Goal: Task Accomplishment & Management: Manage account settings

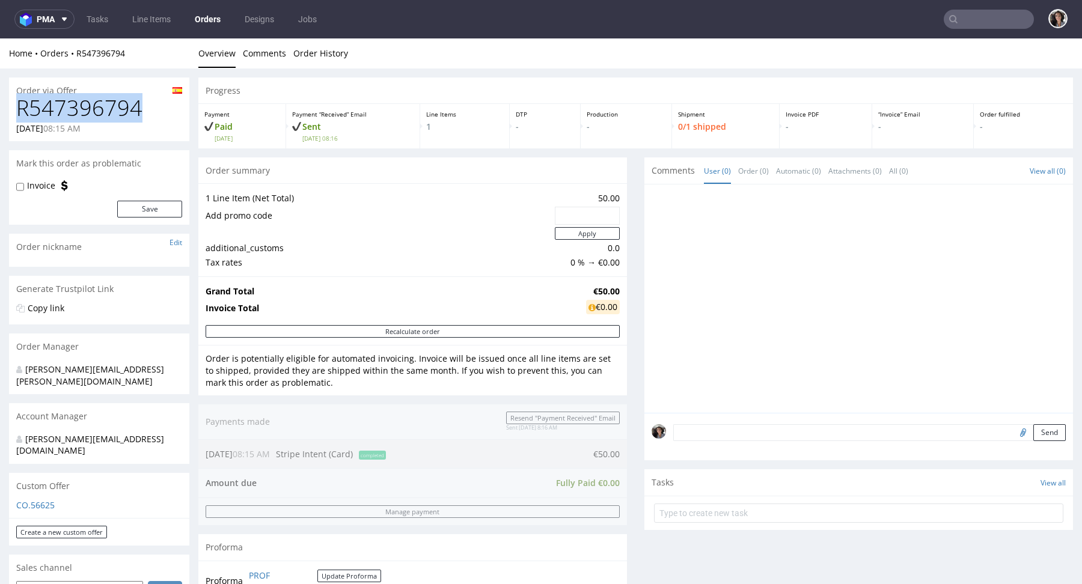
drag, startPoint x: 148, startPoint y: 109, endPoint x: 13, endPoint y: 109, distance: 134.6
click at [13, 109] on div "R547396794 02.09.2025 08:15 AM" at bounding box center [99, 118] width 180 height 45
copy h1 "R547396794"
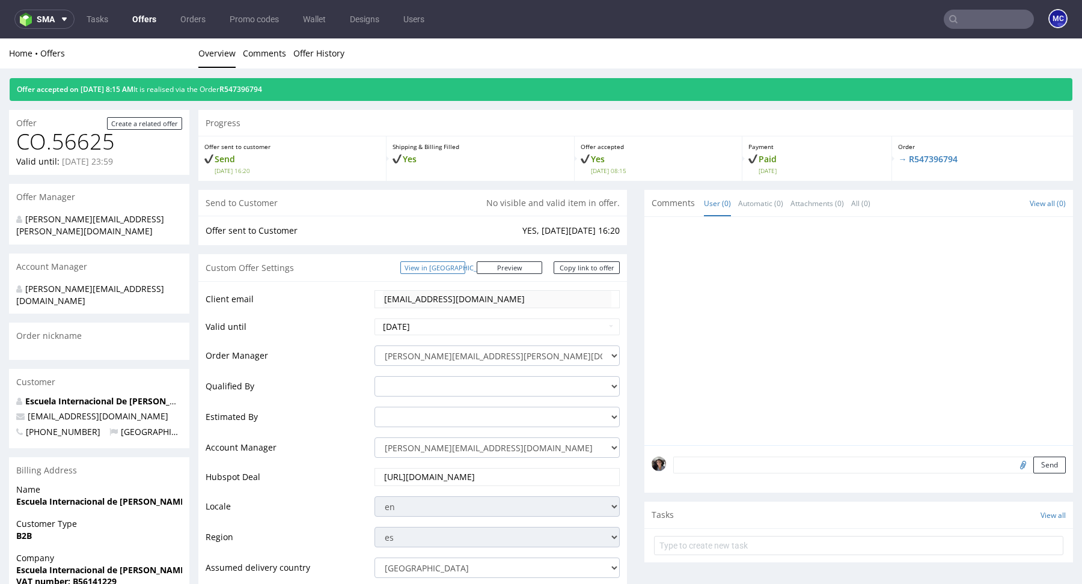
click at [465, 268] on link "View in [GEOGRAPHIC_DATA]" at bounding box center [432, 267] width 65 height 13
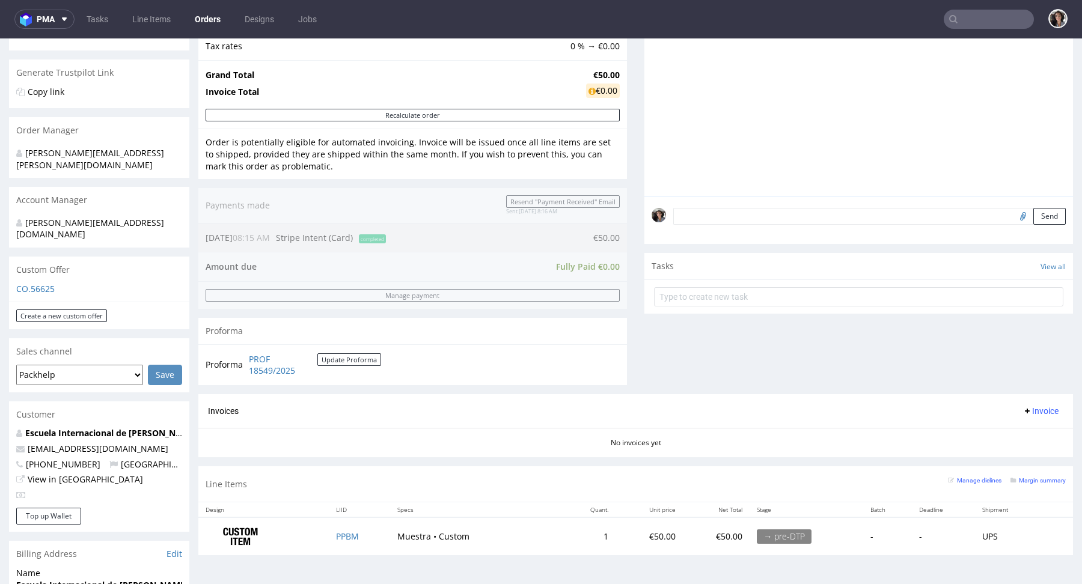
scroll to position [307, 0]
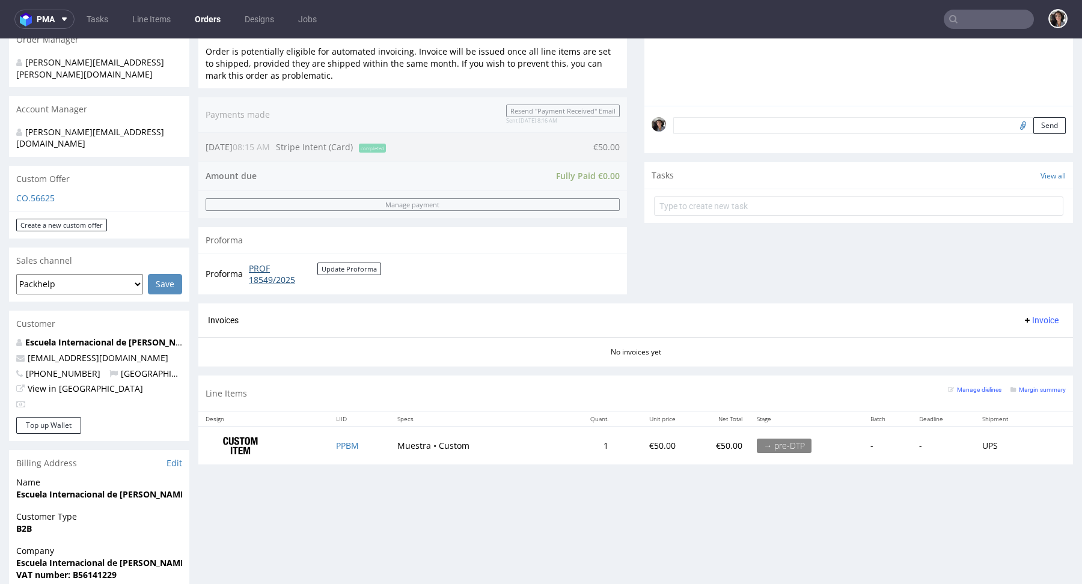
click at [272, 276] on link "PROF 18549/2025" at bounding box center [283, 274] width 69 height 23
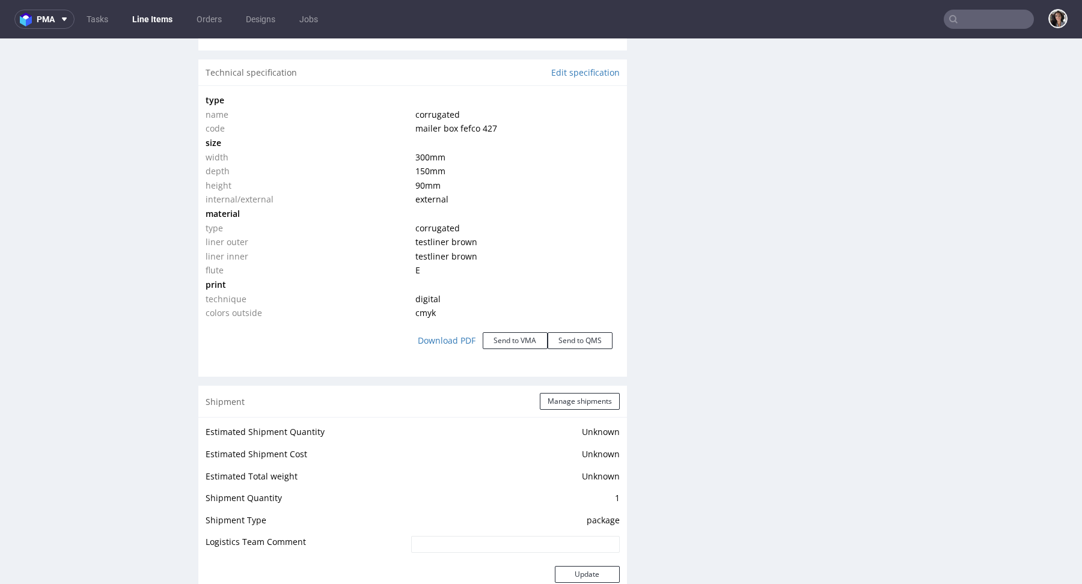
scroll to position [1122, 0]
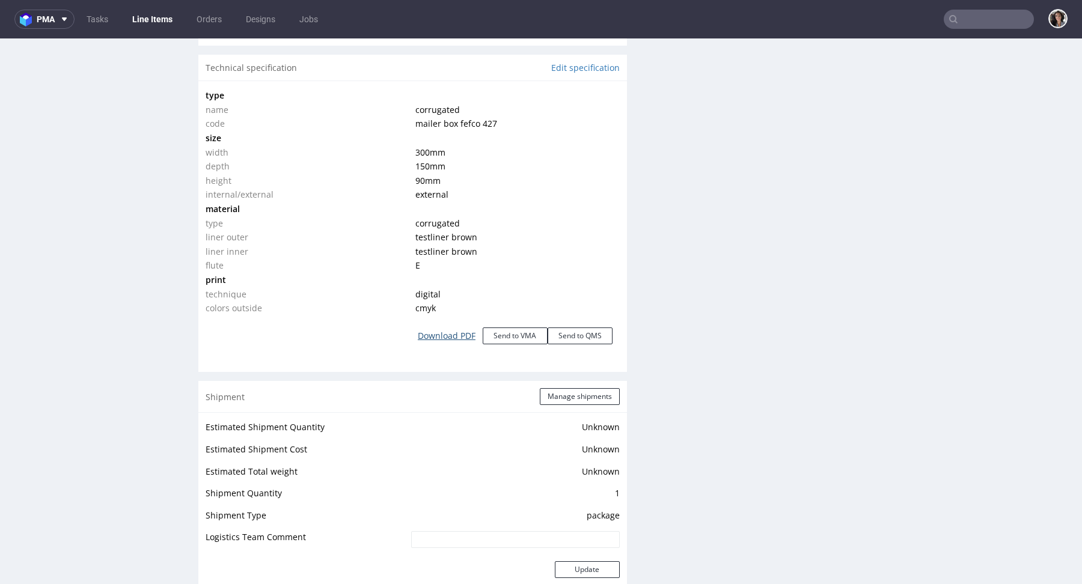
click link "Download PDF"
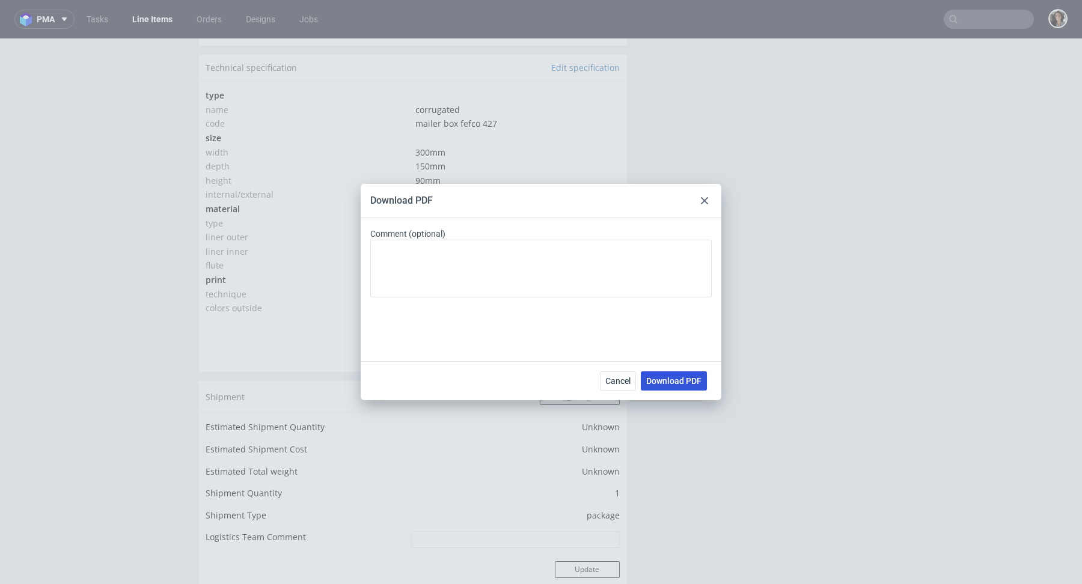
click at [679, 383] on span "Download PDF" at bounding box center [673, 381] width 55 height 8
click at [706, 198] on icon at bounding box center [704, 200] width 7 height 7
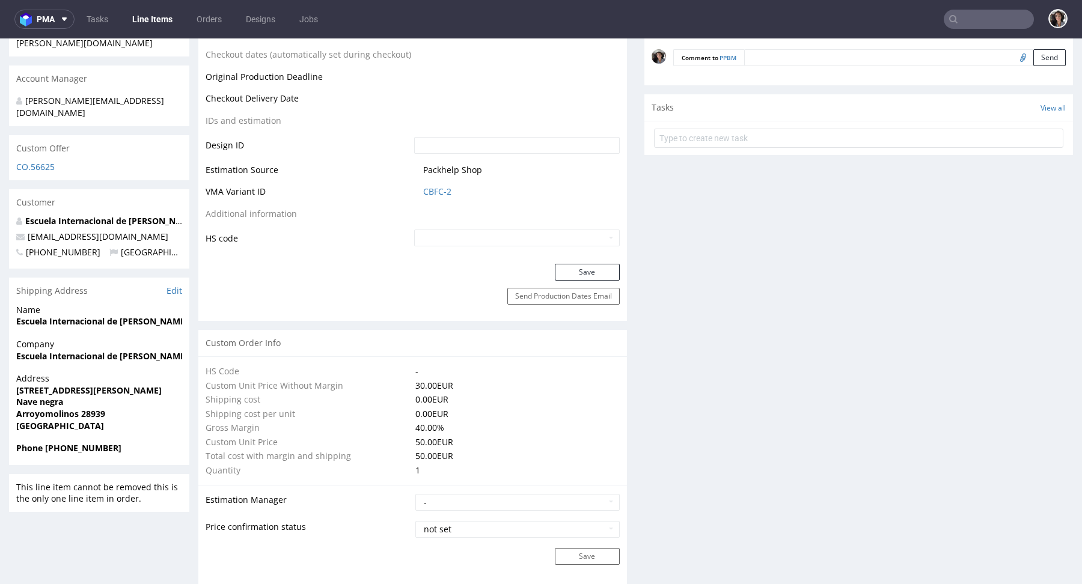
scroll to position [0, 0]
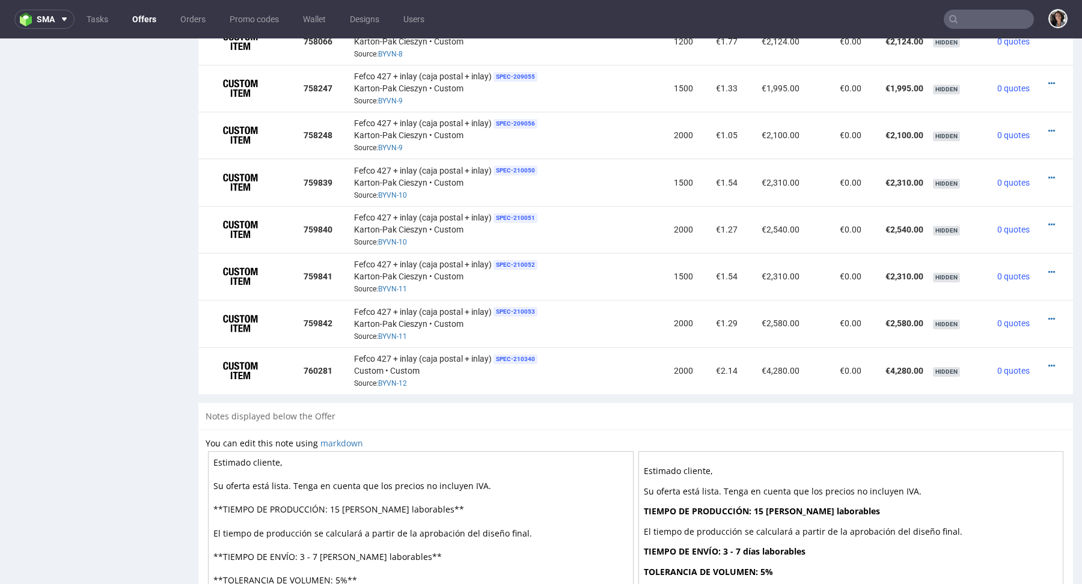
scroll to position [1293, 0]
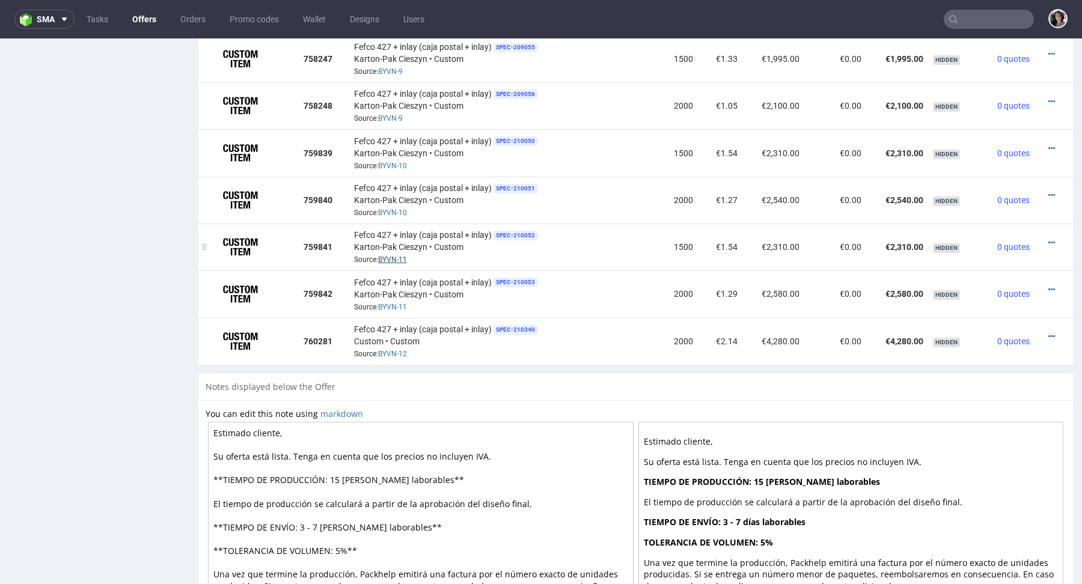
click at [391, 258] on link "BYVN-11" at bounding box center [392, 259] width 29 height 8
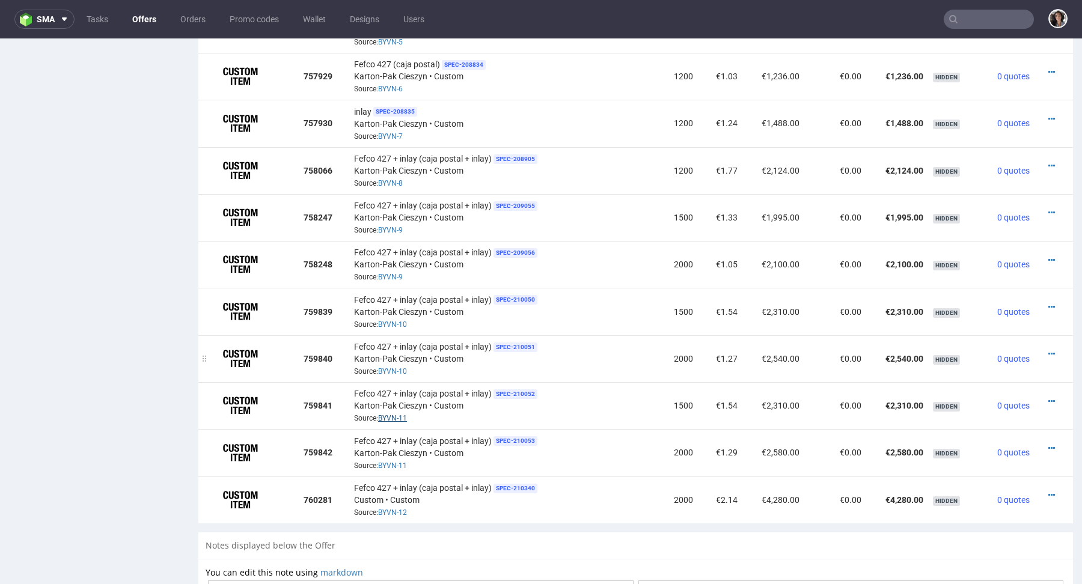
scroll to position [1136, 0]
drag, startPoint x: 732, startPoint y: 453, endPoint x: 707, endPoint y: 453, distance: 25.2
click at [707, 453] on td "€1.29" at bounding box center [720, 451] width 44 height 47
copy td "€1.29"
copy tr "2000 €1.29 €2,580.00"
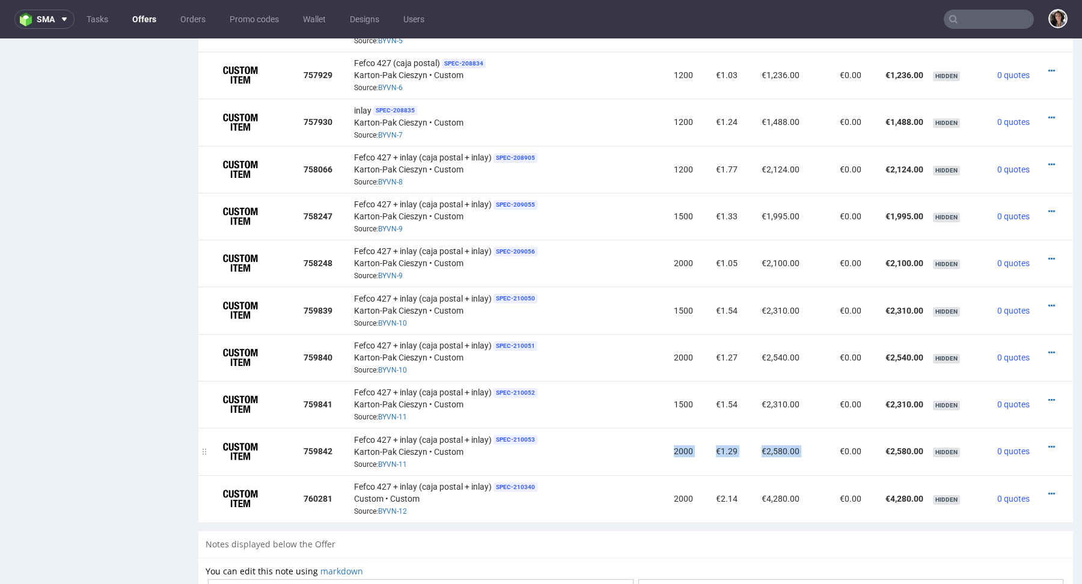
drag, startPoint x: 665, startPoint y: 452, endPoint x: 799, endPoint y: 450, distance: 133.4
click at [799, 450] on tr "759842 Fefco 427 + inlay (caja postal + inlay) SPEC- 210053 Karton-Pak Cieszyn …" at bounding box center [635, 451] width 875 height 47
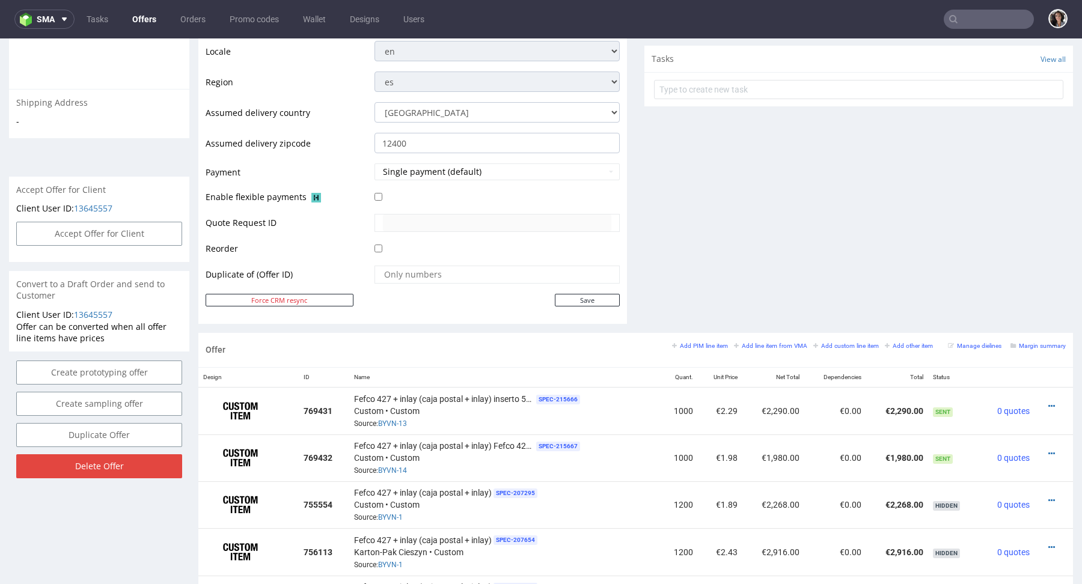
scroll to position [108, 0]
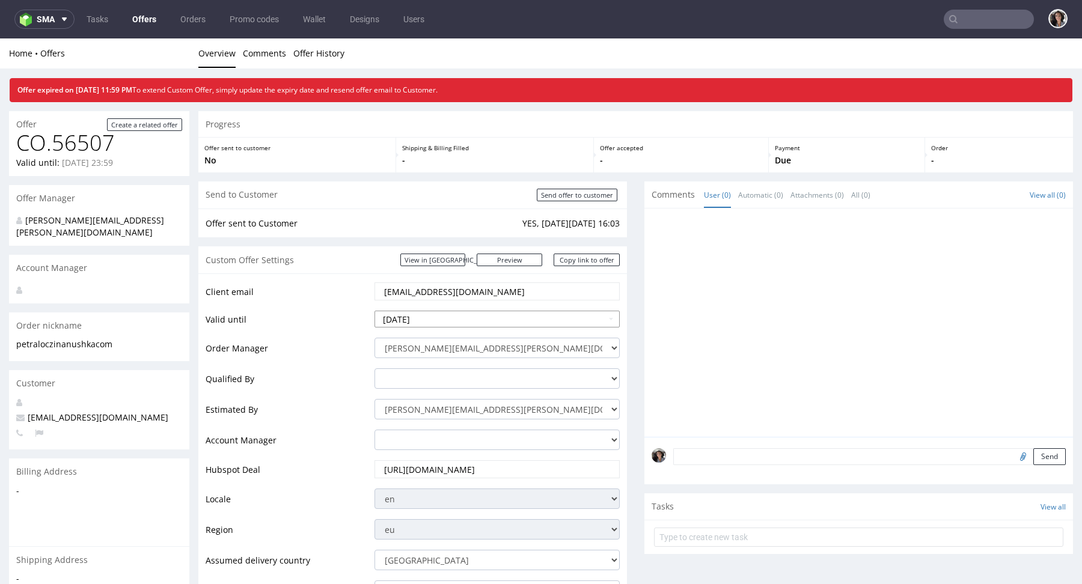
click at [444, 315] on input "2025-08-27" at bounding box center [496, 319] width 245 height 17
click at [474, 299] on td "5" at bounding box center [476, 301] width 18 height 18
type input "[DATE]"
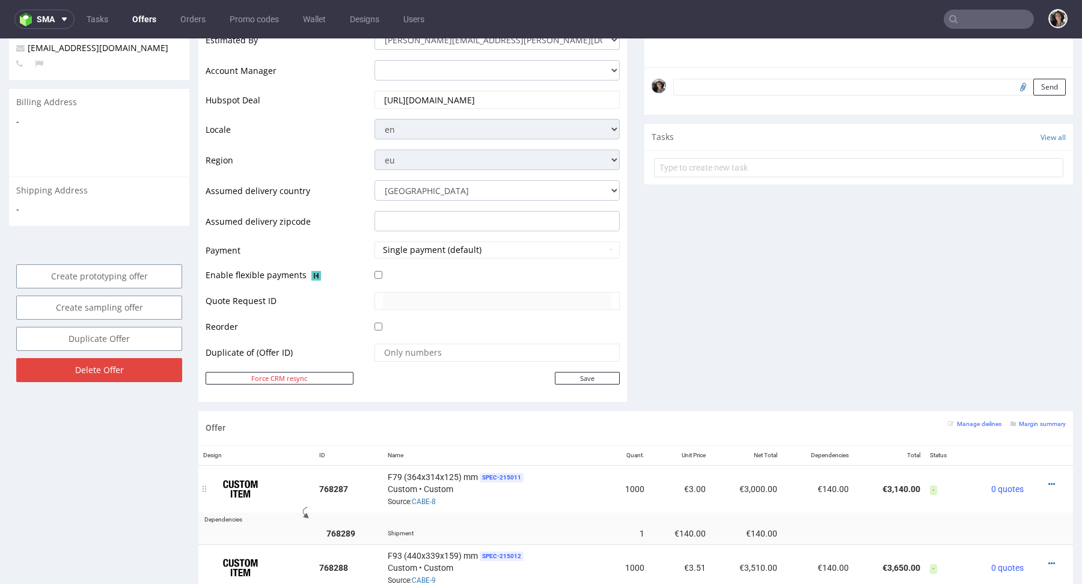
scroll to position [481, 0]
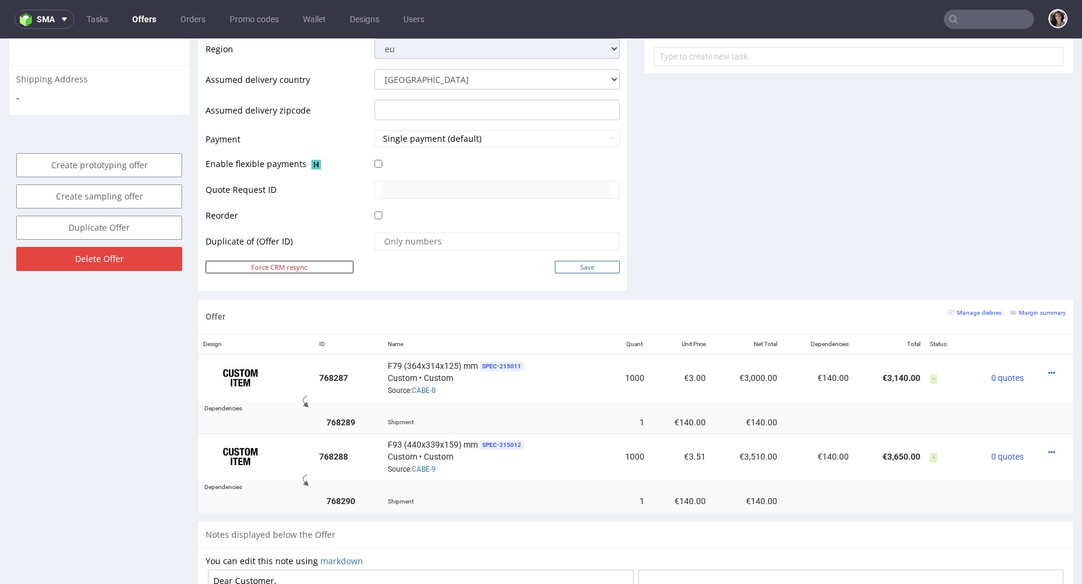
click at [581, 264] on input "Save" at bounding box center [587, 267] width 65 height 13
type input "In progress..."
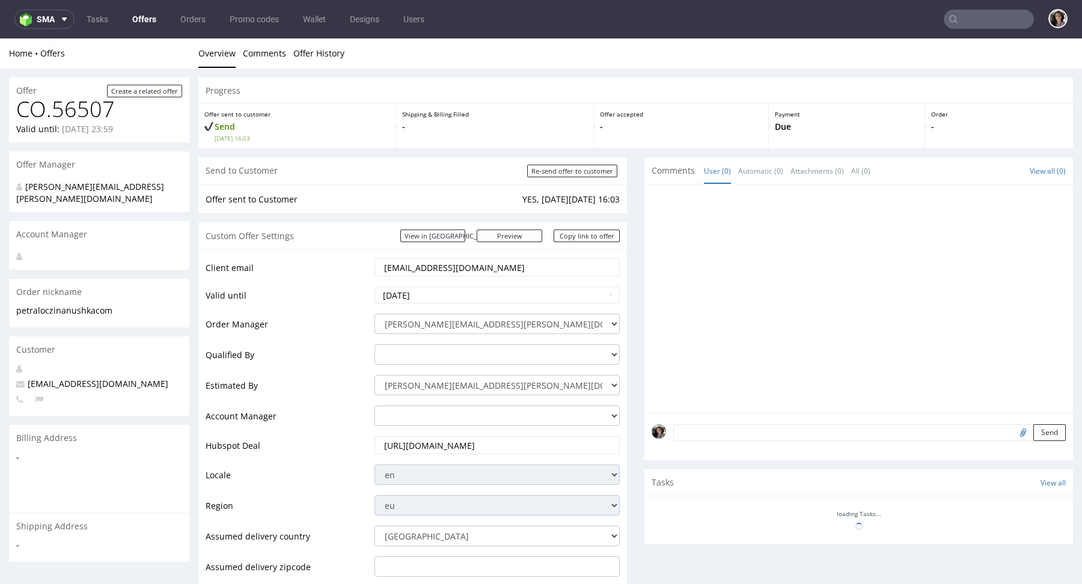
scroll to position [0, 0]
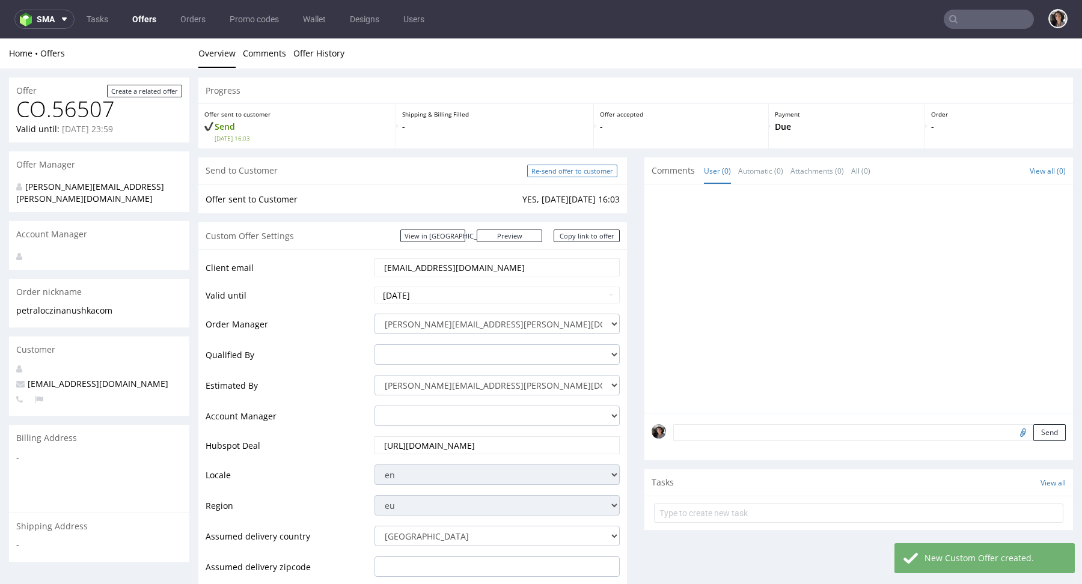
click at [587, 168] on input "Re-send offer to customer" at bounding box center [572, 171] width 90 height 13
type input "In progress..."
click at [595, 234] on link "Copy link to offer" at bounding box center [587, 236] width 66 height 13
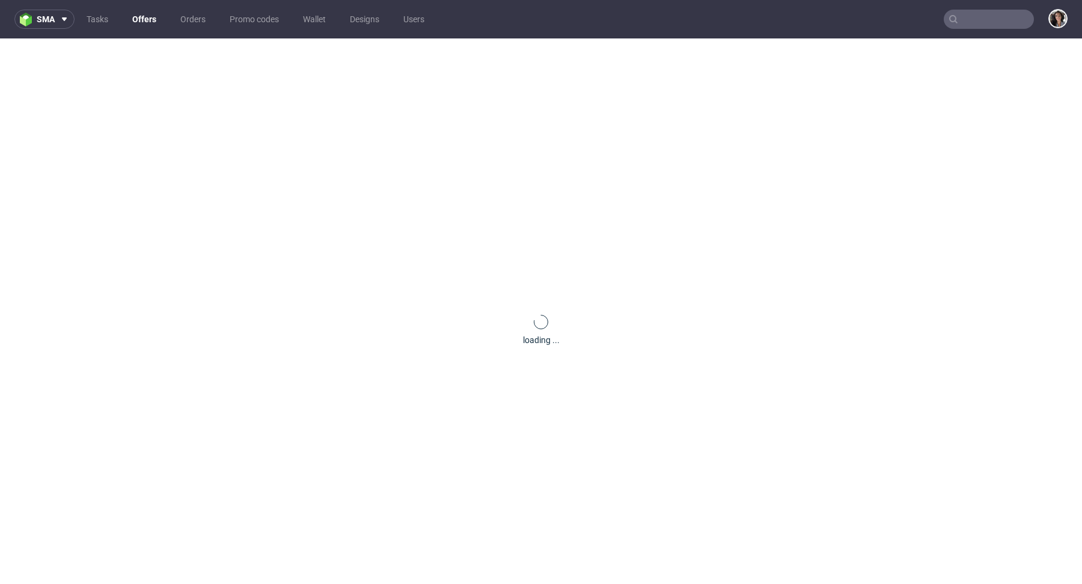
click at [982, 22] on input "text" at bounding box center [989, 19] width 90 height 19
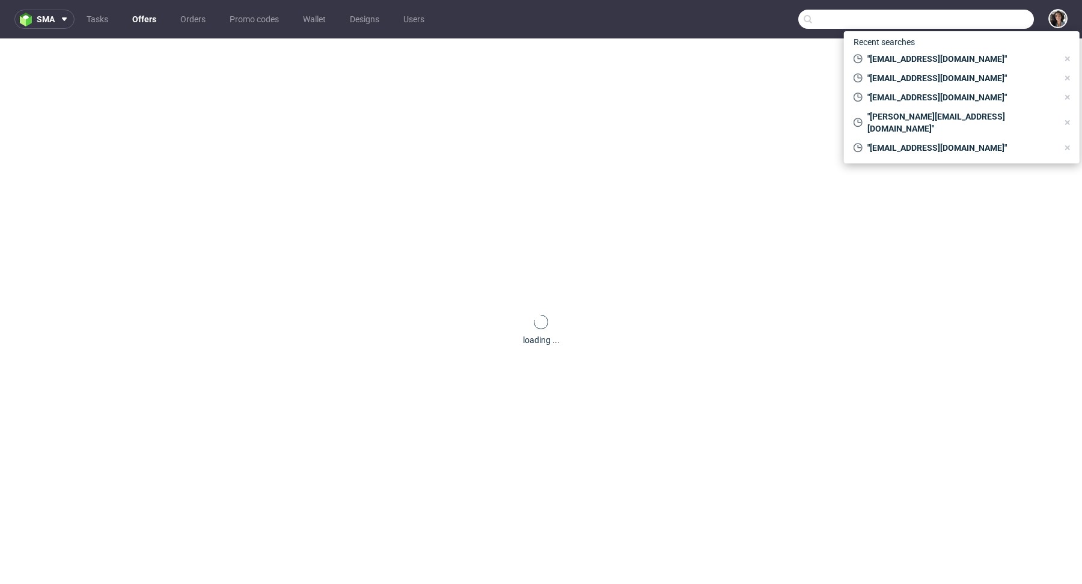
paste input "cristi@badagoom.eu"
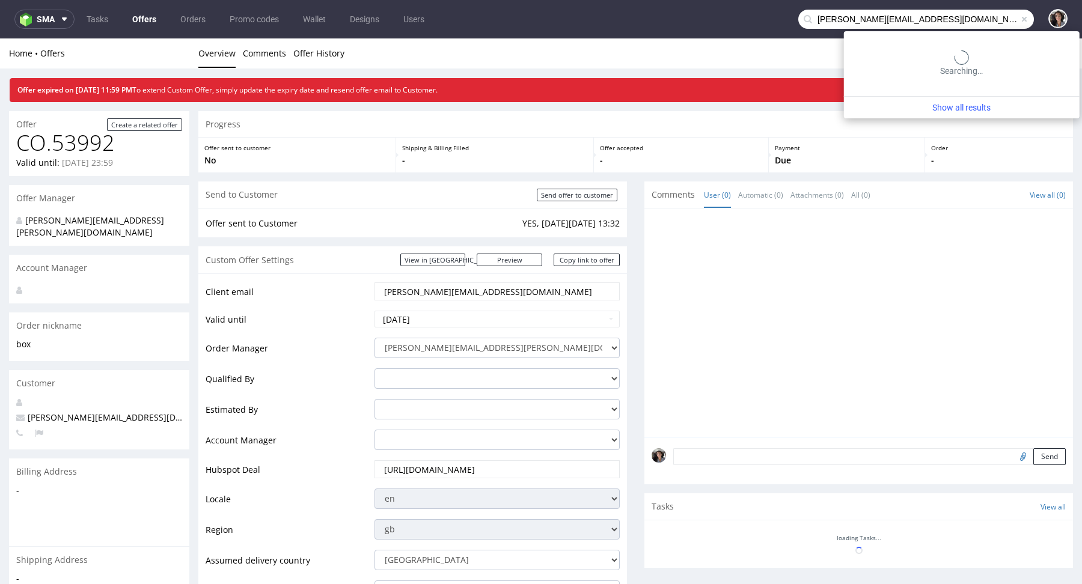
type input "cristi@badagoom.eu"
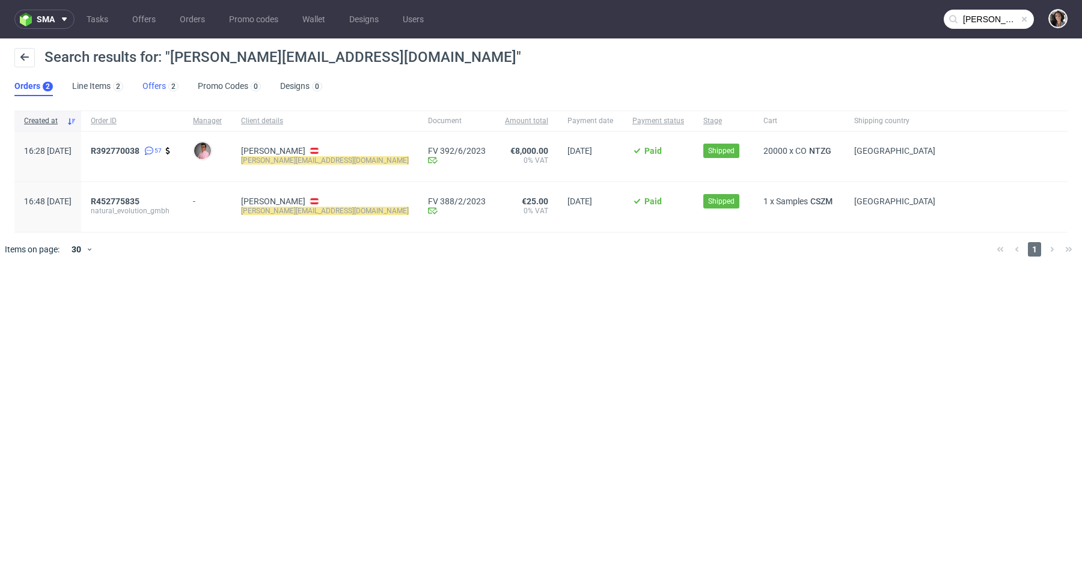
click at [162, 88] on link "Offers 2" at bounding box center [160, 86] width 36 height 19
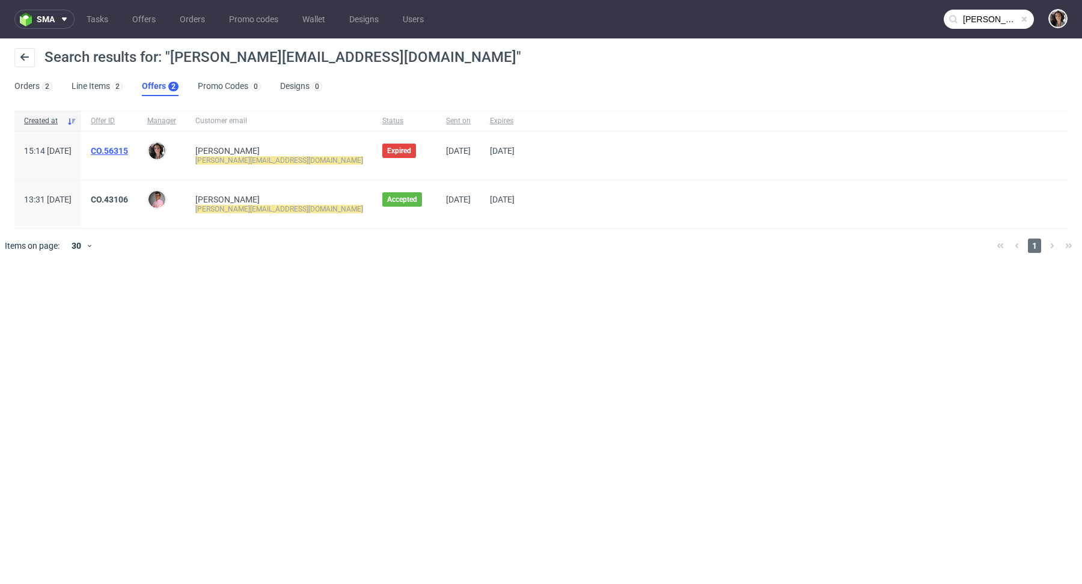
click at [128, 147] on link "CO.56315" at bounding box center [109, 151] width 37 height 10
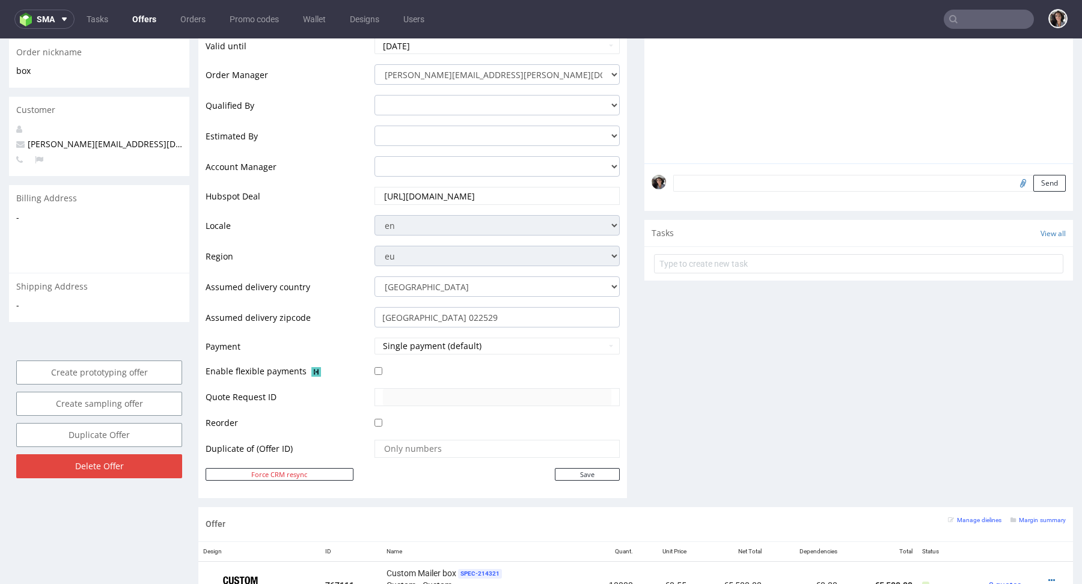
scroll to position [598, 0]
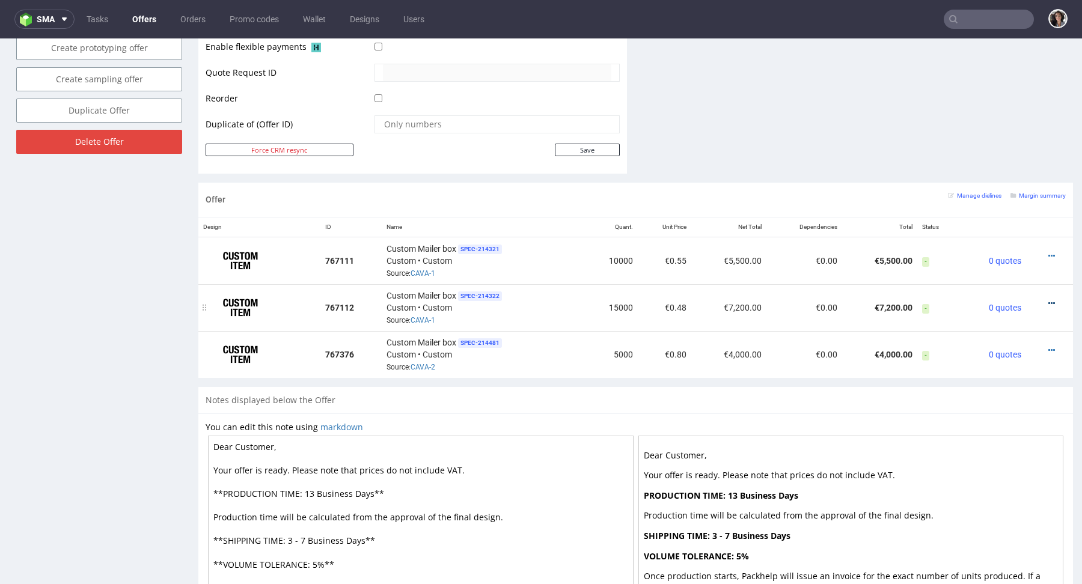
click at [1048, 299] on icon at bounding box center [1051, 303] width 7 height 8
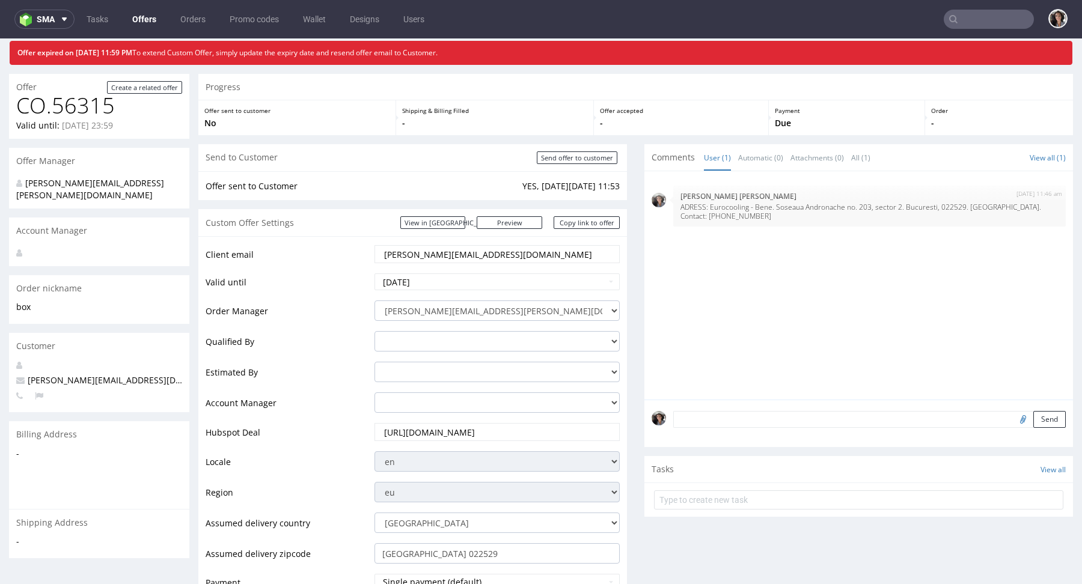
scroll to position [0, 0]
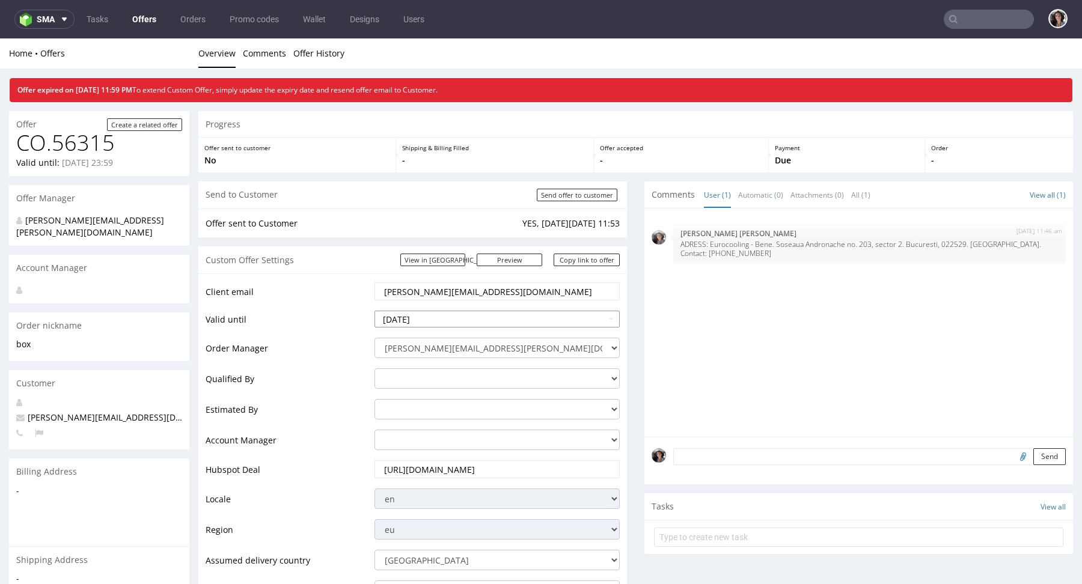
click at [459, 319] on input "2025-08-12" at bounding box center [496, 319] width 245 height 17
click at [474, 249] on td "15" at bounding box center [476, 247] width 18 height 18
type input "2025-08-15"
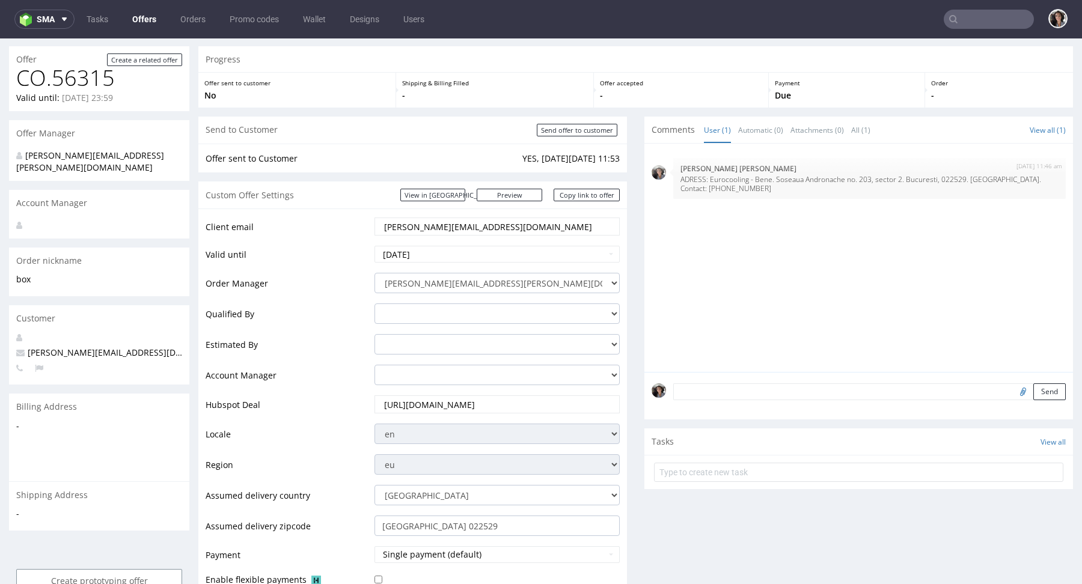
scroll to position [184, 0]
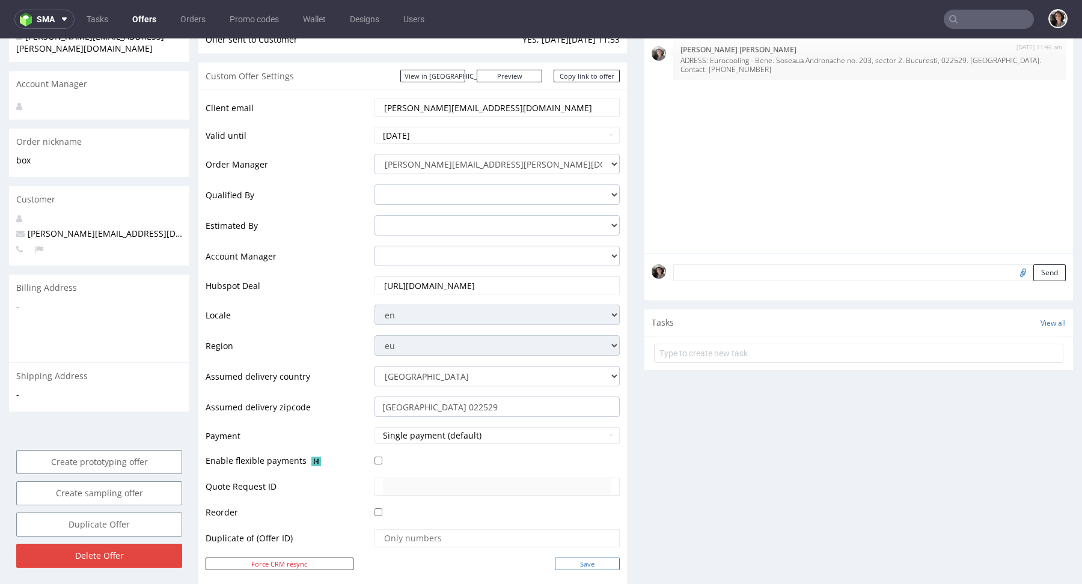
click at [589, 558] on input "Save" at bounding box center [587, 564] width 65 height 13
type input "In progress..."
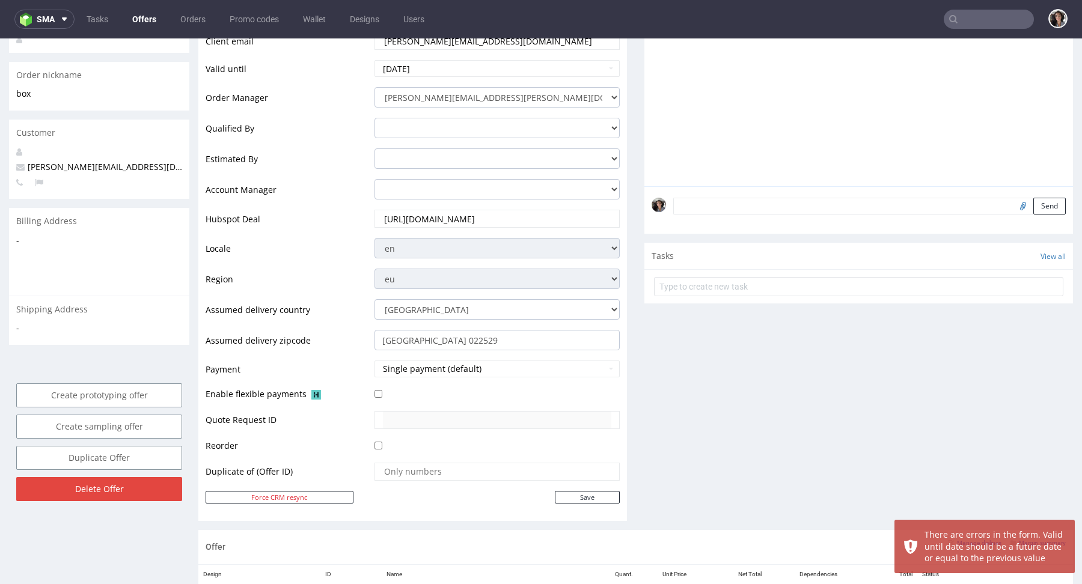
scroll to position [0, 0]
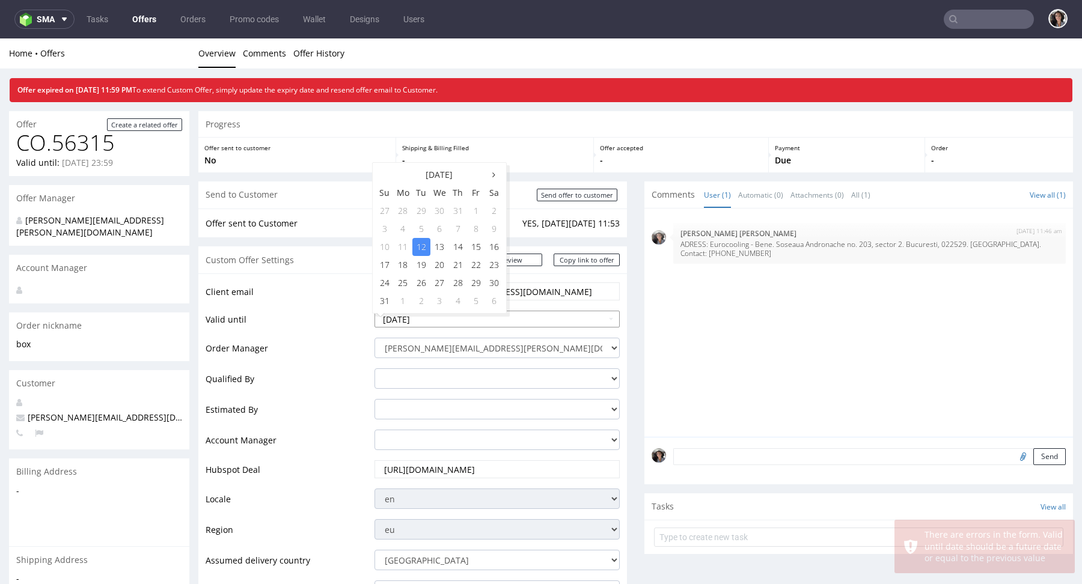
click at [493, 322] on input "2025-08-12" at bounding box center [496, 319] width 245 height 17
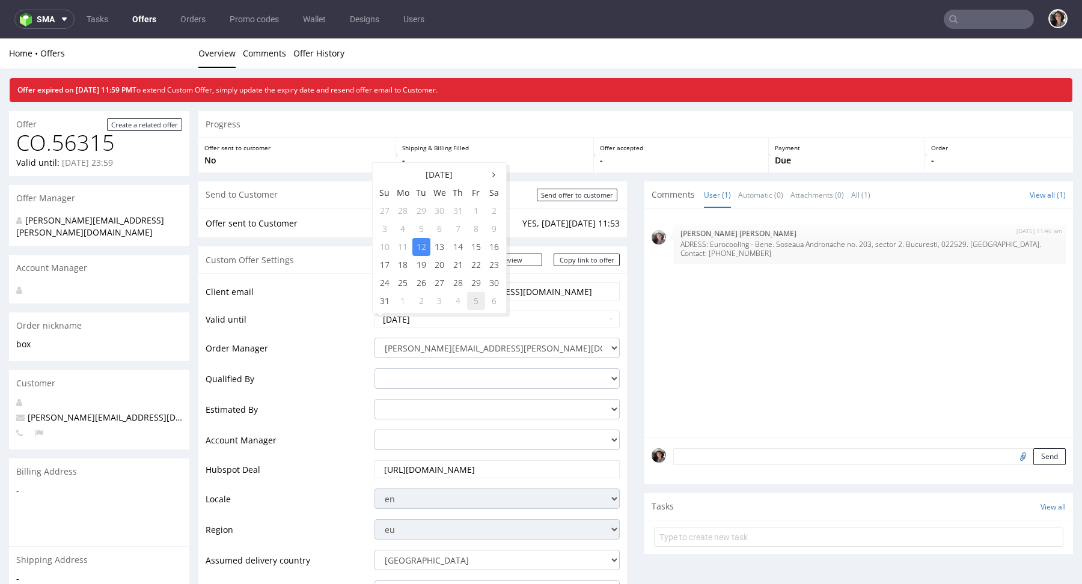
click at [475, 298] on td "5" at bounding box center [476, 301] width 18 height 18
type input "2025-09-05"
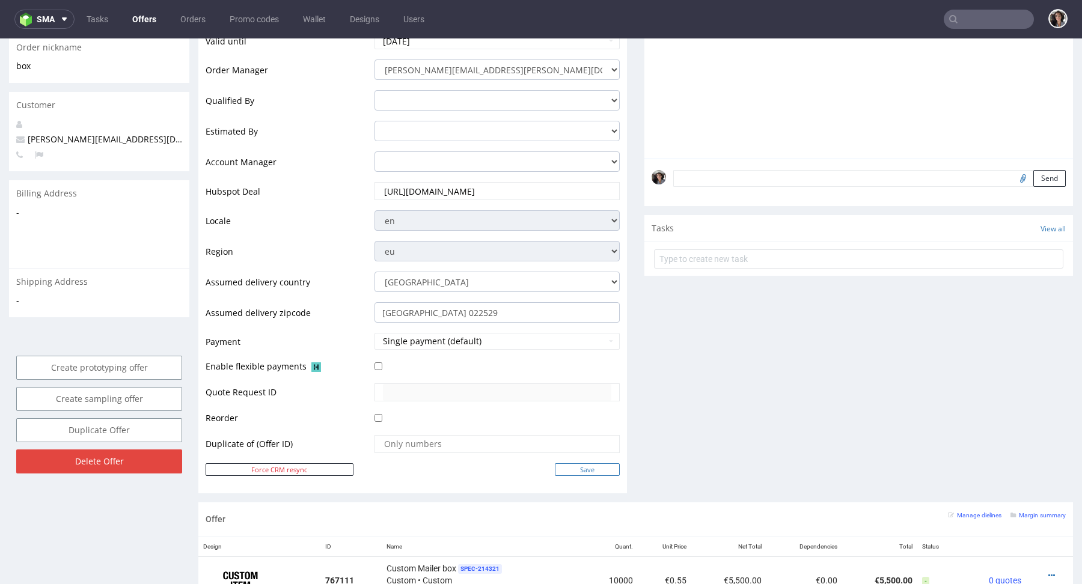
click at [588, 471] on input "Save" at bounding box center [587, 469] width 65 height 13
type input "In progress..."
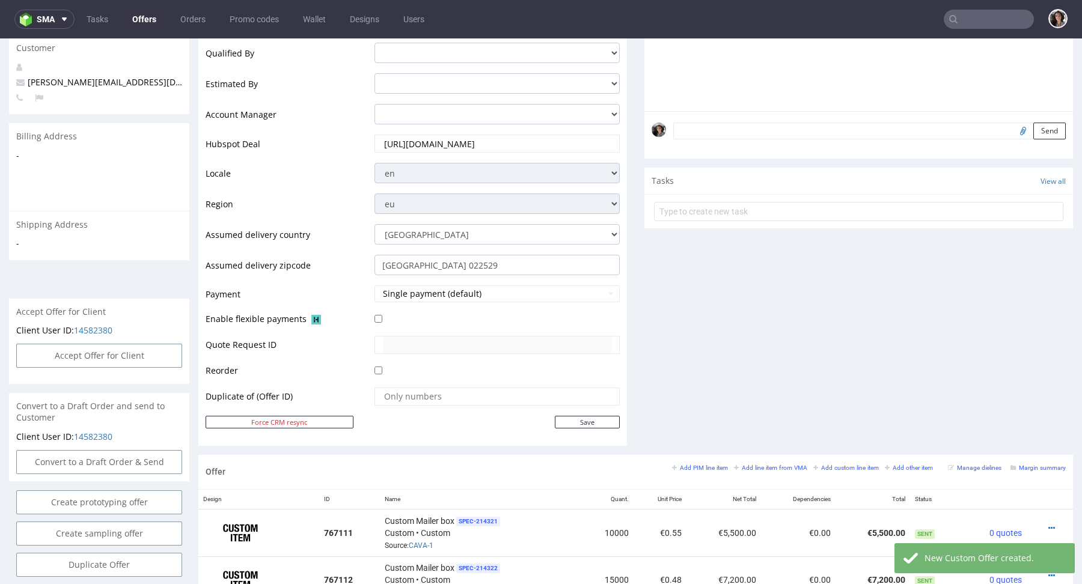
scroll to position [558, 0]
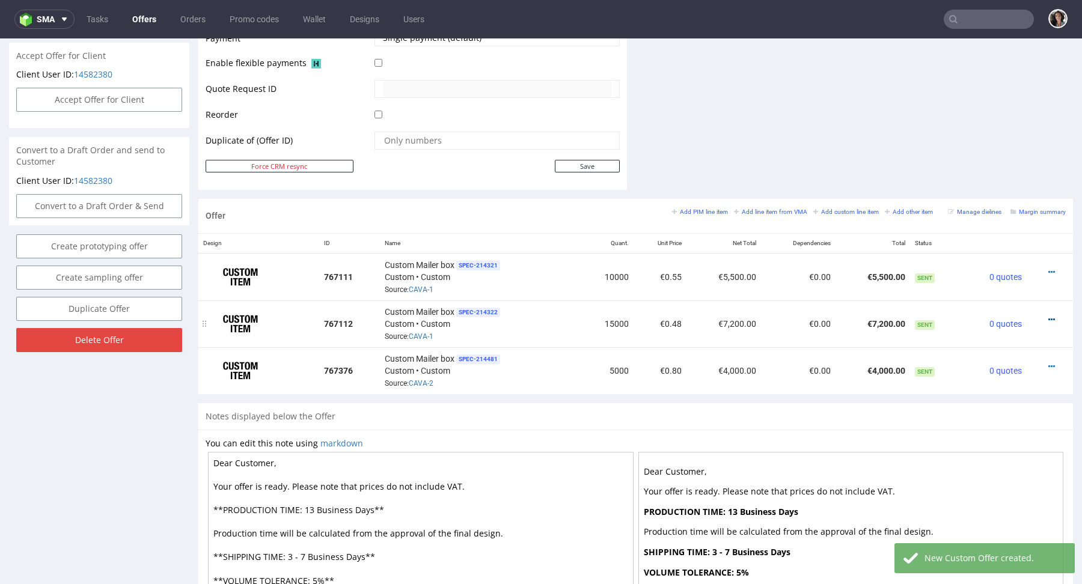
click at [1048, 316] on icon at bounding box center [1051, 320] width 7 height 8
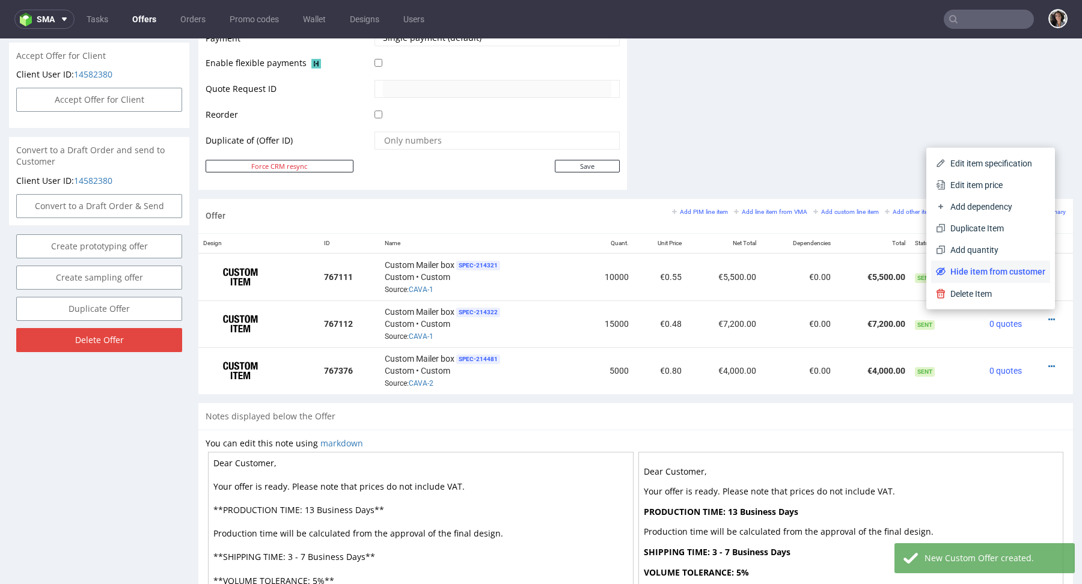
click at [1015, 272] on span "Hide item from customer" at bounding box center [995, 272] width 100 height 12
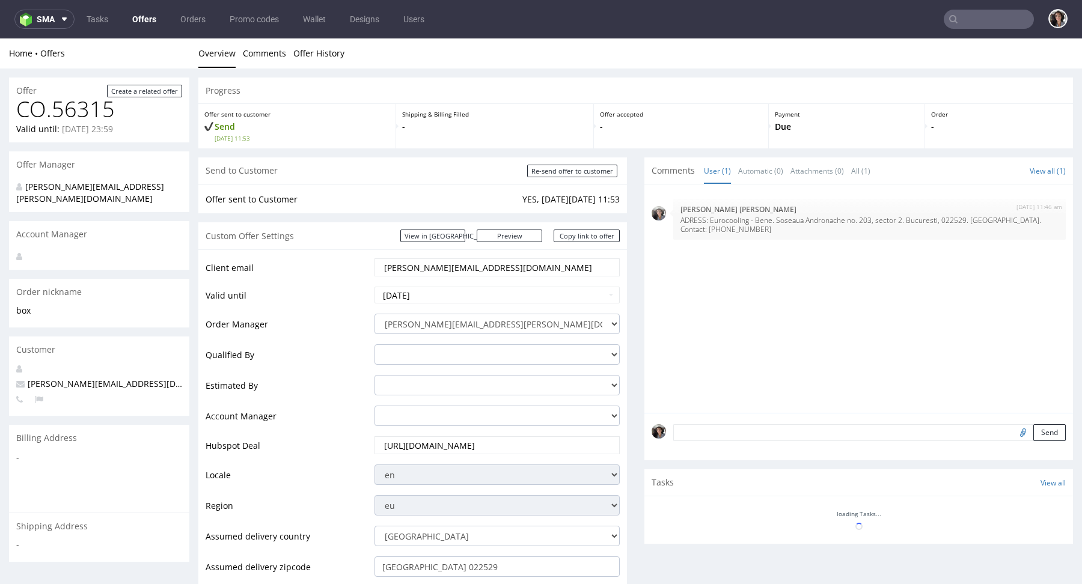
scroll to position [492, 0]
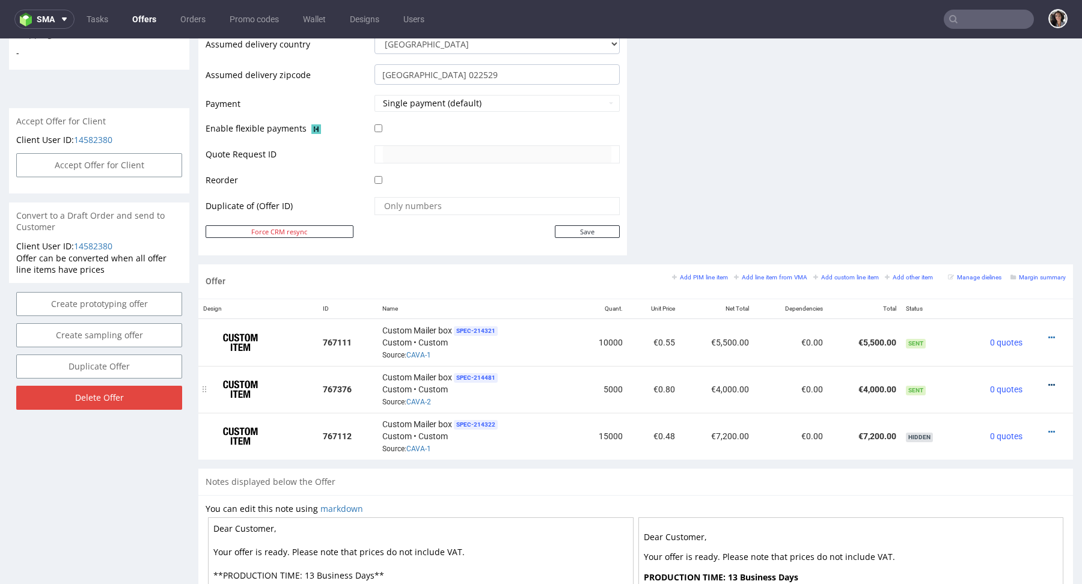
click at [1048, 381] on icon at bounding box center [1051, 385] width 7 height 8
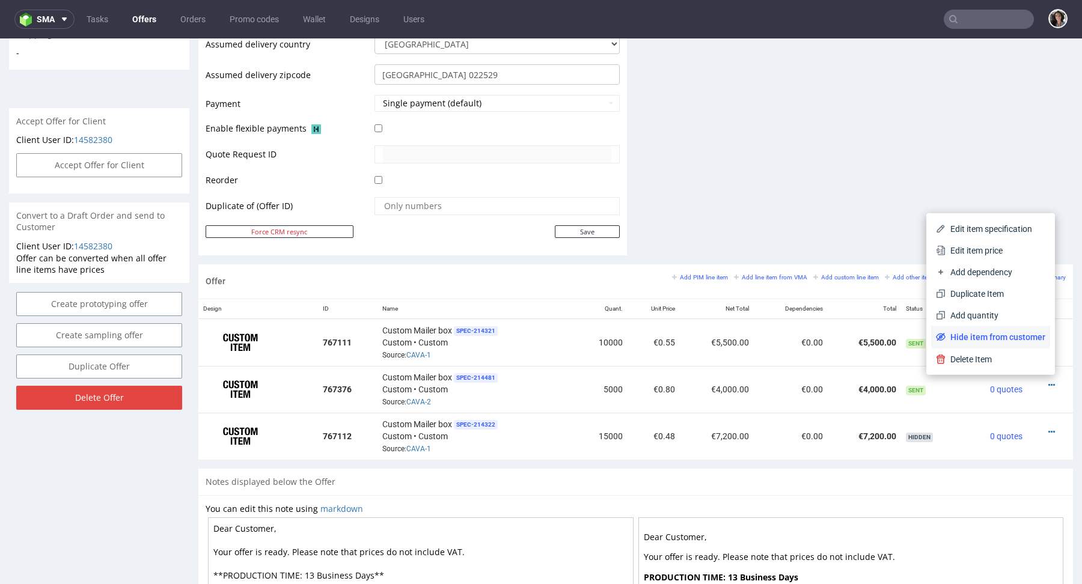
click at [1017, 339] on span "Hide item from customer" at bounding box center [995, 337] width 100 height 12
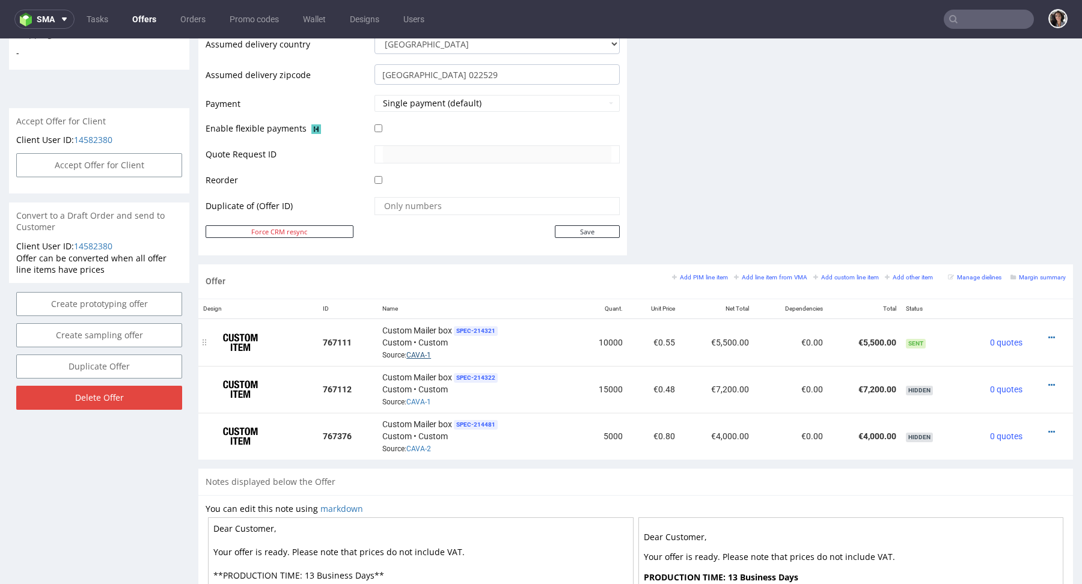
click at [426, 351] on link "CAVA-1" at bounding box center [418, 355] width 25 height 8
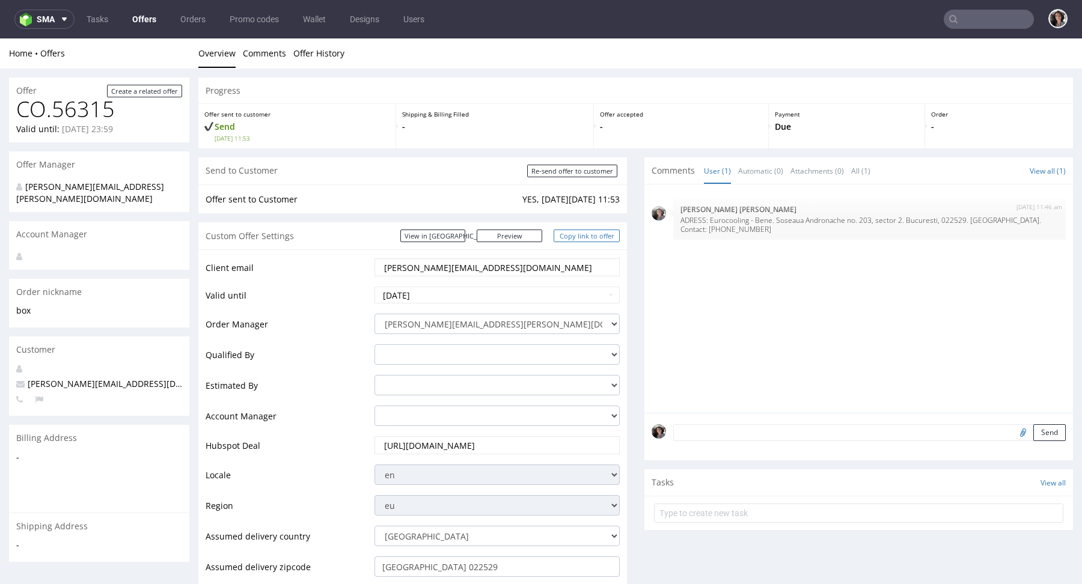
click at [611, 232] on link "Copy link to offer" at bounding box center [587, 236] width 66 height 13
click at [452, 243] on div "Custom Offer Settings View in Hubspot Preview https://packhelp.com/packhelp-plu…" at bounding box center [412, 235] width 429 height 27
click at [451, 236] on link "View in [GEOGRAPHIC_DATA]" at bounding box center [432, 236] width 65 height 13
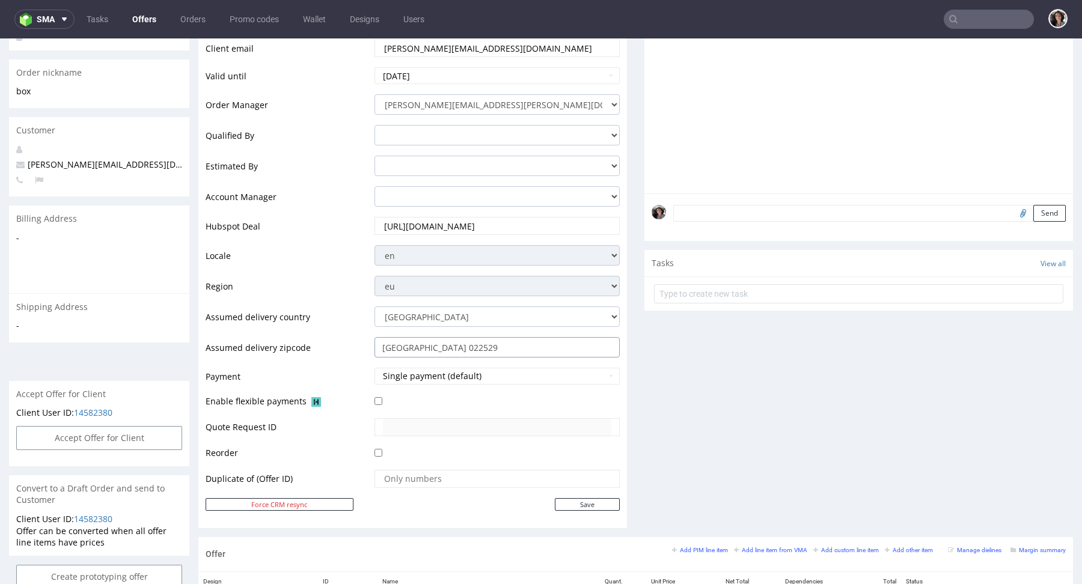
click at [468, 343] on input "Bucharest 022529" at bounding box center [496, 347] width 245 height 20
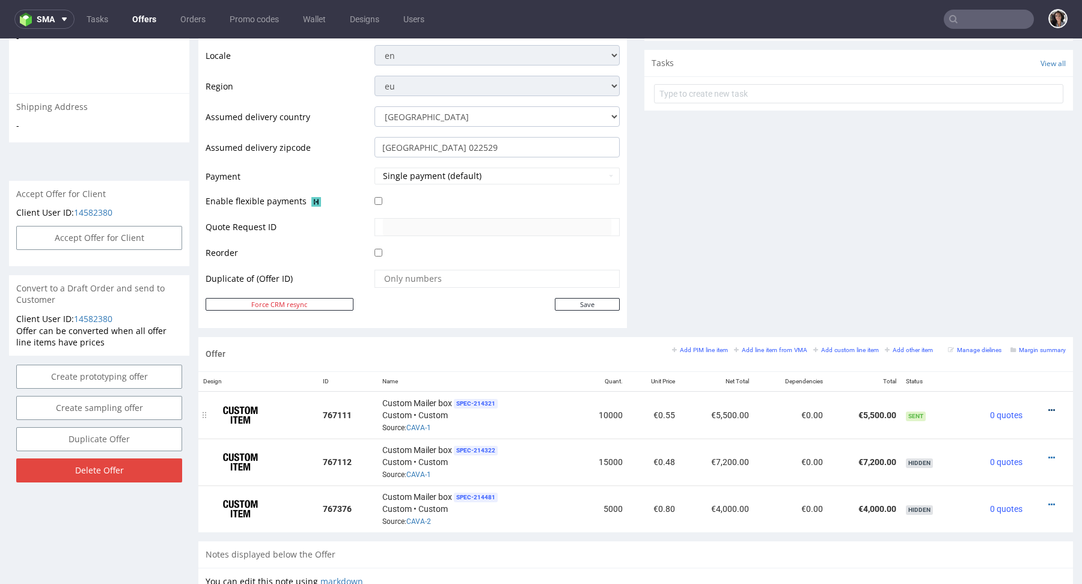
click at [1048, 406] on icon at bounding box center [1051, 410] width 7 height 8
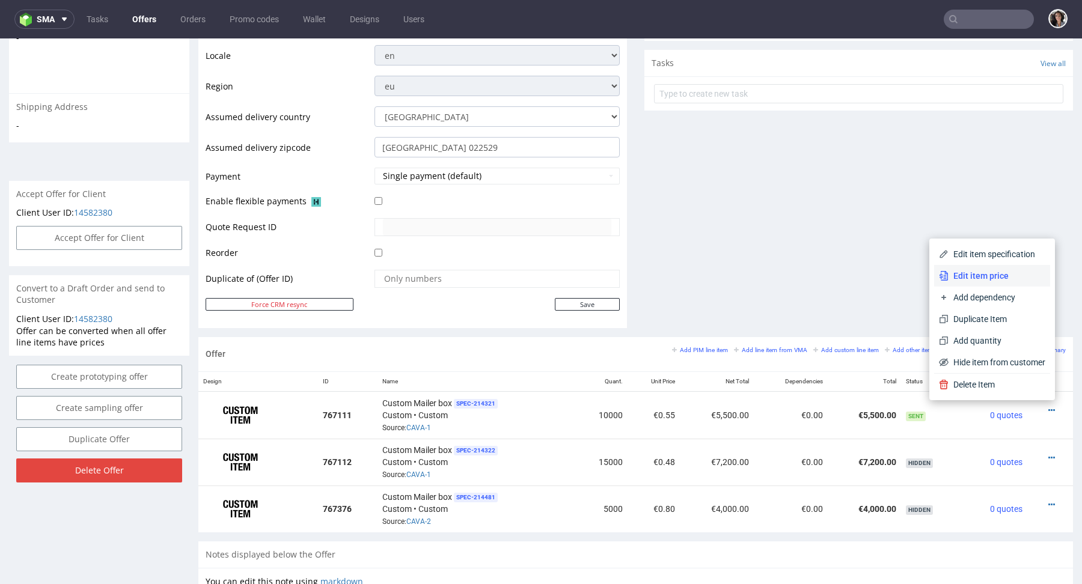
click at [976, 278] on span "Edit item price" at bounding box center [996, 276] width 97 height 12
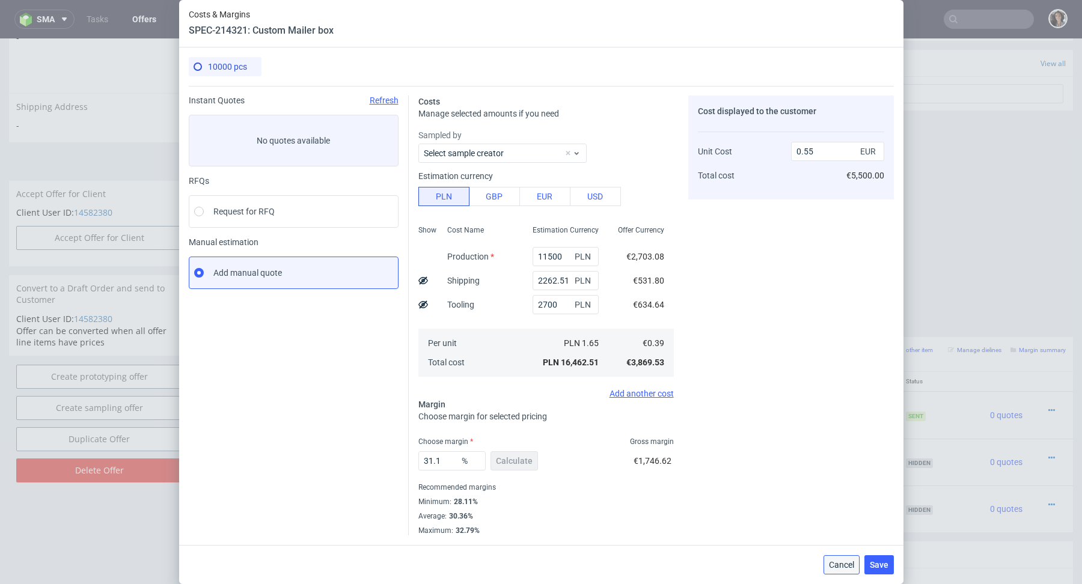
click at [841, 566] on span "Cancel" at bounding box center [841, 565] width 25 height 8
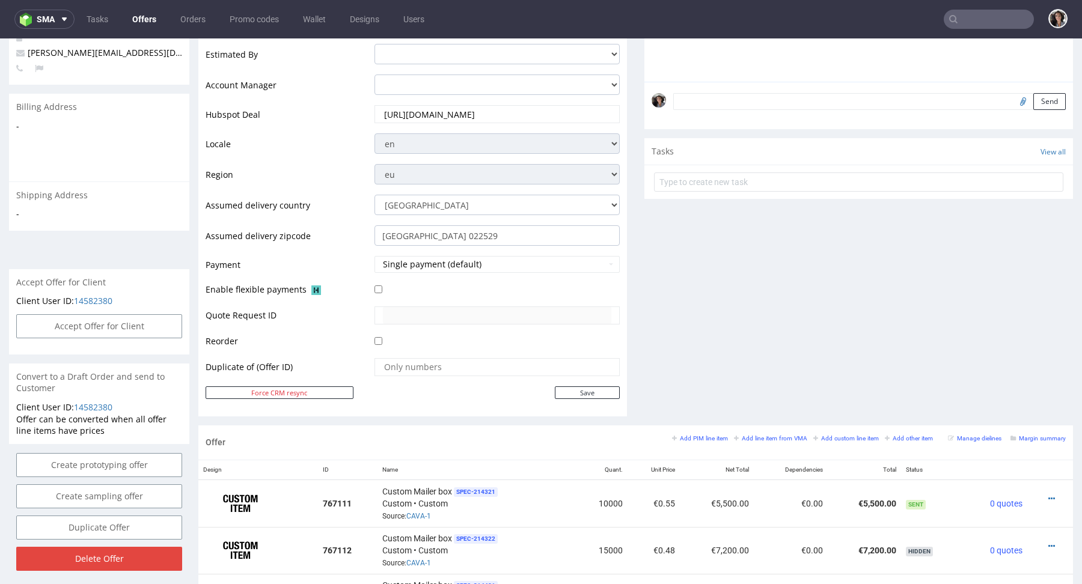
scroll to position [188, 0]
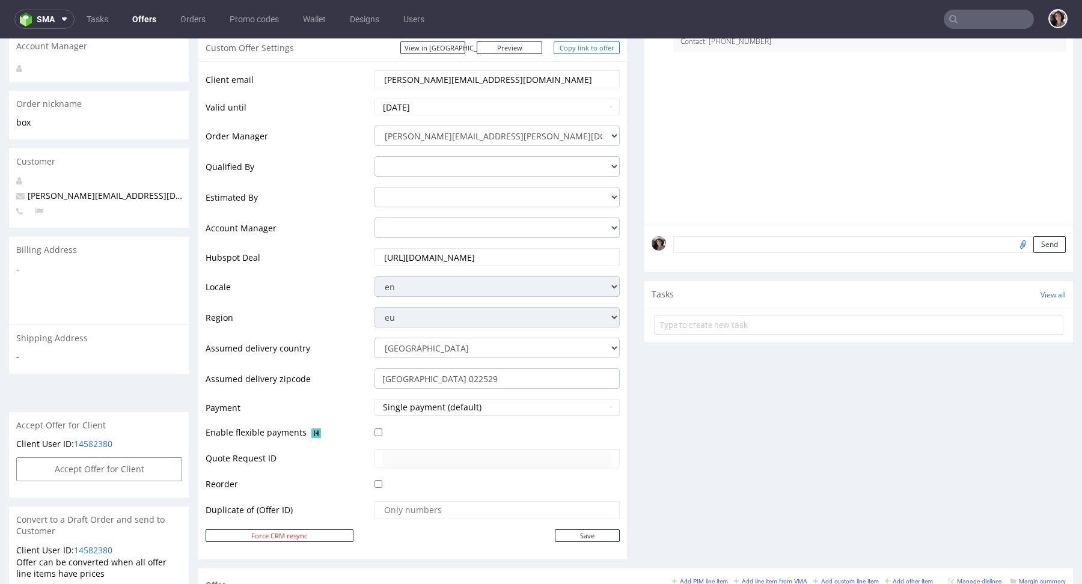
click at [588, 46] on link "Copy link to offer" at bounding box center [587, 47] width 66 height 13
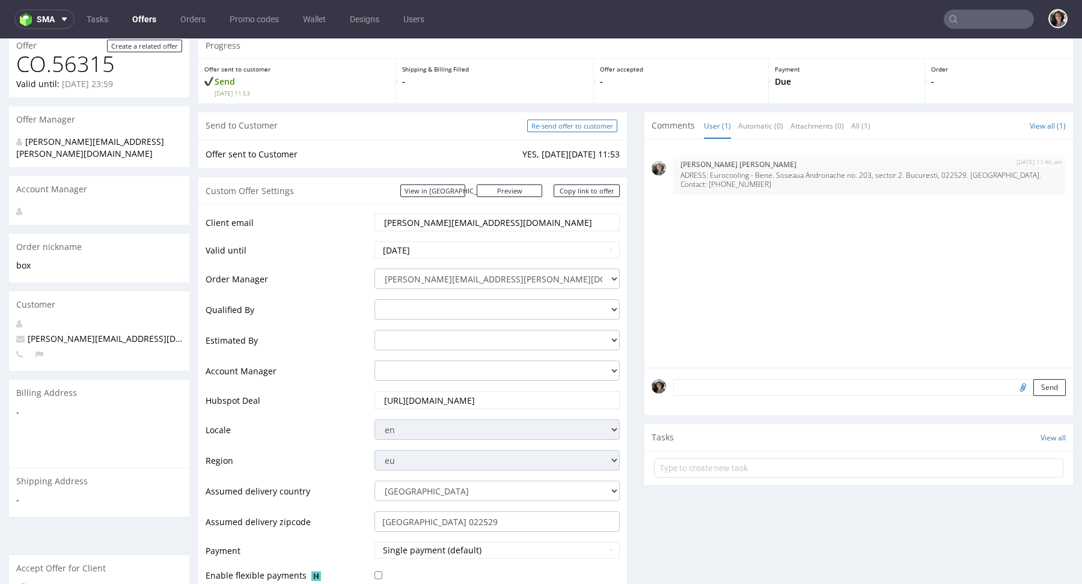
click at [580, 126] on input "Re-send offer to customer" at bounding box center [572, 126] width 90 height 13
type input "In progress..."
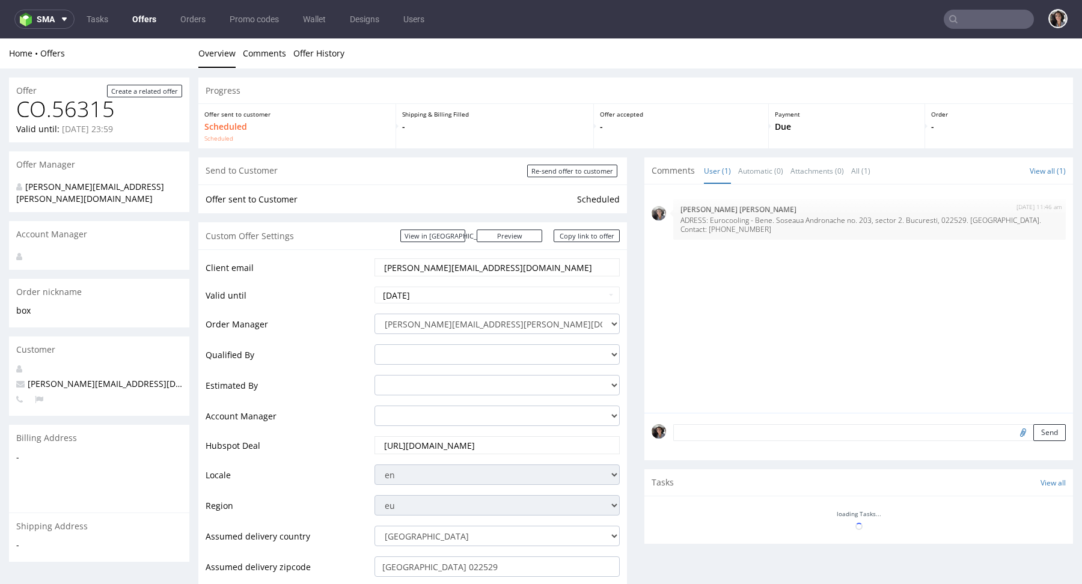
scroll to position [0, 0]
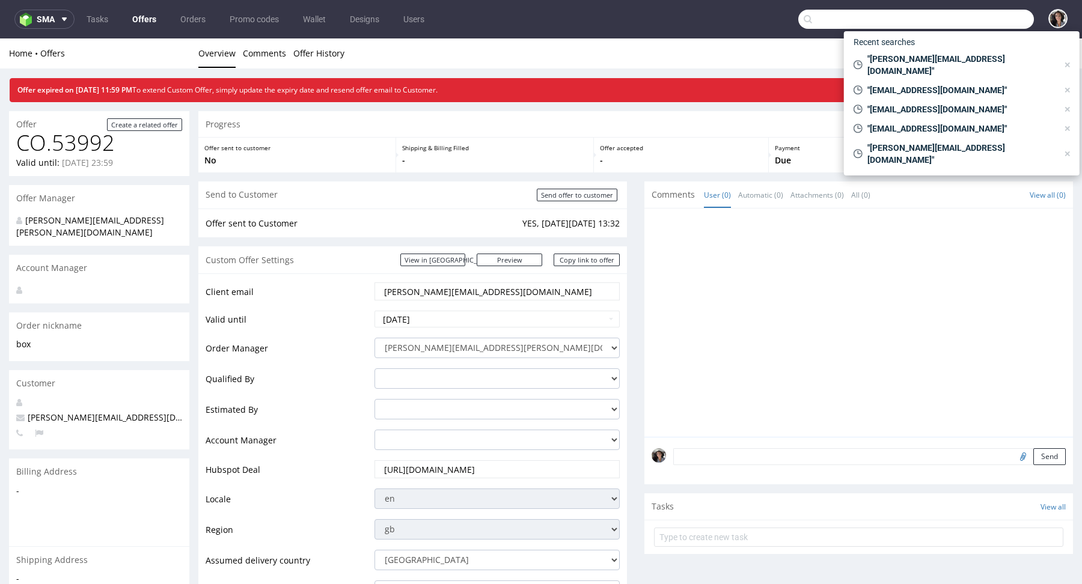
click at [976, 14] on input "text" at bounding box center [916, 19] width 236 height 19
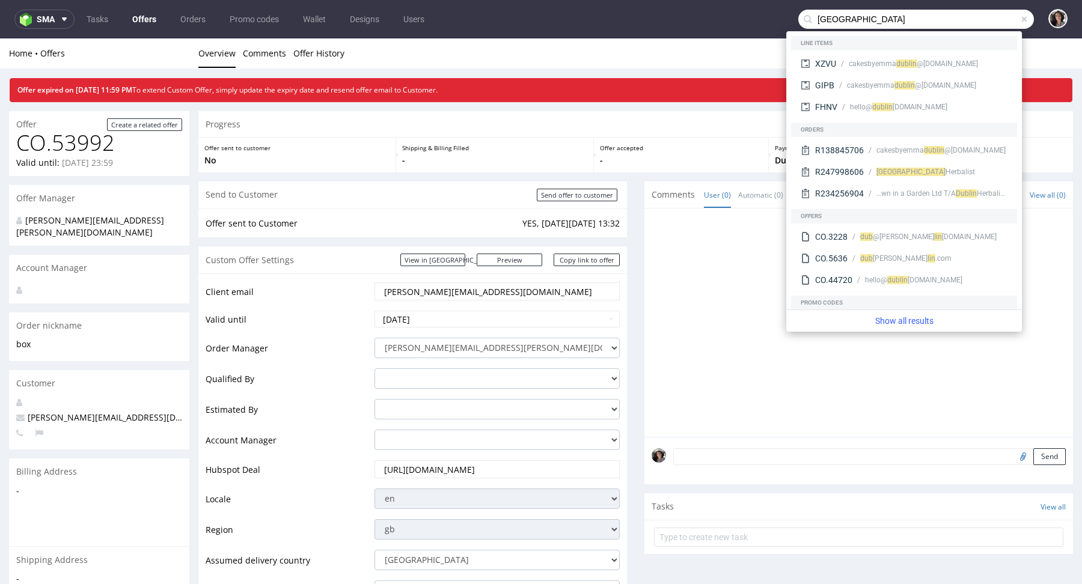
type input "[GEOGRAPHIC_DATA]"
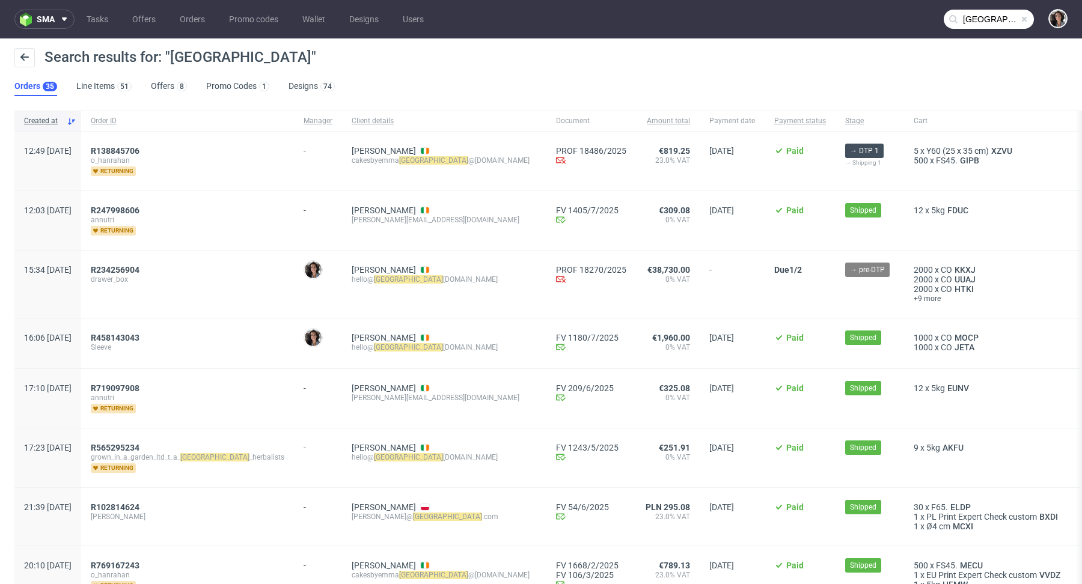
click at [1019, 21] on span at bounding box center [1024, 19] width 10 height 10
click at [992, 25] on input "text" at bounding box center [989, 19] width 90 height 19
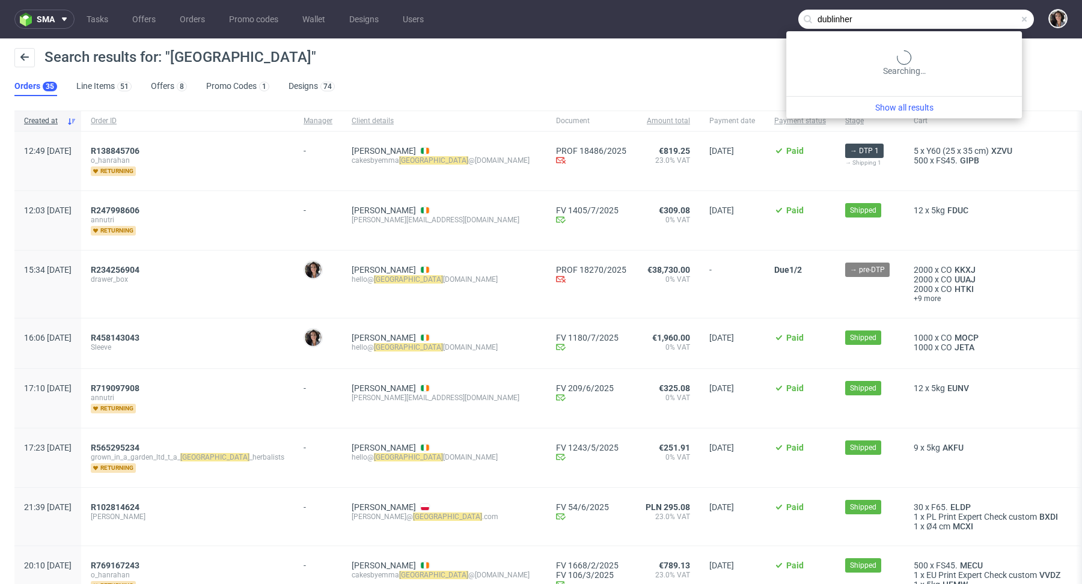
type input "dublinher"
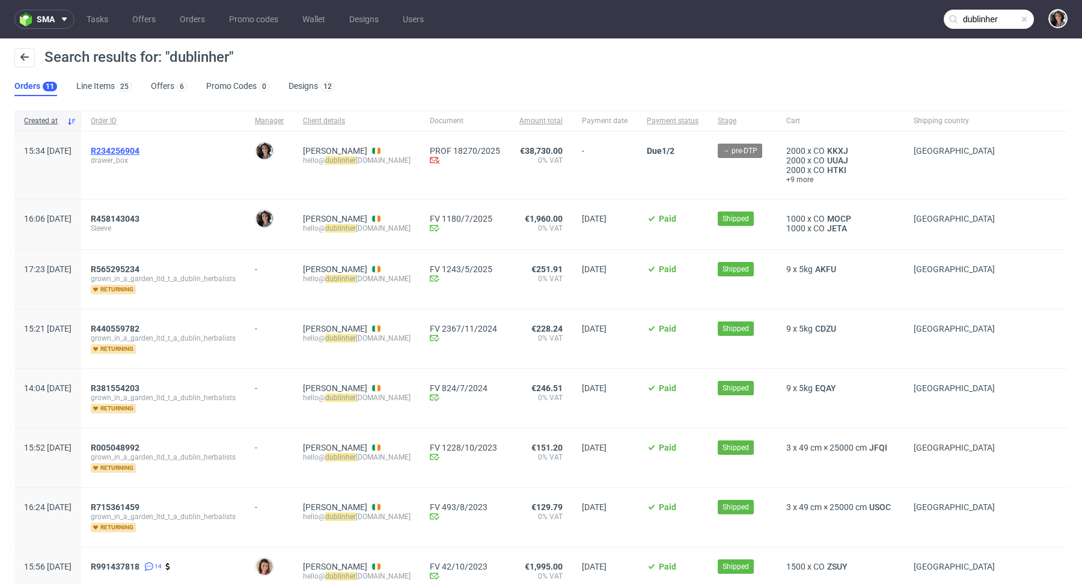
click at [139, 150] on span "R234256904" at bounding box center [115, 151] width 49 height 10
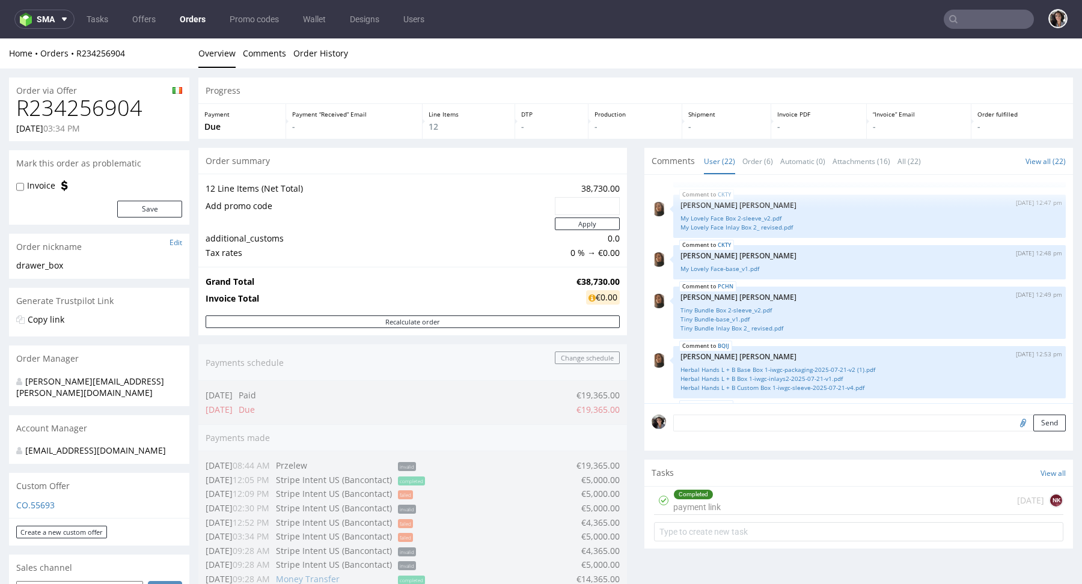
scroll to position [900, 0]
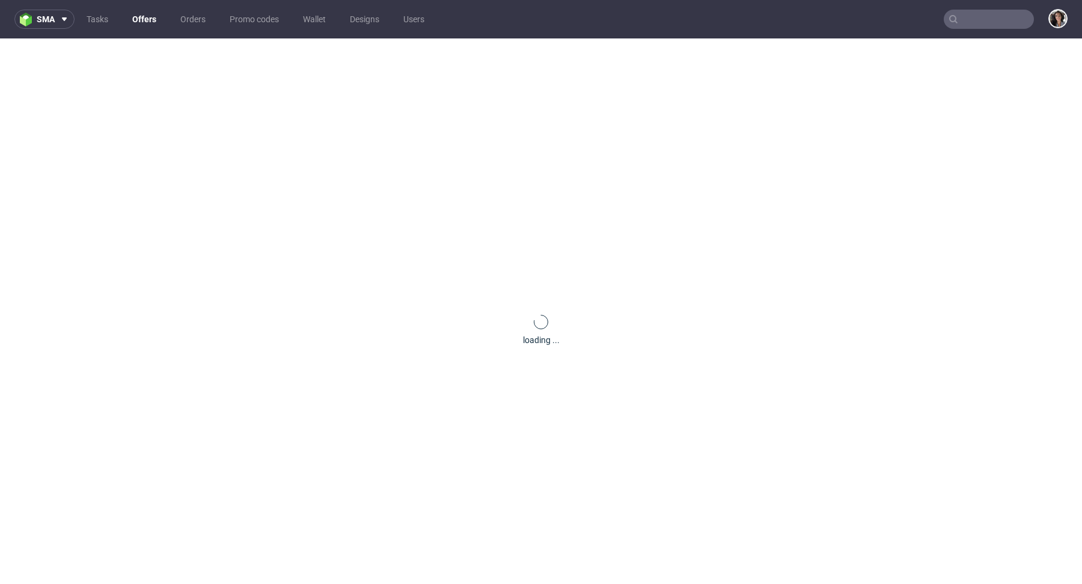
click at [991, 14] on input "text" at bounding box center [989, 19] width 90 height 19
paste input "HUNQ"
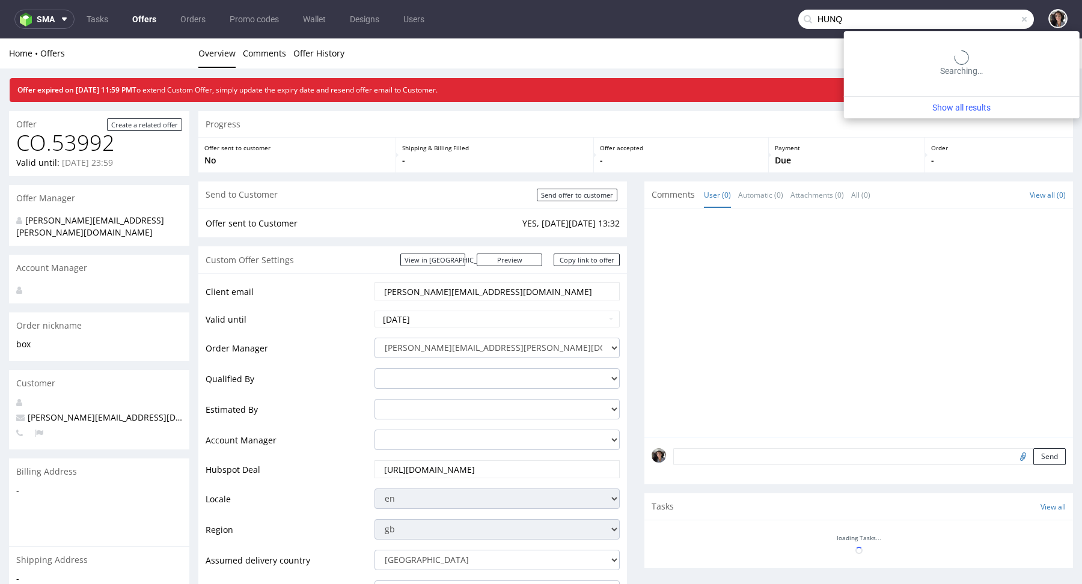
type input "HUNQ"
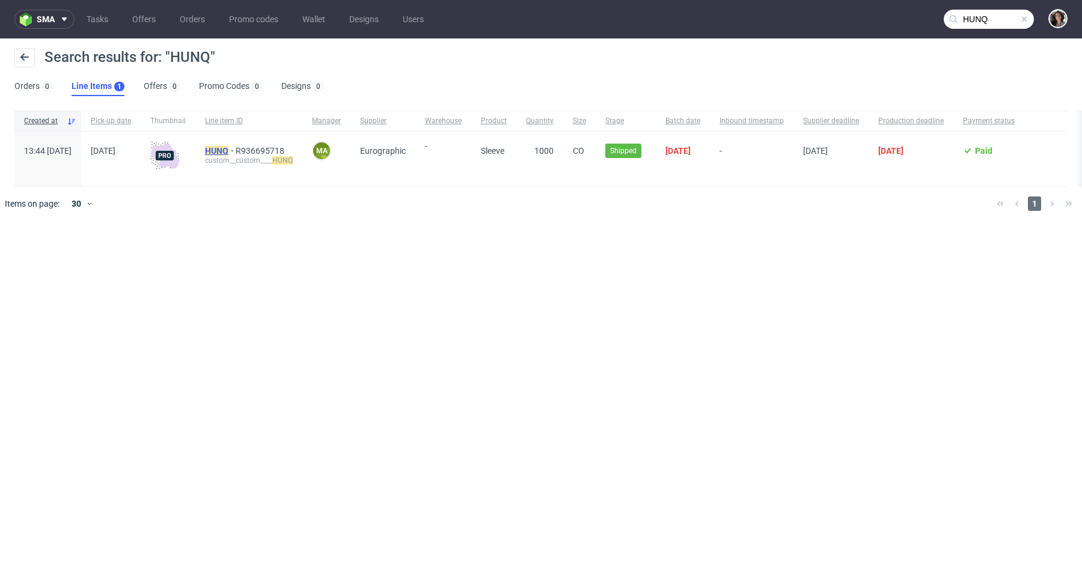
click at [228, 149] on mark "HUNQ" at bounding box center [216, 151] width 23 height 10
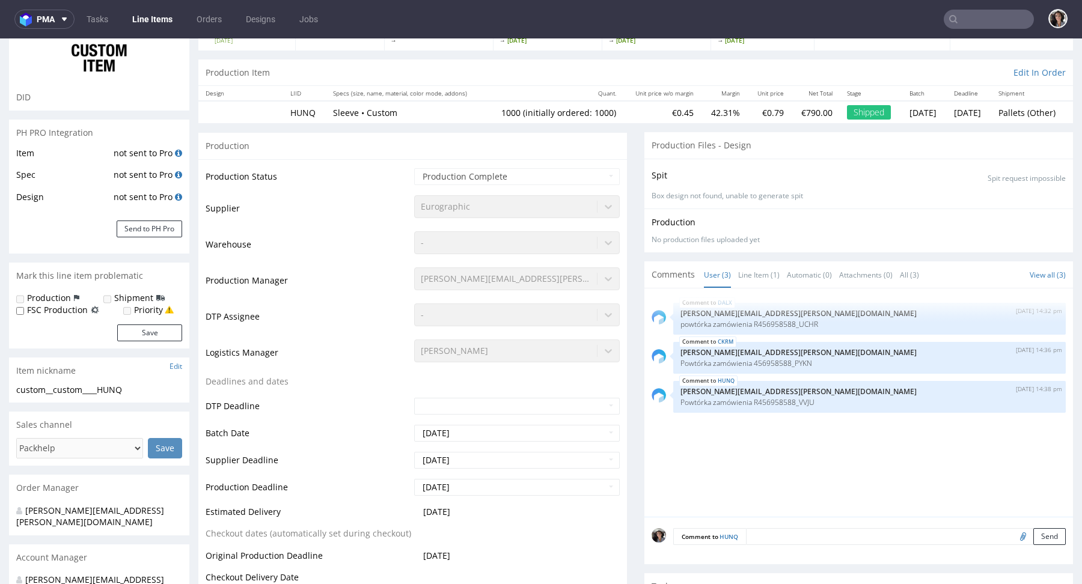
select select "in_progress"
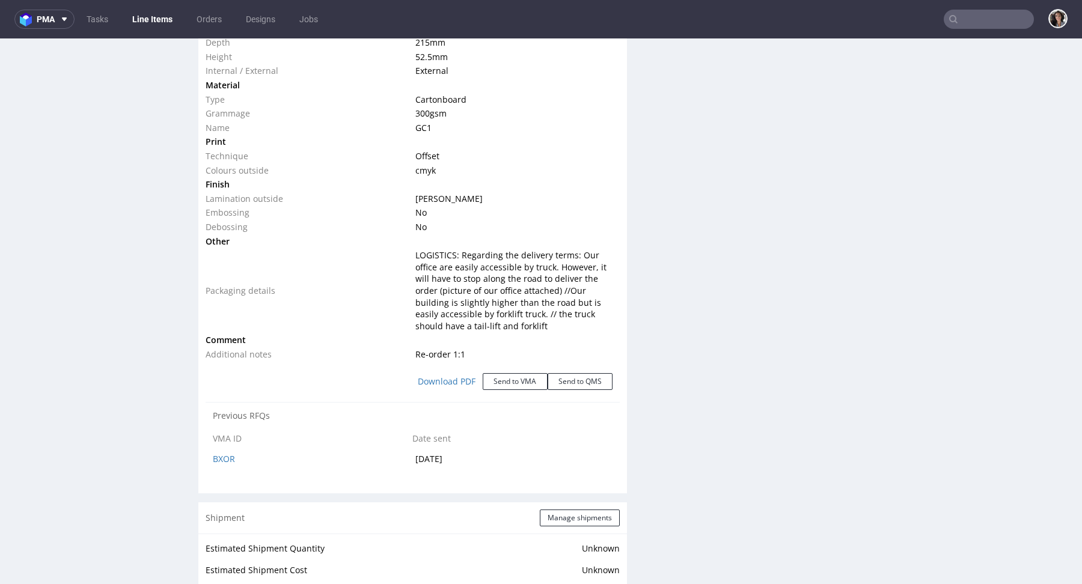
scroll to position [1254, 0]
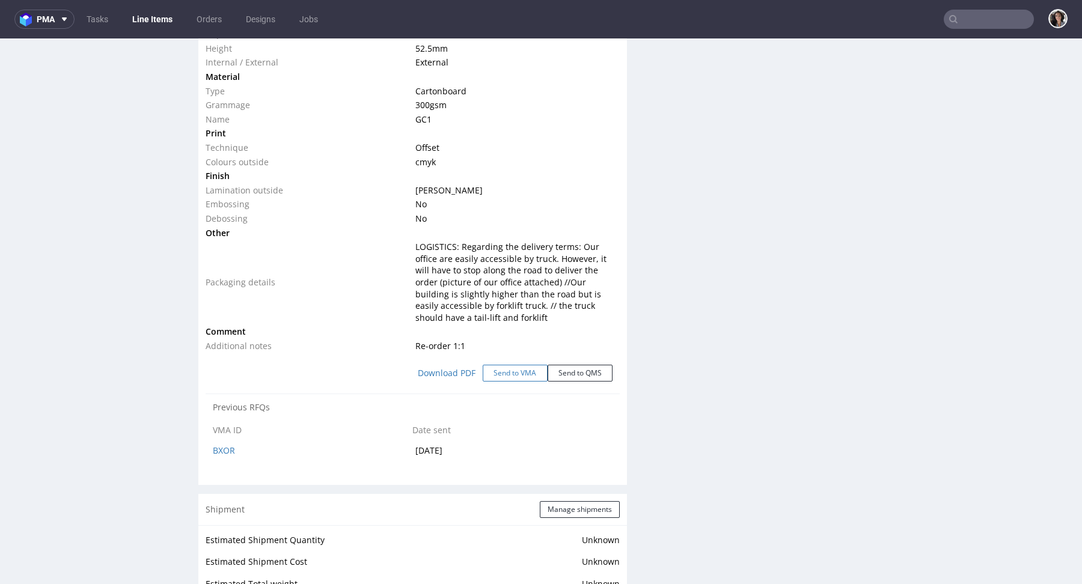
click at [496, 368] on button "Send to VMA" at bounding box center [515, 373] width 65 height 17
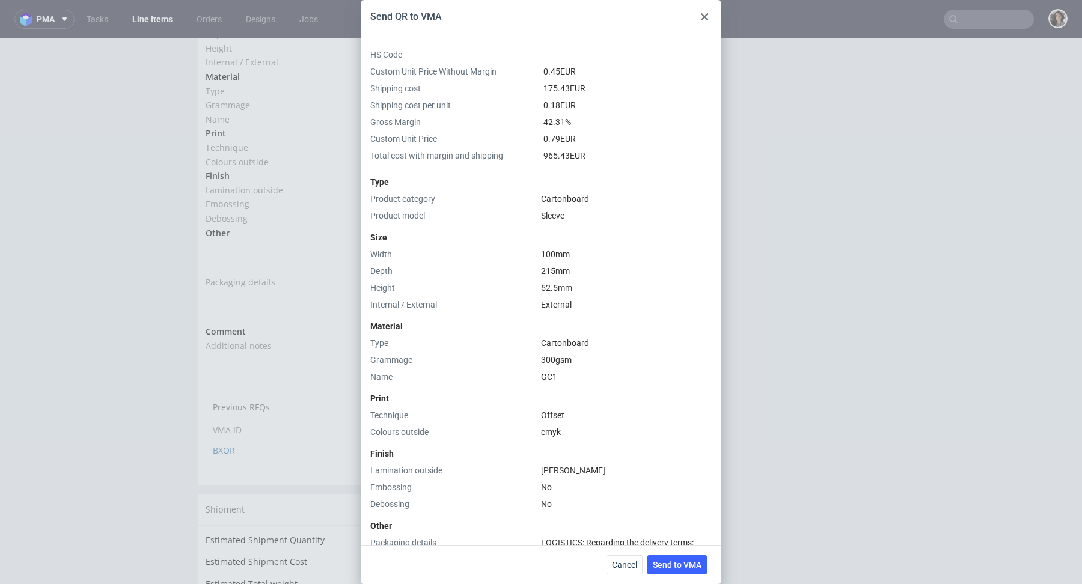
scroll to position [332, 0]
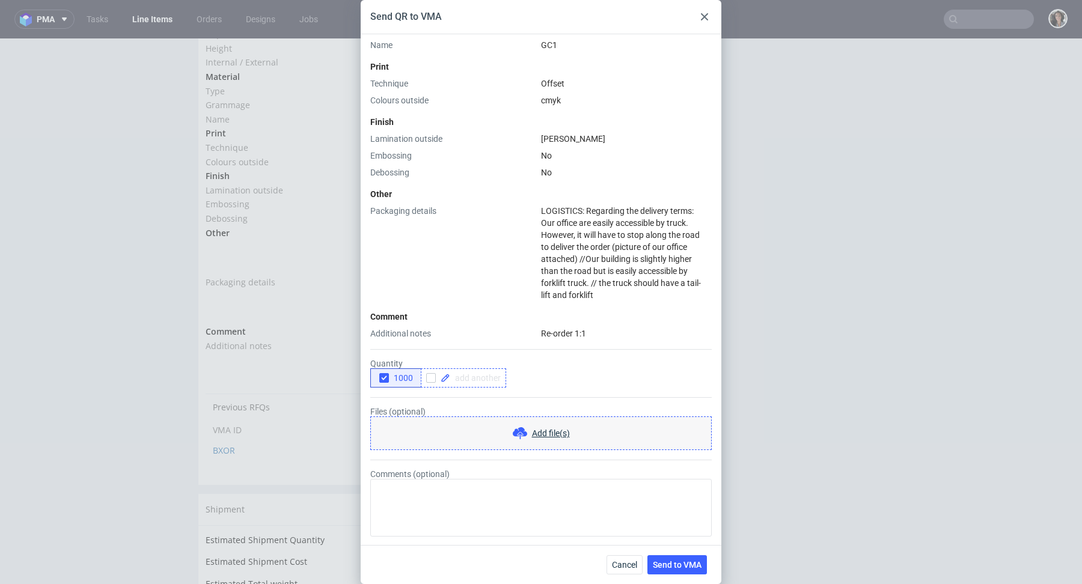
click at [471, 376] on span at bounding box center [475, 378] width 50 height 8
checkbox input "true"
click at [493, 328] on div "Additional notes" at bounding box center [453, 334] width 166 height 12
click at [380, 377] on icon "button" at bounding box center [384, 378] width 8 height 8
click at [676, 565] on span "Send to VMA" at bounding box center [677, 565] width 49 height 8
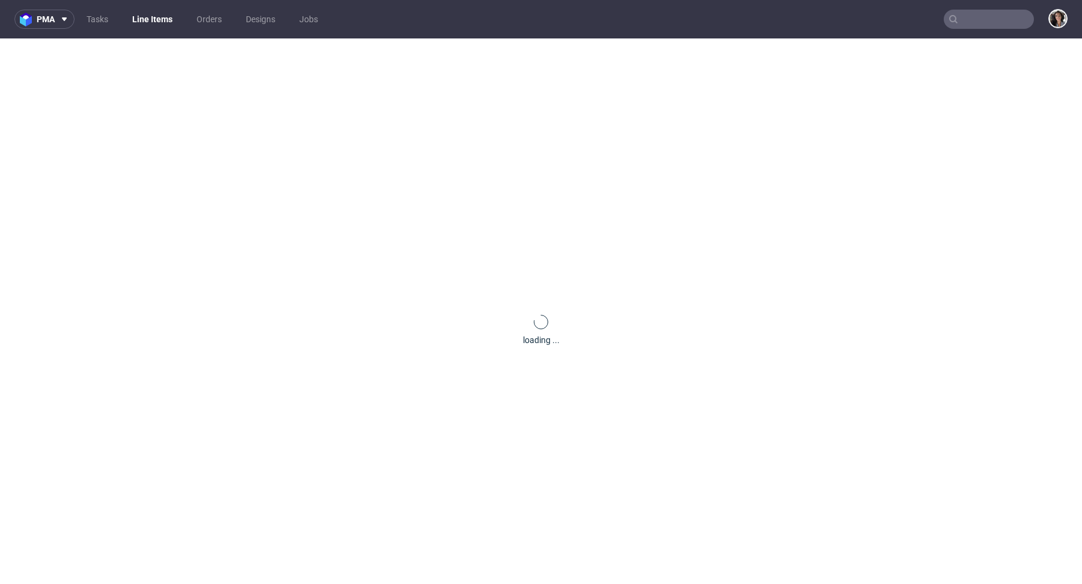
scroll to position [0, 0]
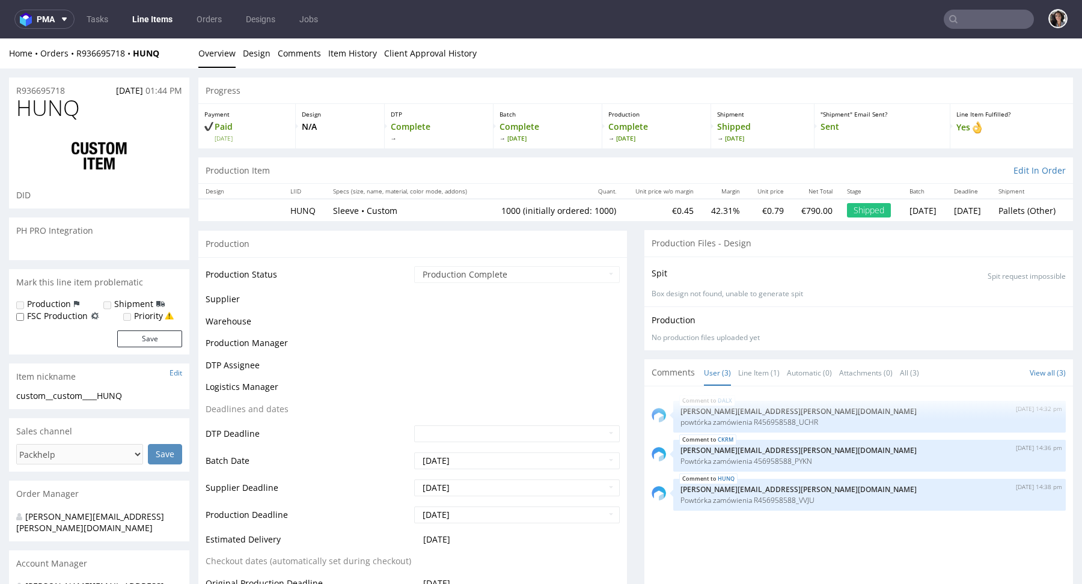
select select "in_progress"
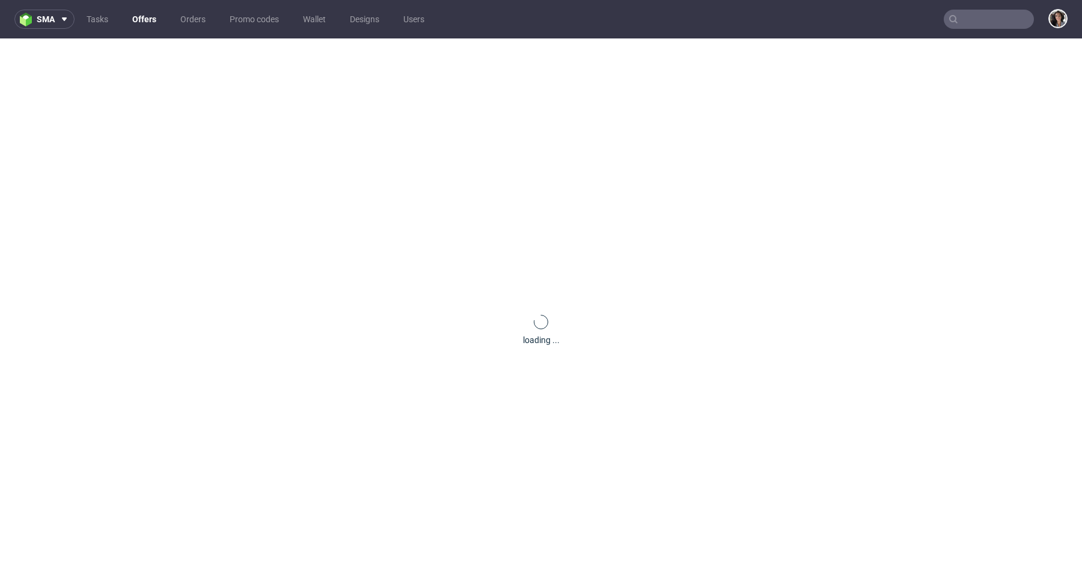
click at [975, 25] on input "text" at bounding box center [989, 19] width 90 height 19
paste input "@[DOMAIN_NAME]"
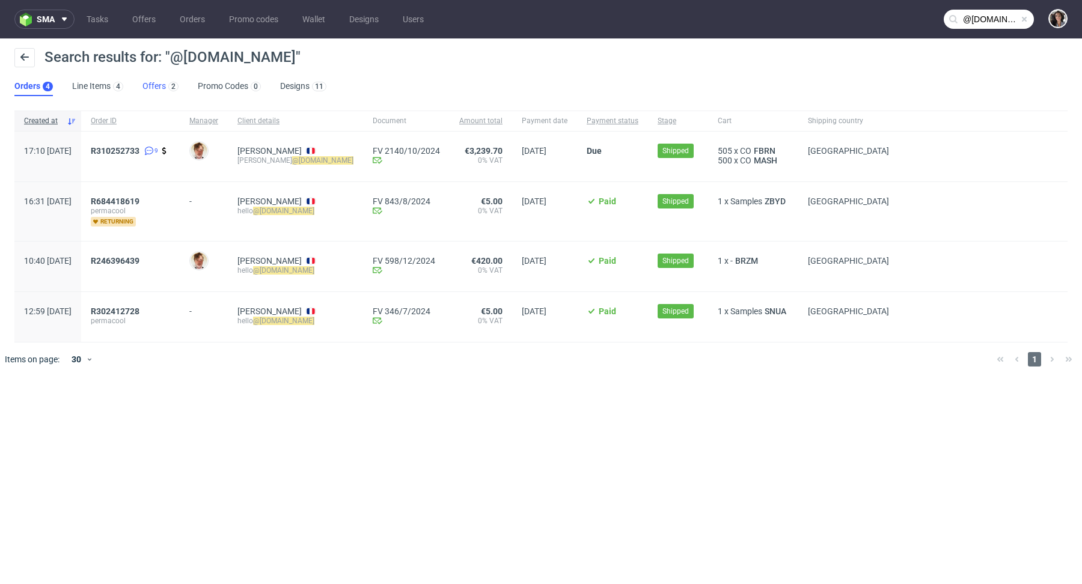
click at [154, 85] on link "Offers 2" at bounding box center [160, 86] width 36 height 19
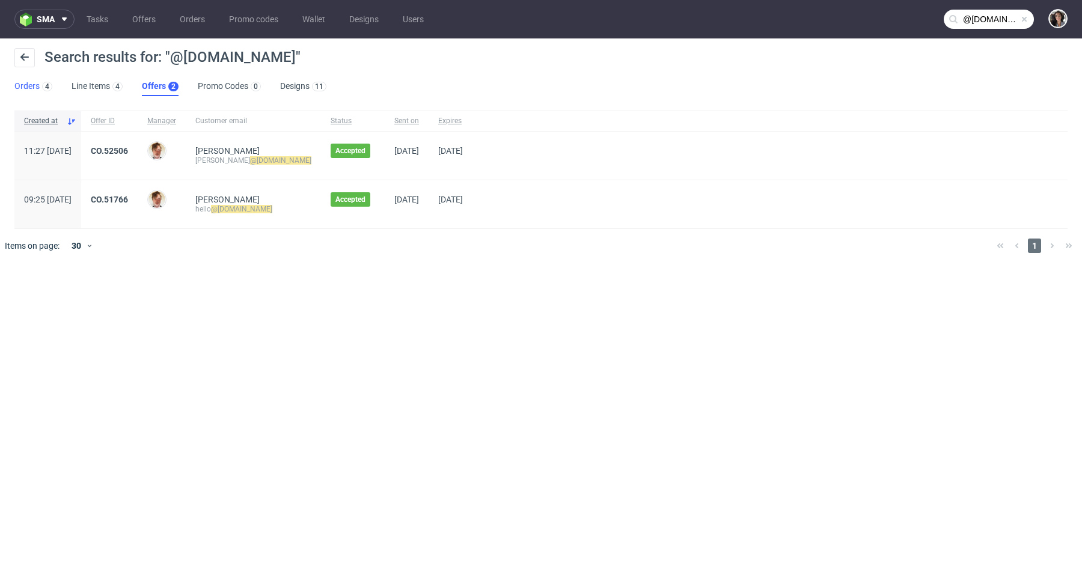
click at [31, 84] on link "Orders 4" at bounding box center [33, 86] width 38 height 19
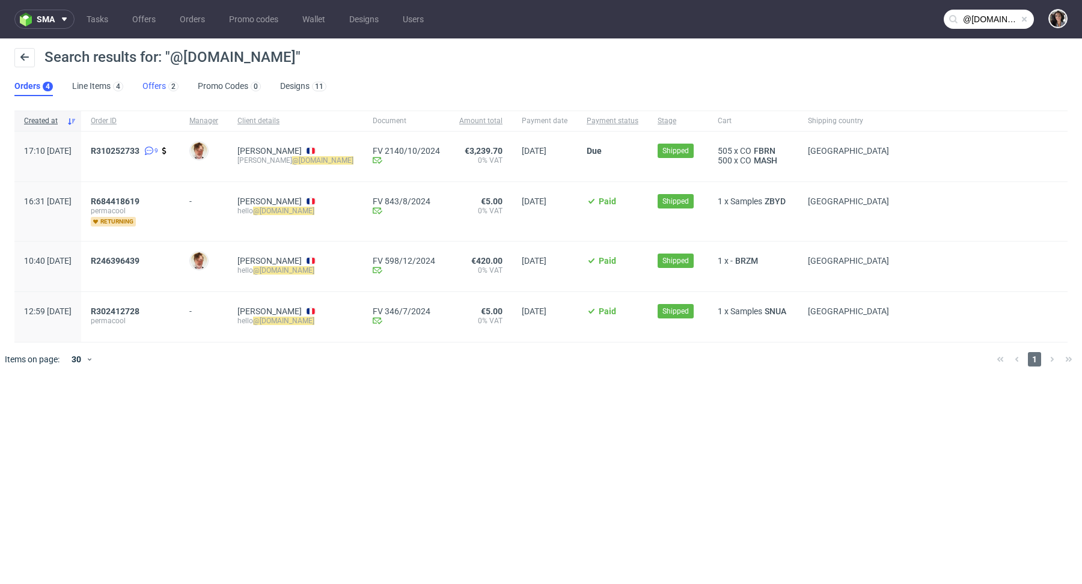
click at [155, 88] on link "Offers 2" at bounding box center [160, 86] width 36 height 19
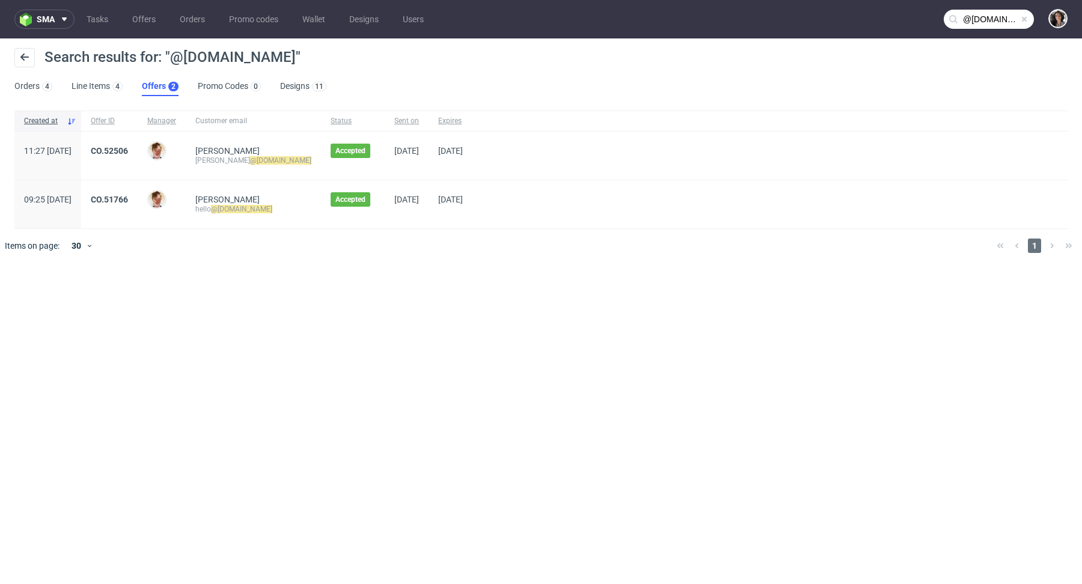
click at [1004, 15] on input "@[DOMAIN_NAME]" at bounding box center [989, 19] width 90 height 19
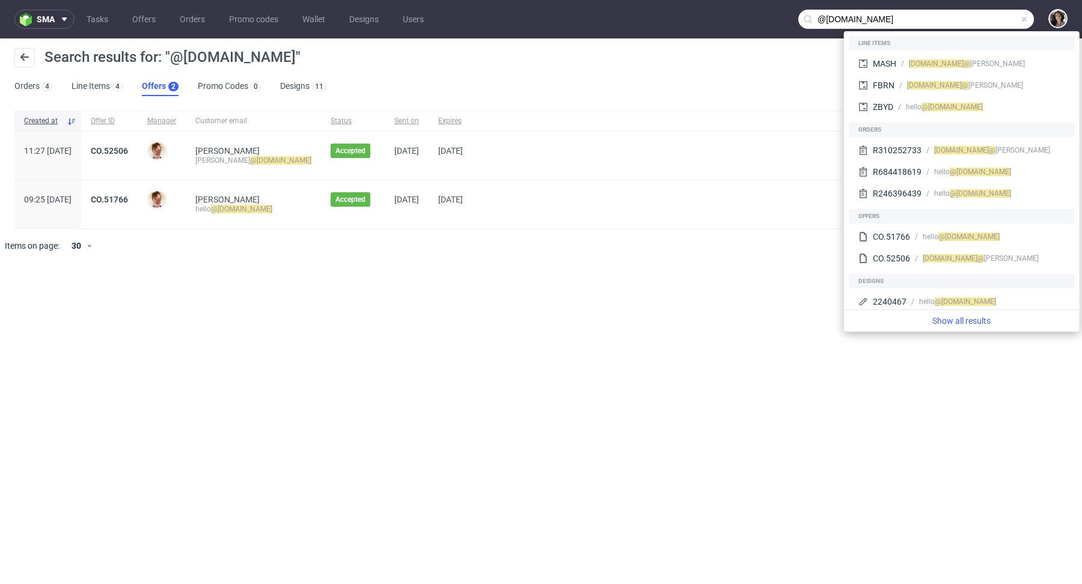
drag, startPoint x: 896, startPoint y: 19, endPoint x: 800, endPoint y: 19, distance: 95.6
click at [800, 19] on input "@permacool.fr" at bounding box center [916, 19] width 236 height 19
paste input "permacool"
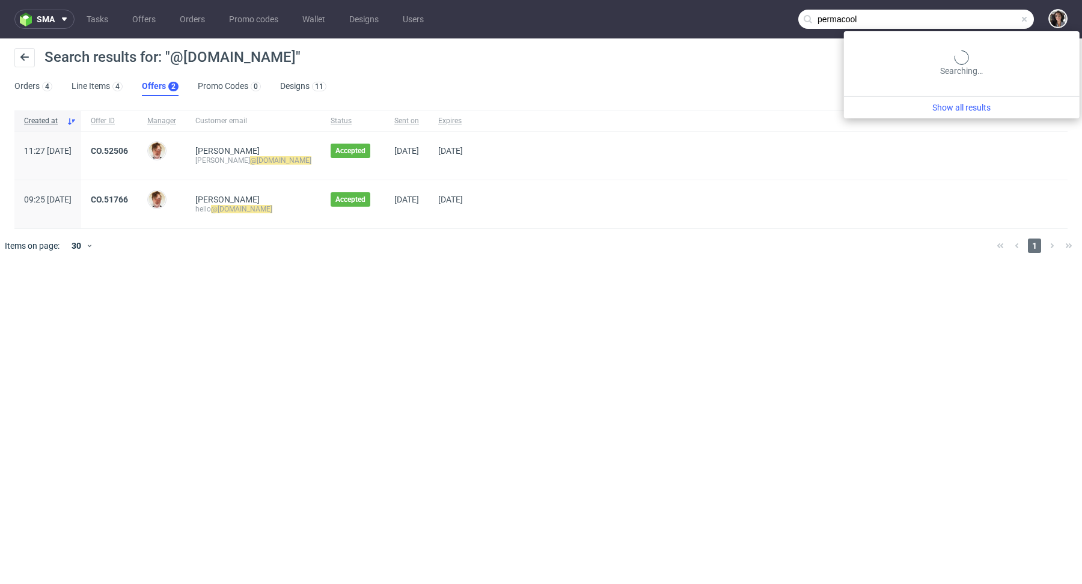
type input "permacool"
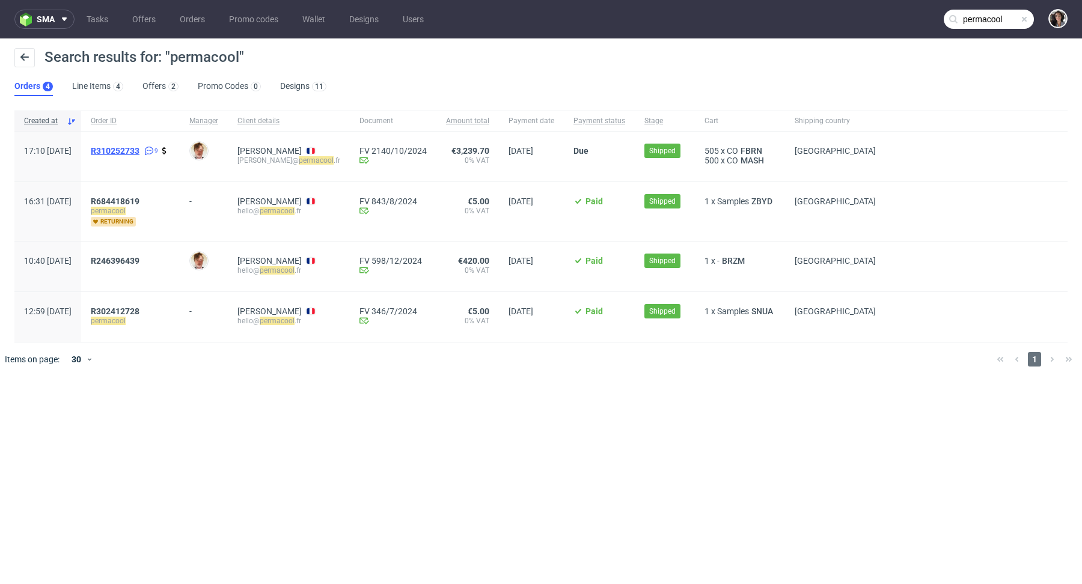
click at [139, 152] on span "R310252733" at bounding box center [115, 151] width 49 height 10
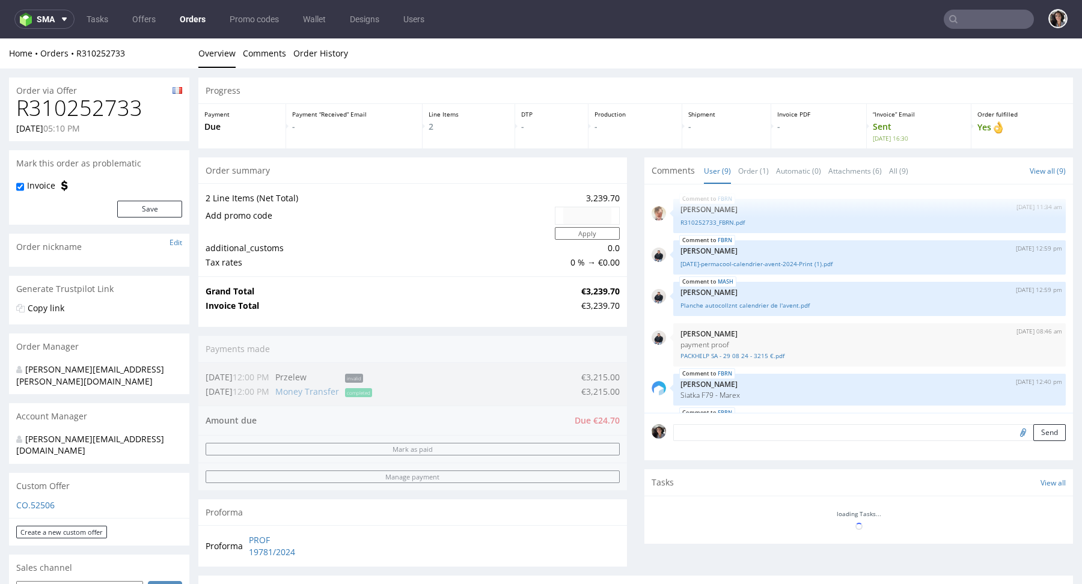
scroll to position [282, 0]
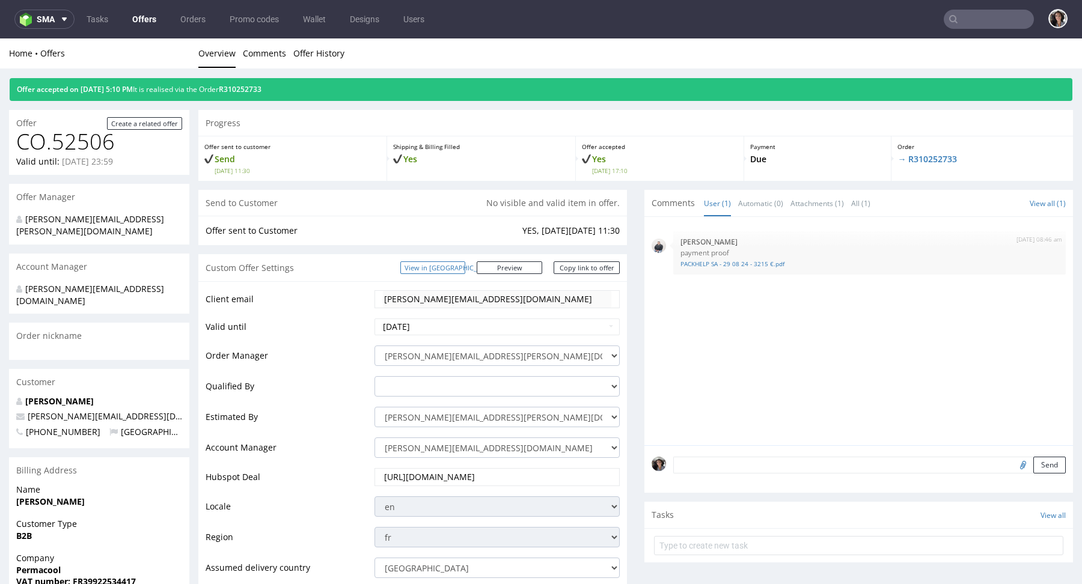
click at [465, 266] on link "View in [GEOGRAPHIC_DATA]" at bounding box center [432, 267] width 65 height 13
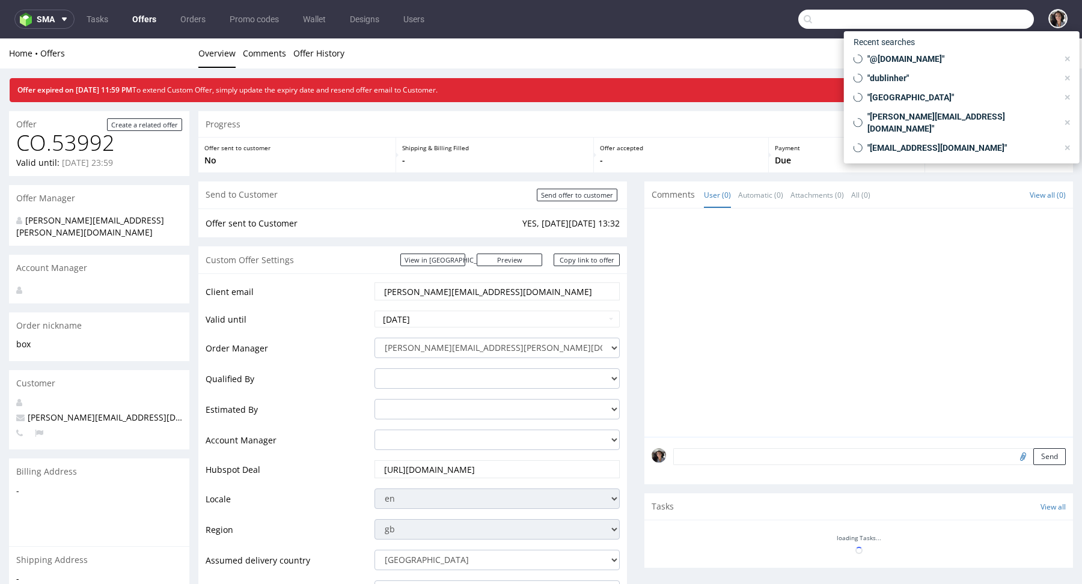
click at [977, 15] on input "text" at bounding box center [916, 19] width 236 height 19
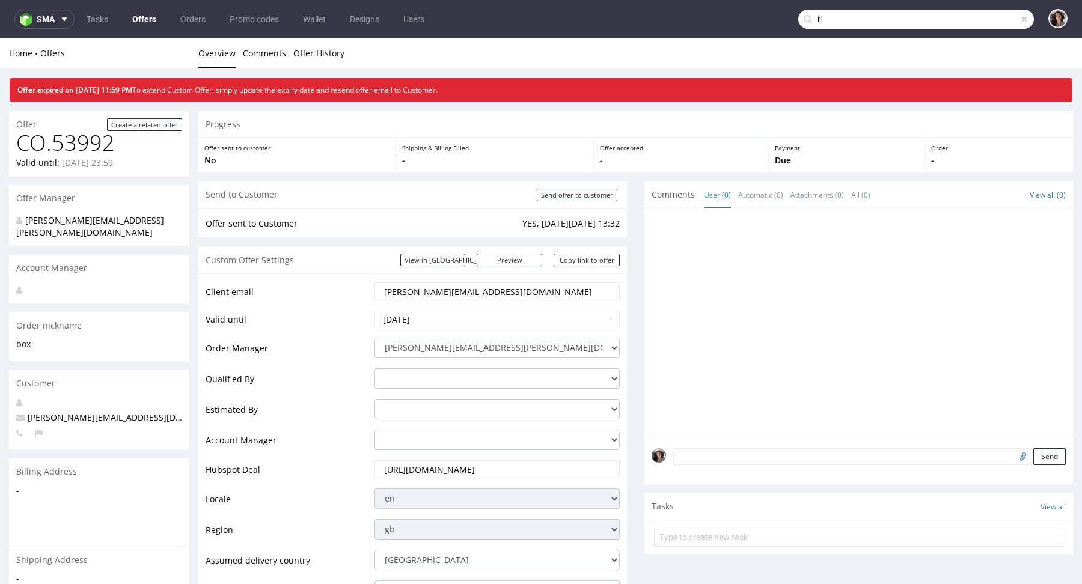
type input "t"
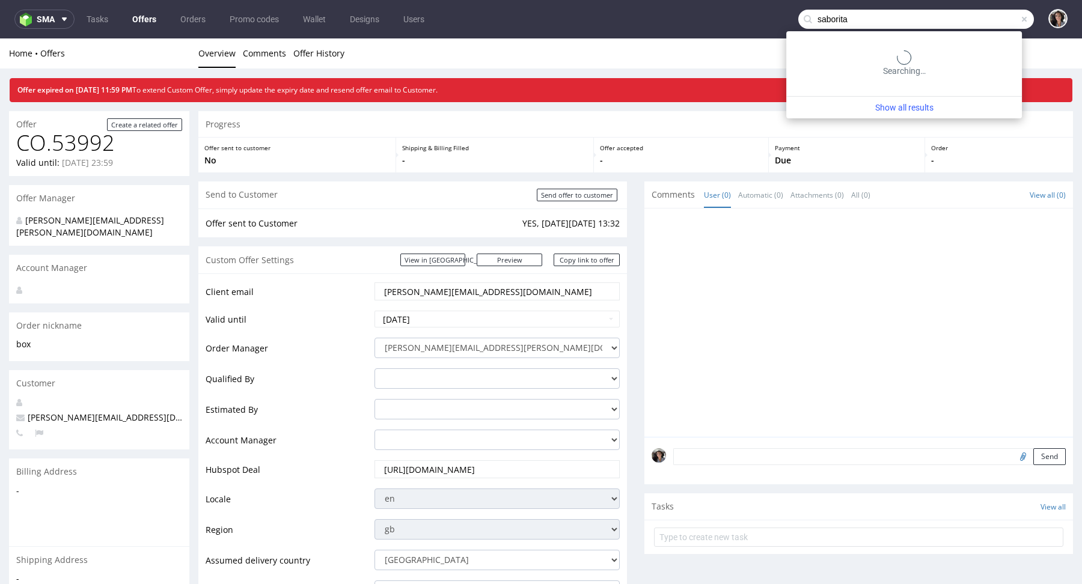
type input "saborita"
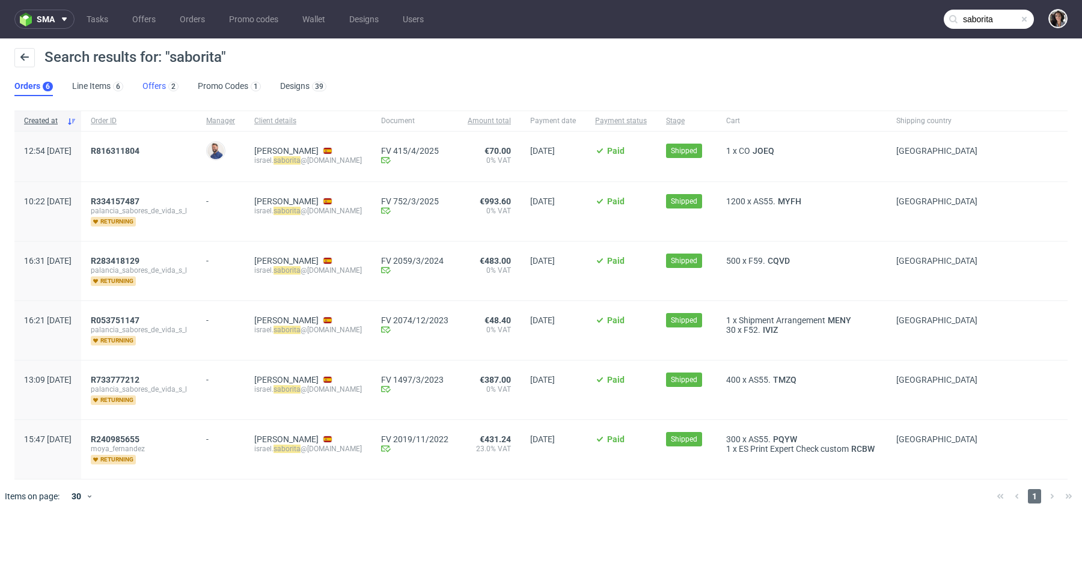
click at [152, 81] on link "Offers 2" at bounding box center [160, 86] width 36 height 19
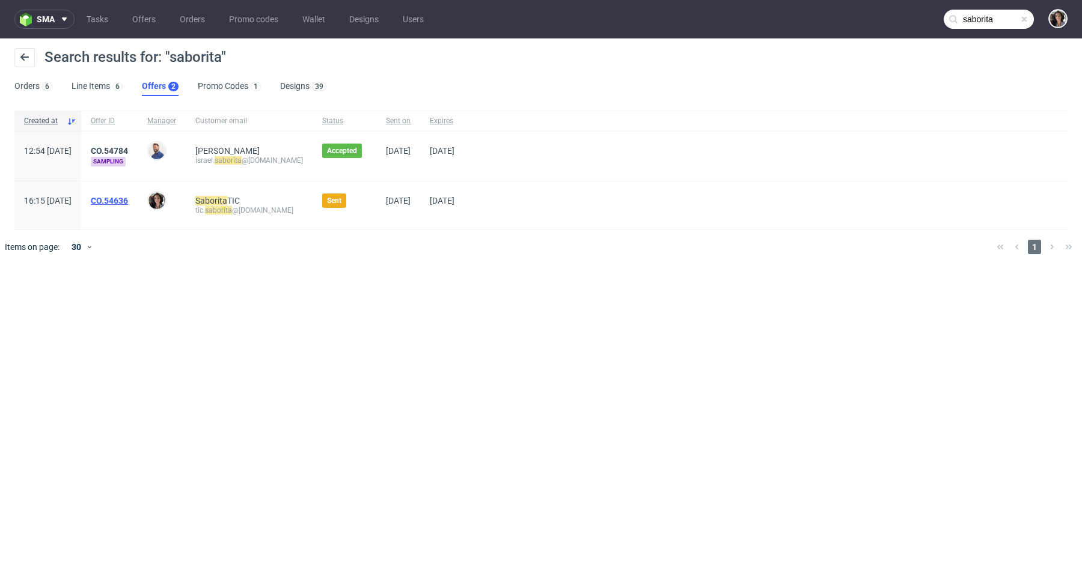
click at [128, 199] on link "CO.54636" at bounding box center [109, 201] width 37 height 10
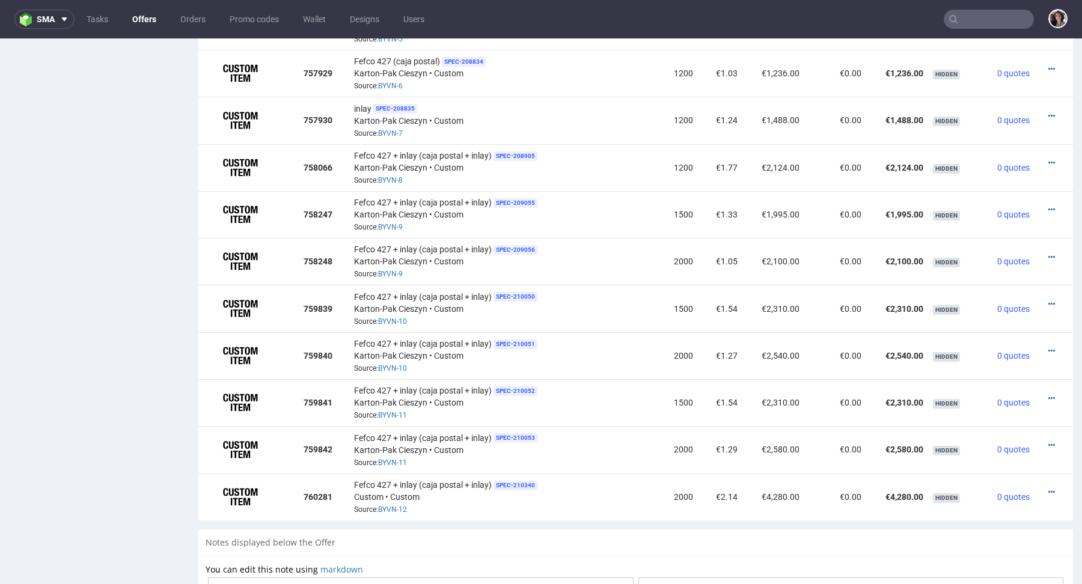
scroll to position [1140, 0]
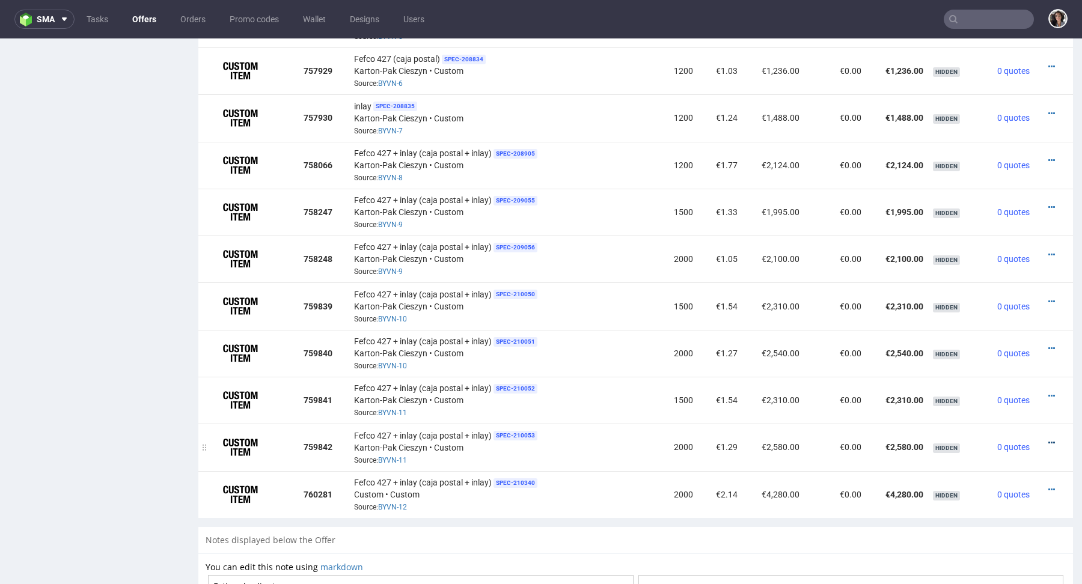
click at [1048, 439] on icon at bounding box center [1051, 443] width 7 height 8
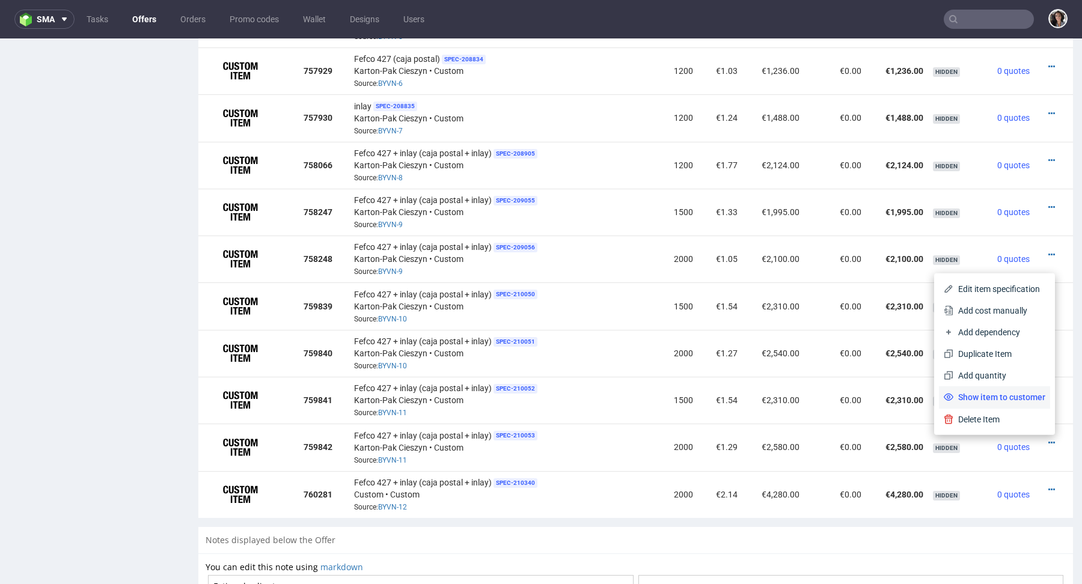
click at [991, 391] on span "Show item to customer" at bounding box center [999, 397] width 92 height 12
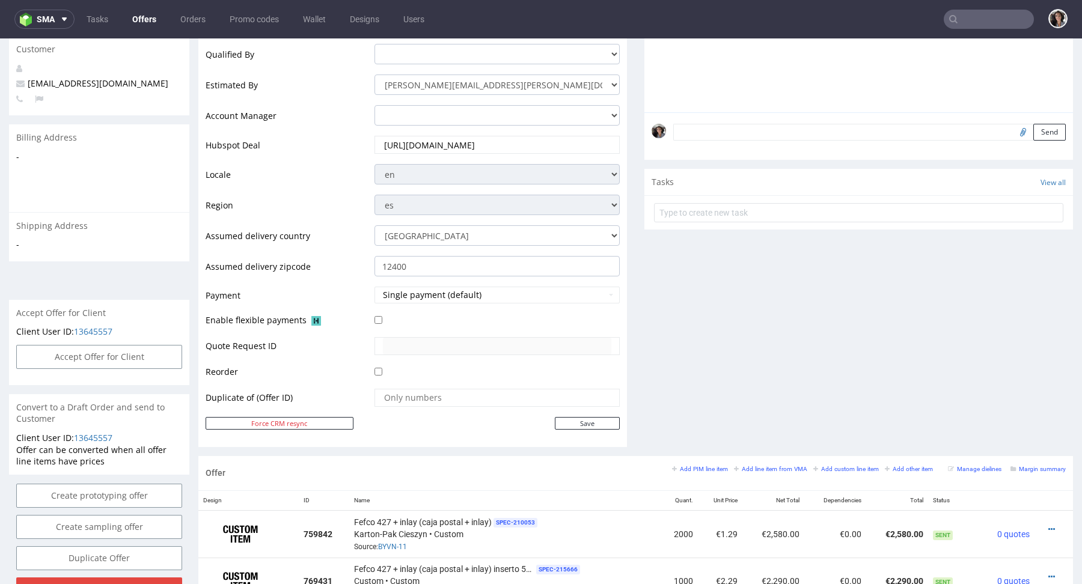
scroll to position [477, 0]
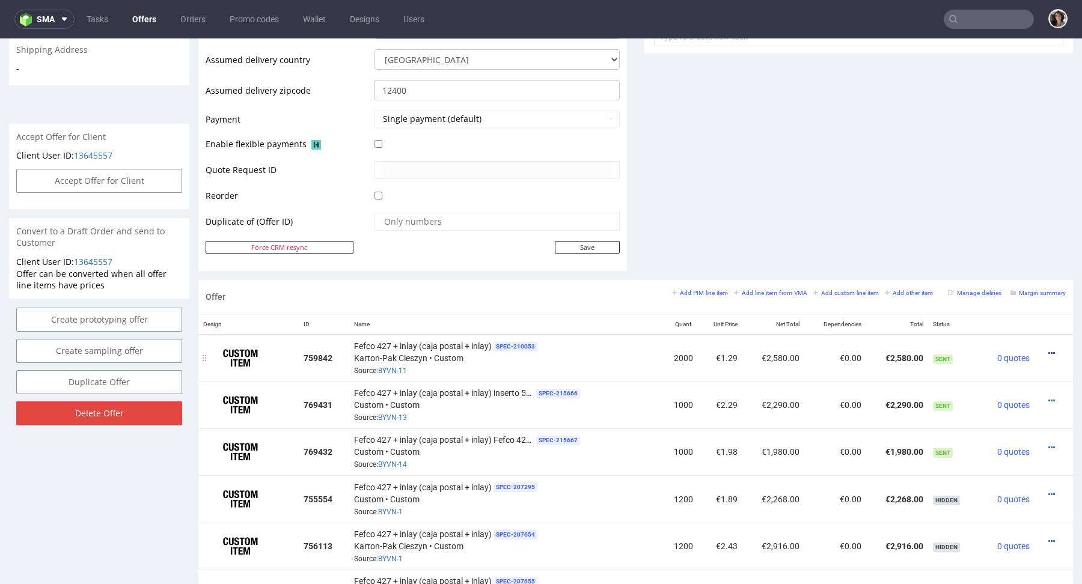
click at [1048, 350] on icon at bounding box center [1051, 353] width 7 height 8
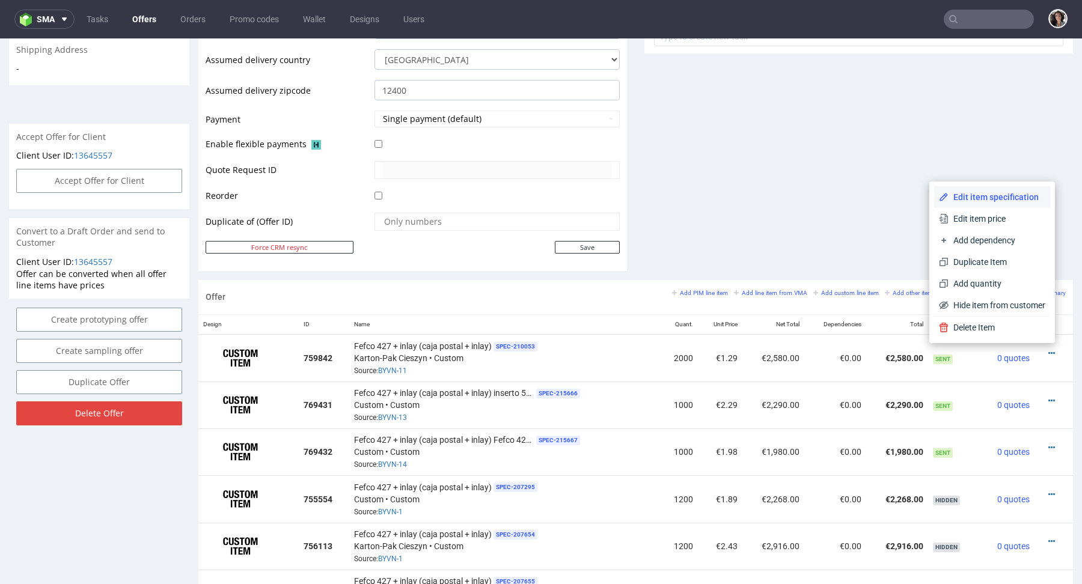
click at [990, 198] on span "Edit item specification" at bounding box center [996, 197] width 97 height 12
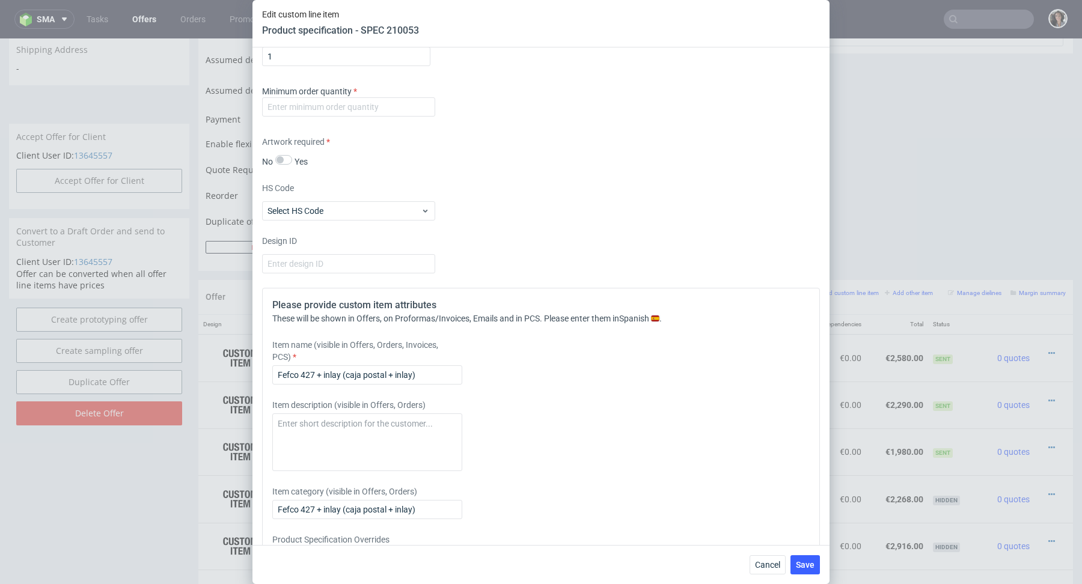
scroll to position [1767, 0]
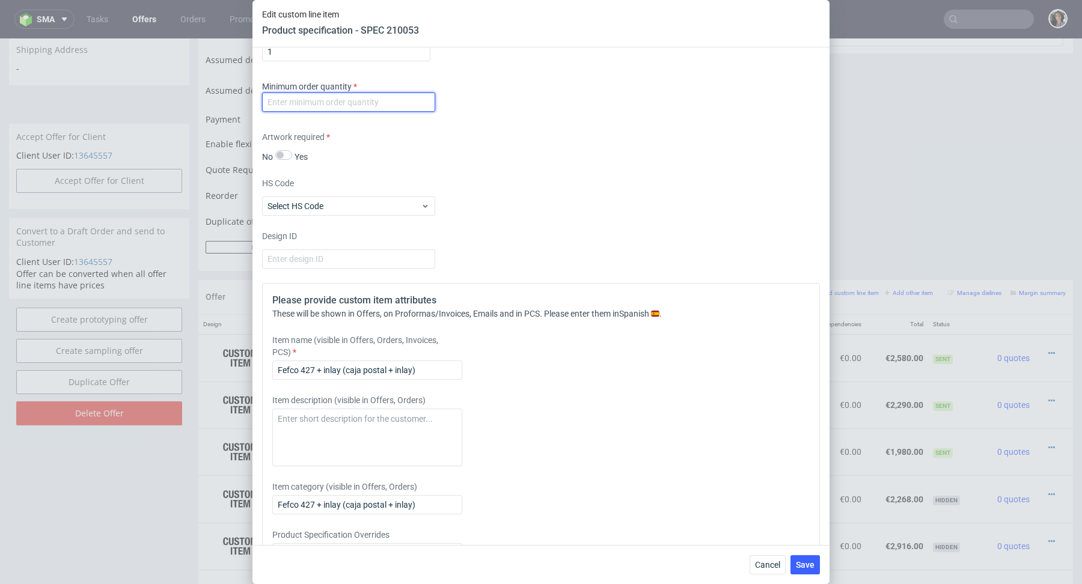
click at [389, 101] on input "number" at bounding box center [348, 102] width 173 height 19
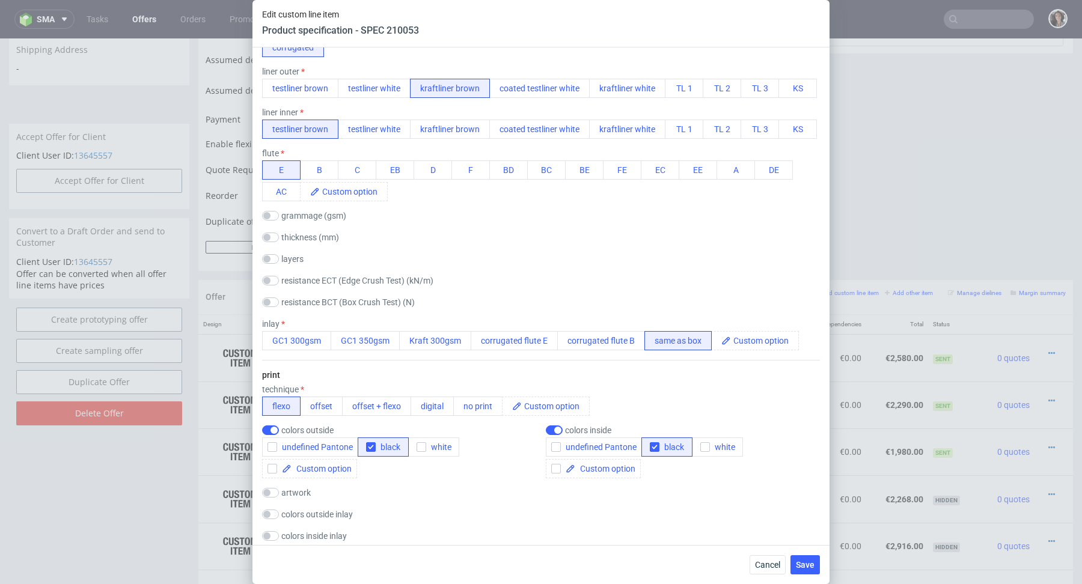
scroll to position [403, 0]
type input "1"
click at [812, 565] on span "Save" at bounding box center [805, 565] width 19 height 8
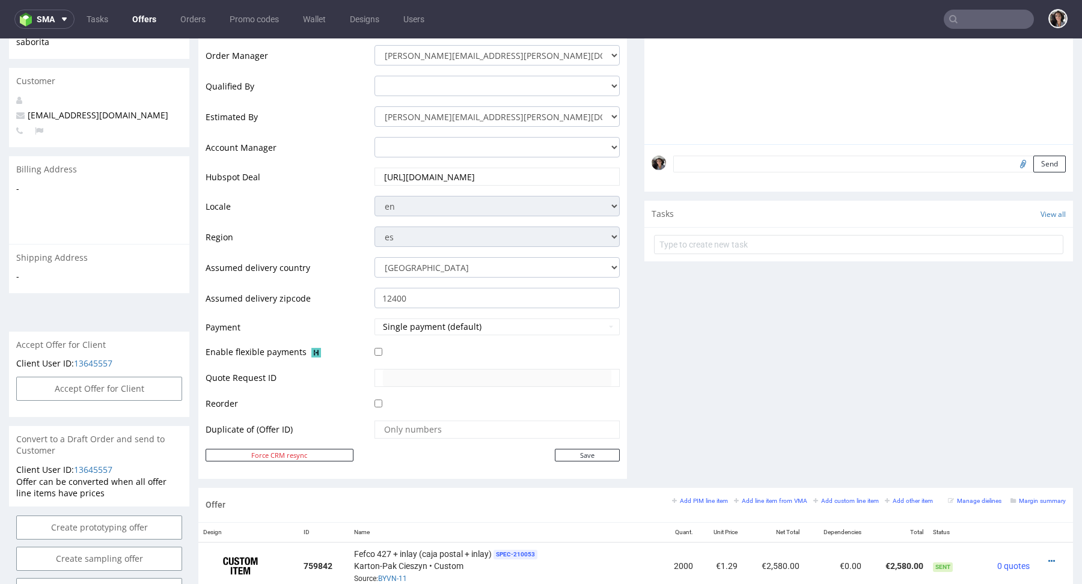
scroll to position [0, 0]
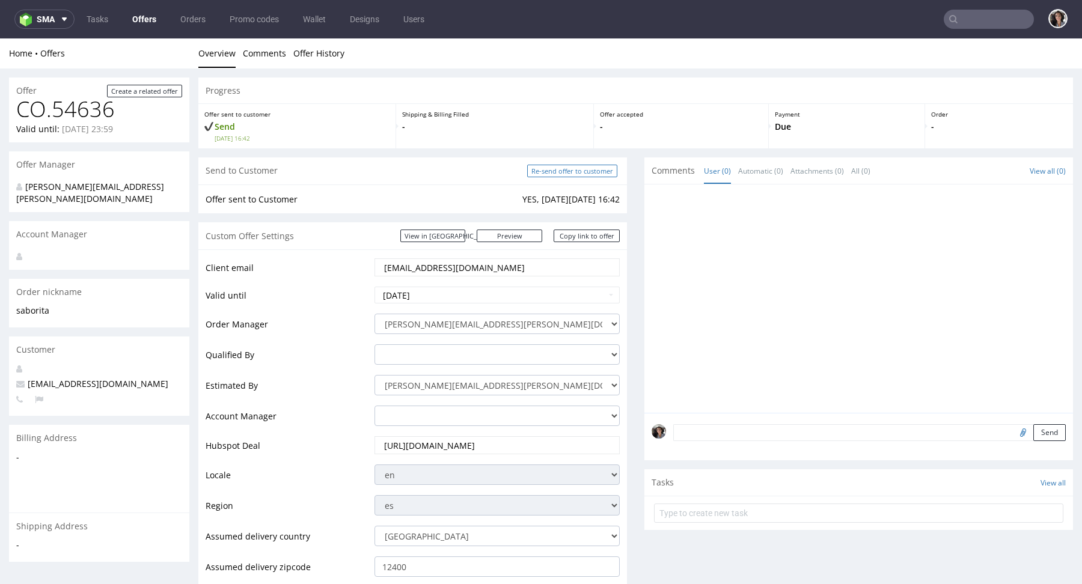
click at [590, 169] on input "Re-send offer to customer" at bounding box center [572, 171] width 90 height 13
type input "In progress..."
click at [596, 237] on link "Copy link to offer" at bounding box center [587, 236] width 66 height 13
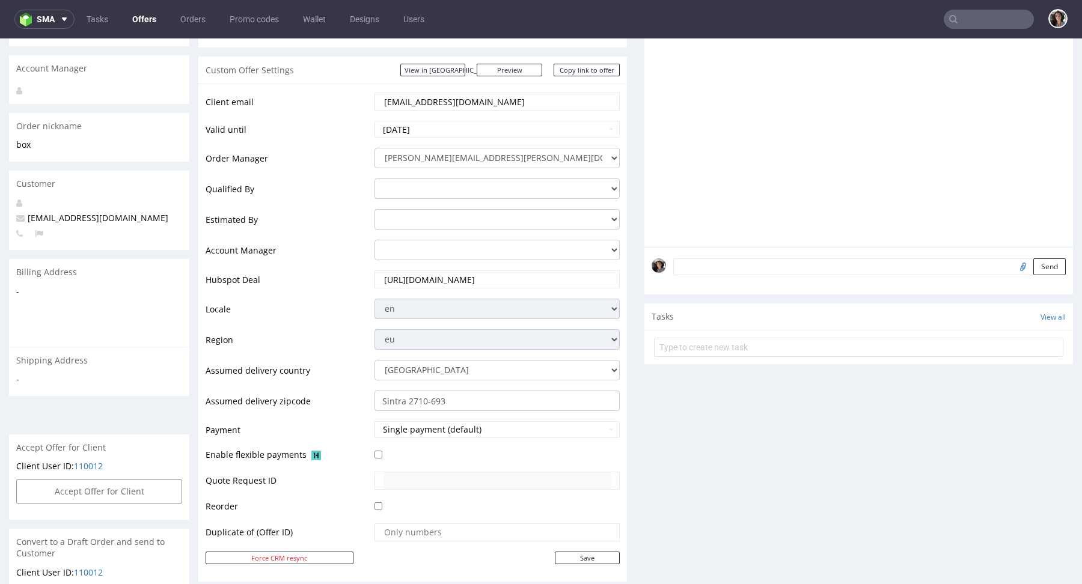
scroll to position [409, 0]
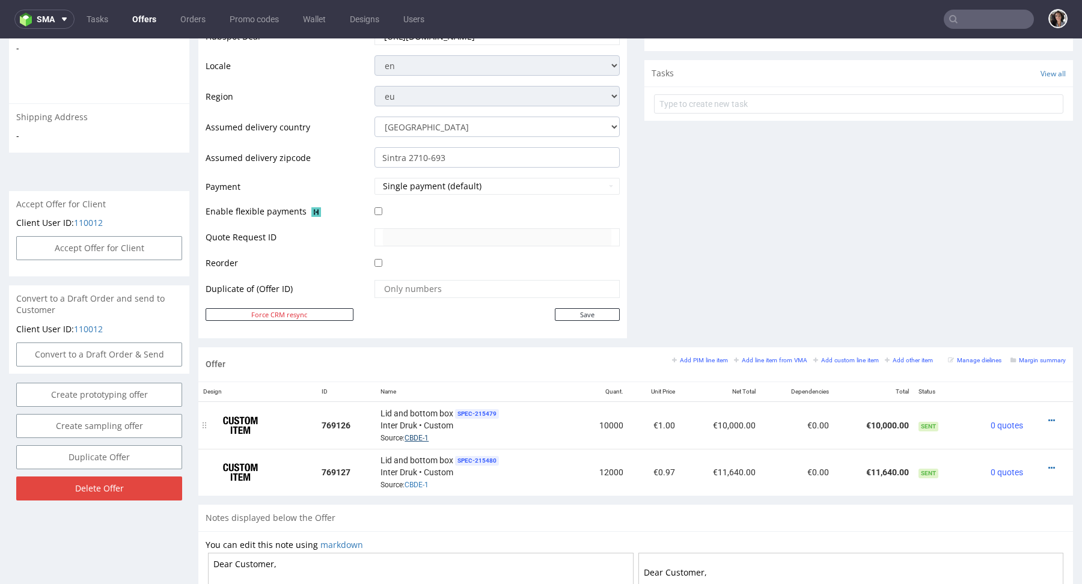
click at [423, 439] on link "CBDE-1" at bounding box center [417, 438] width 24 height 8
click at [502, 165] on input "Sintra 2710-693" at bounding box center [496, 157] width 245 height 20
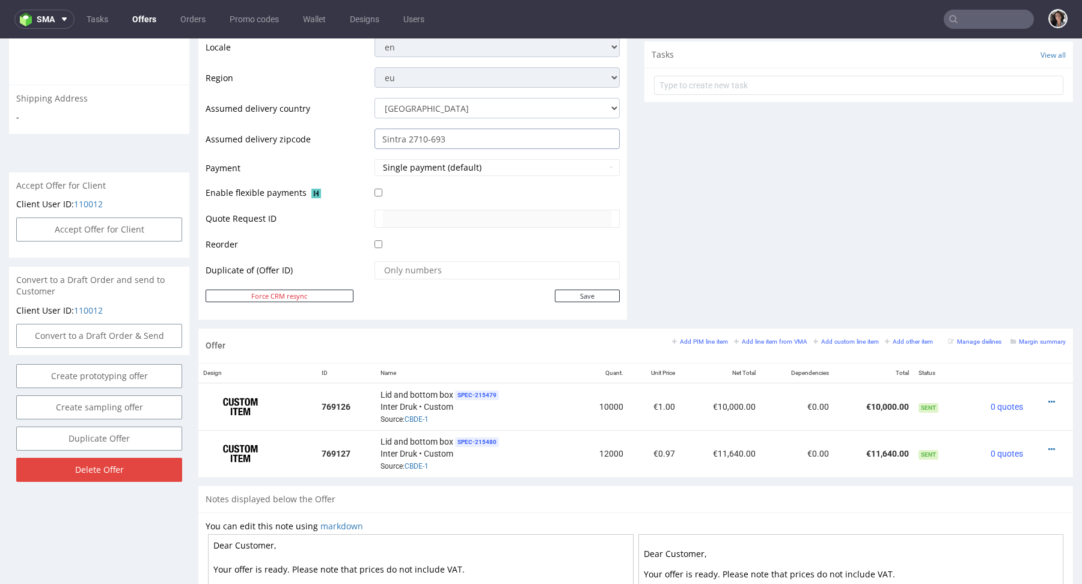
scroll to position [524, 0]
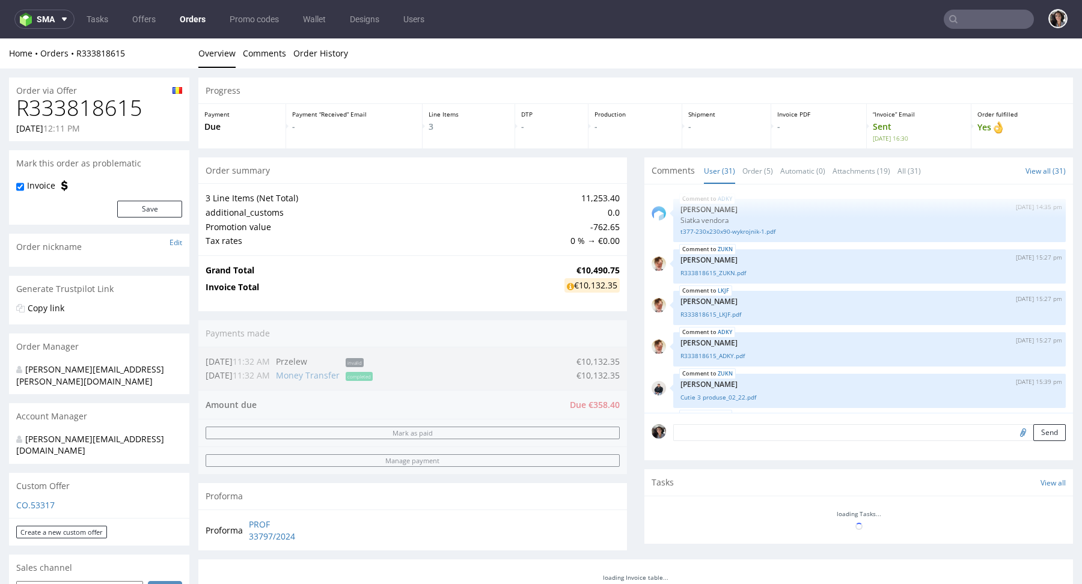
scroll to position [1399, 0]
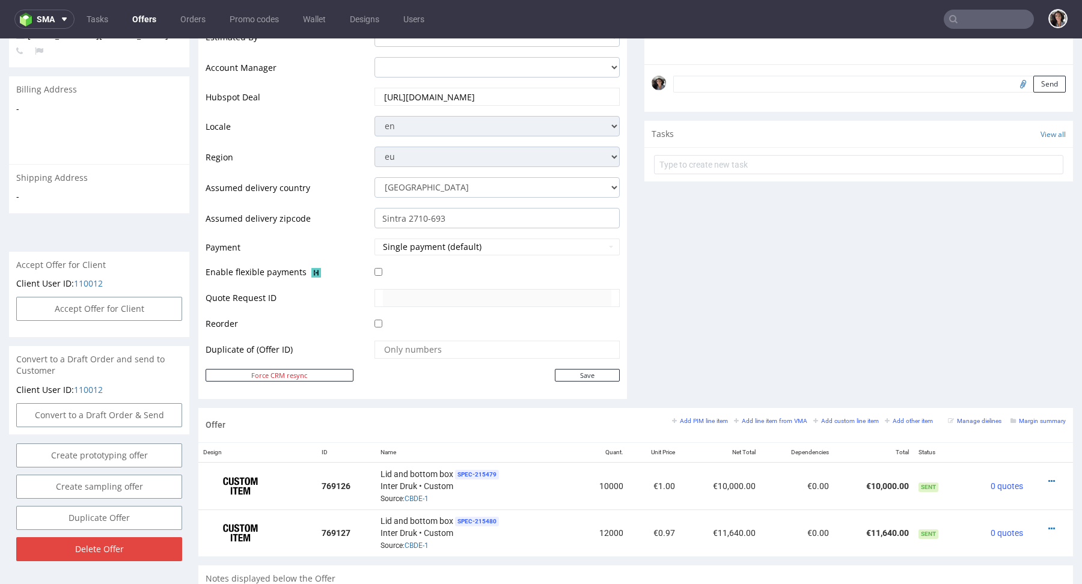
scroll to position [442, 0]
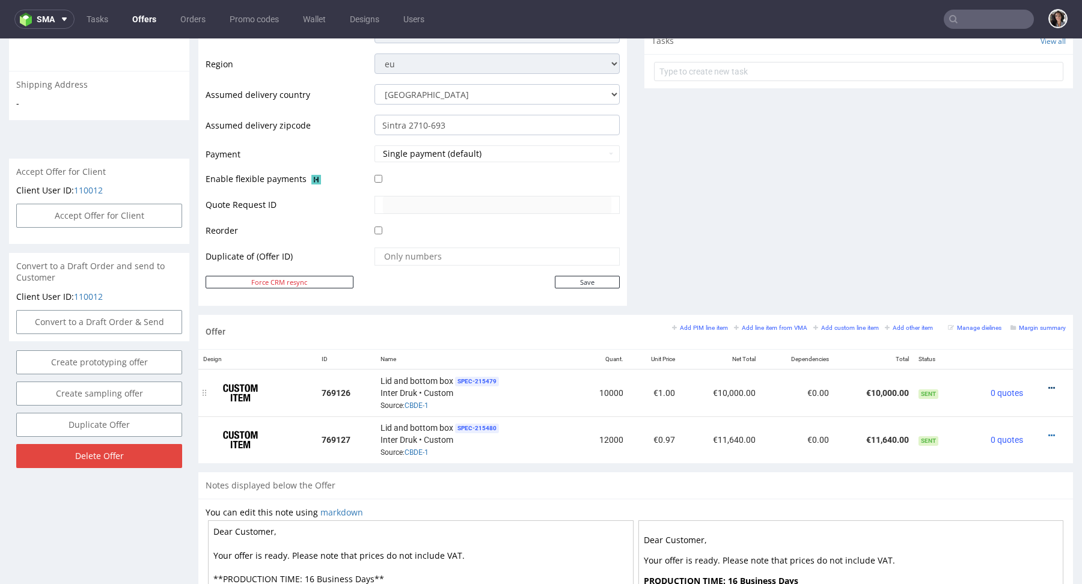
click at [1048, 384] on icon at bounding box center [1051, 388] width 7 height 8
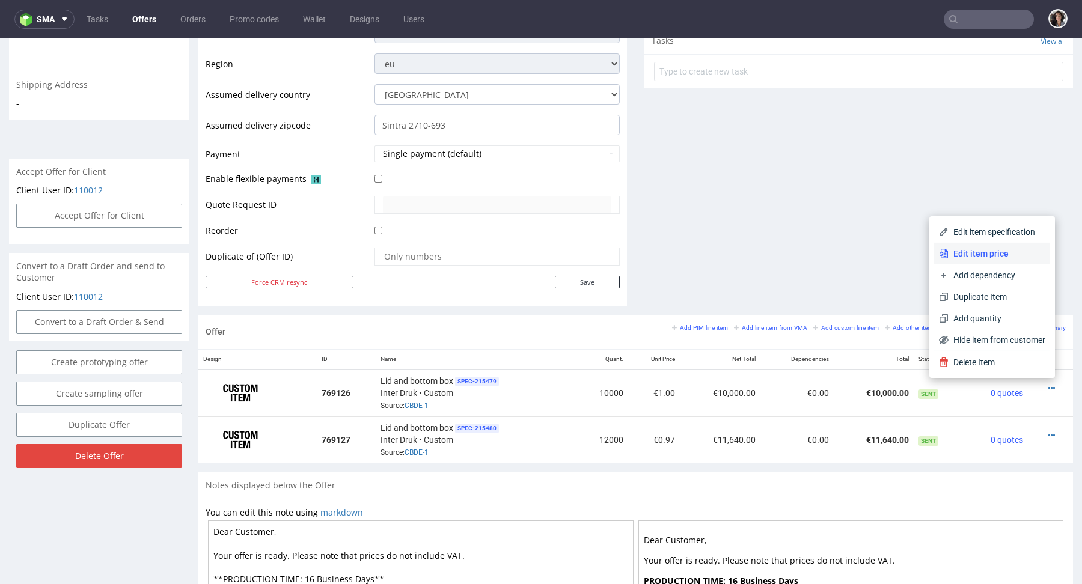
click at [982, 260] on li "Edit item price" at bounding box center [992, 254] width 116 height 22
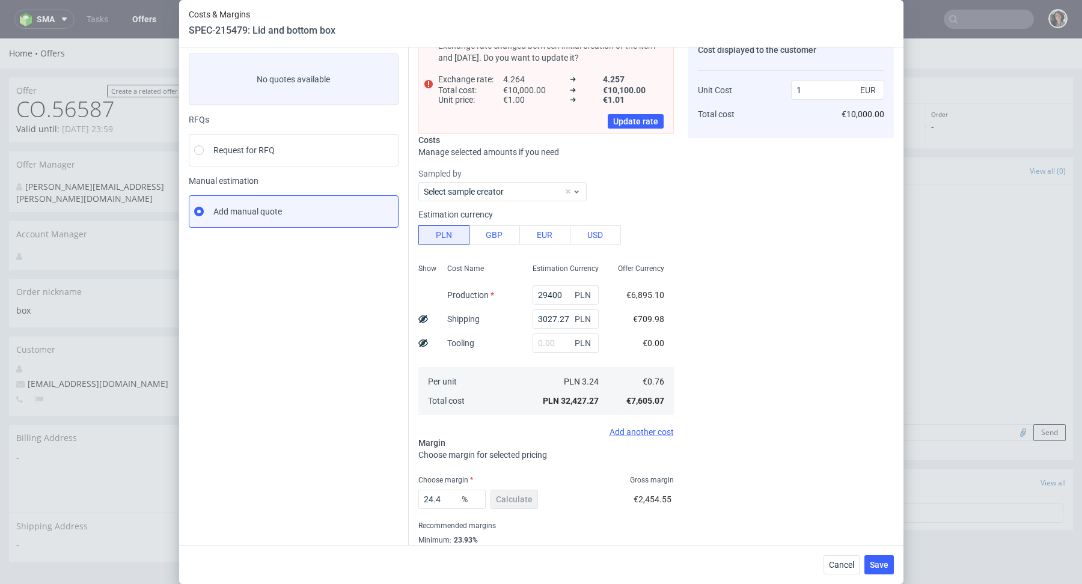
scroll to position [80, 0]
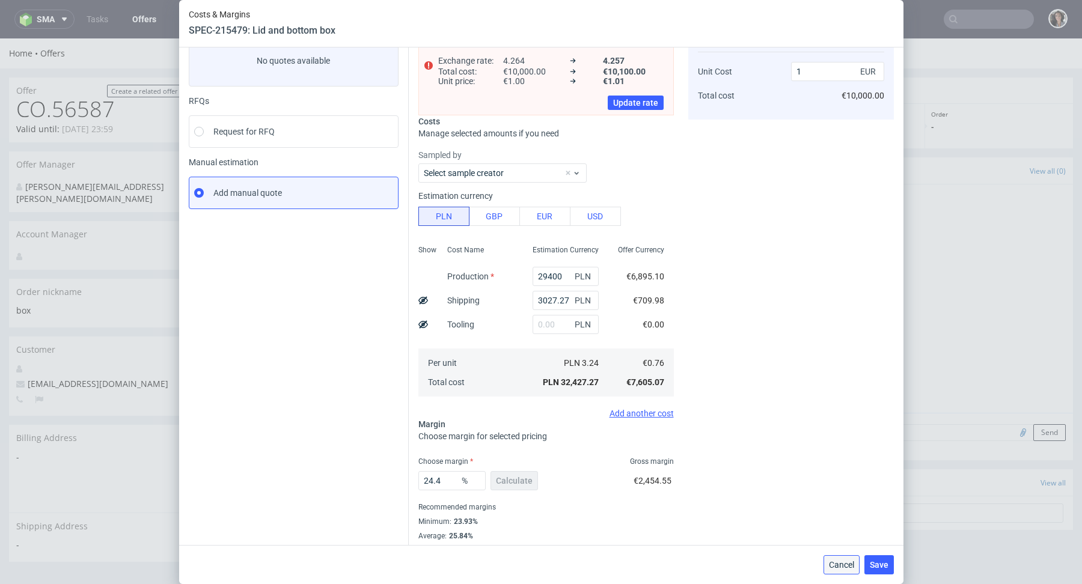
click at [844, 573] on button "Cancel" at bounding box center [841, 564] width 36 height 19
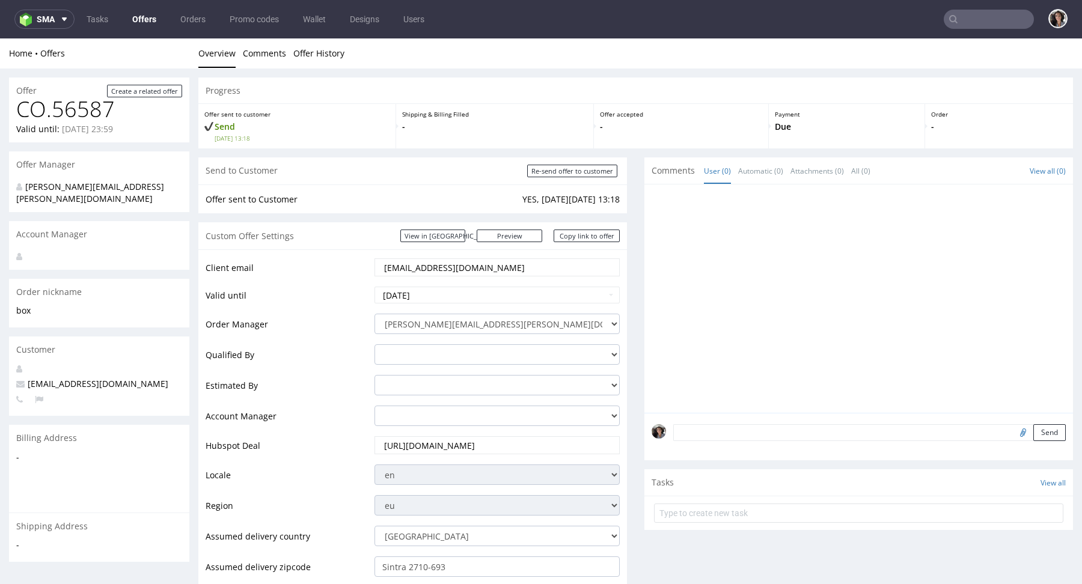
scroll to position [403, 0]
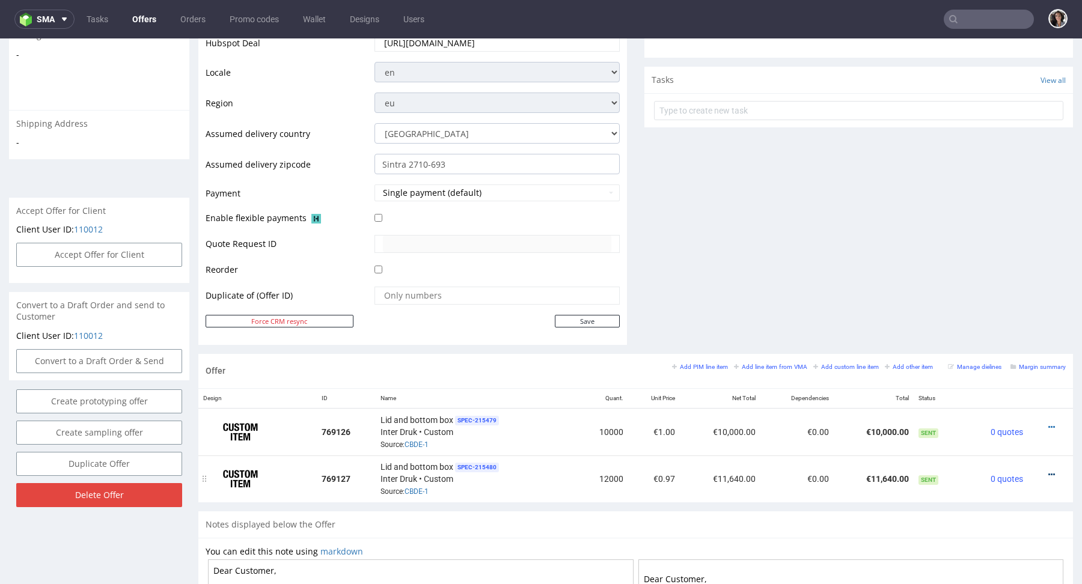
click at [1048, 474] on icon at bounding box center [1051, 475] width 7 height 8
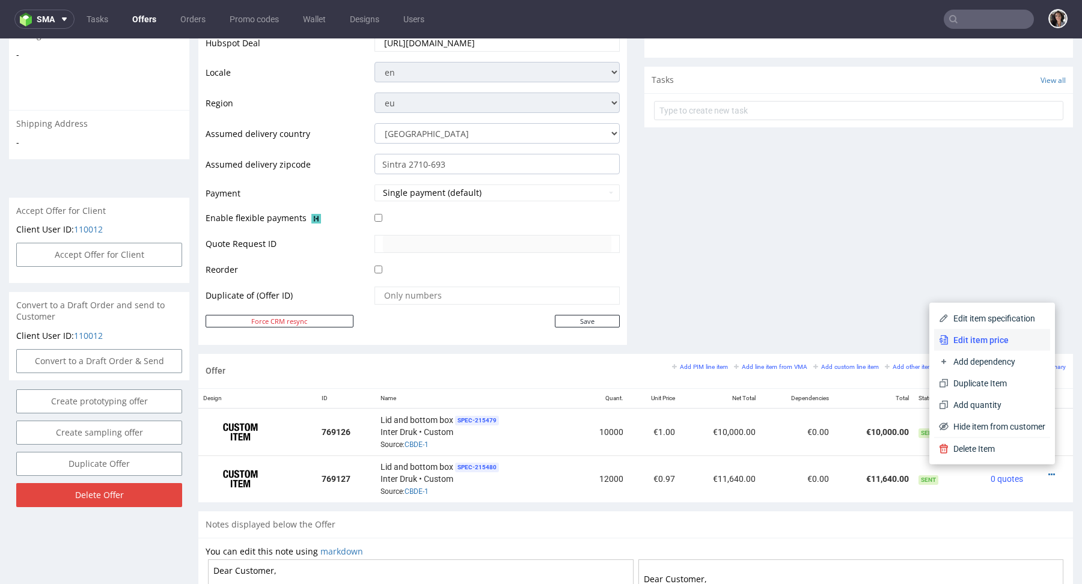
click at [972, 338] on span "Edit item price" at bounding box center [996, 340] width 97 height 12
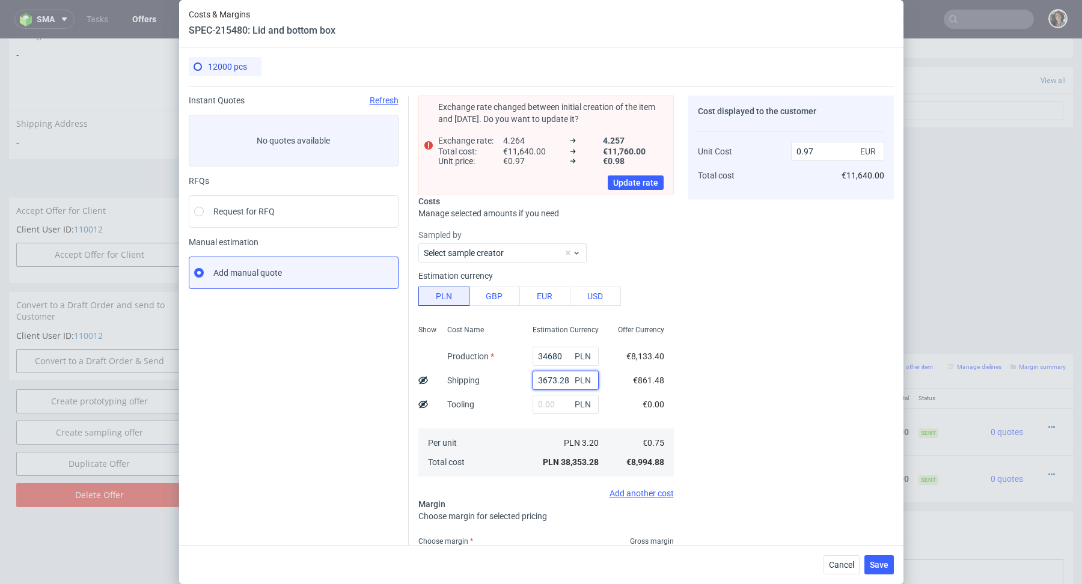
click at [554, 377] on input "3673.28" at bounding box center [566, 380] width 66 height 19
paste input "538,81"
type input "3 538,81"
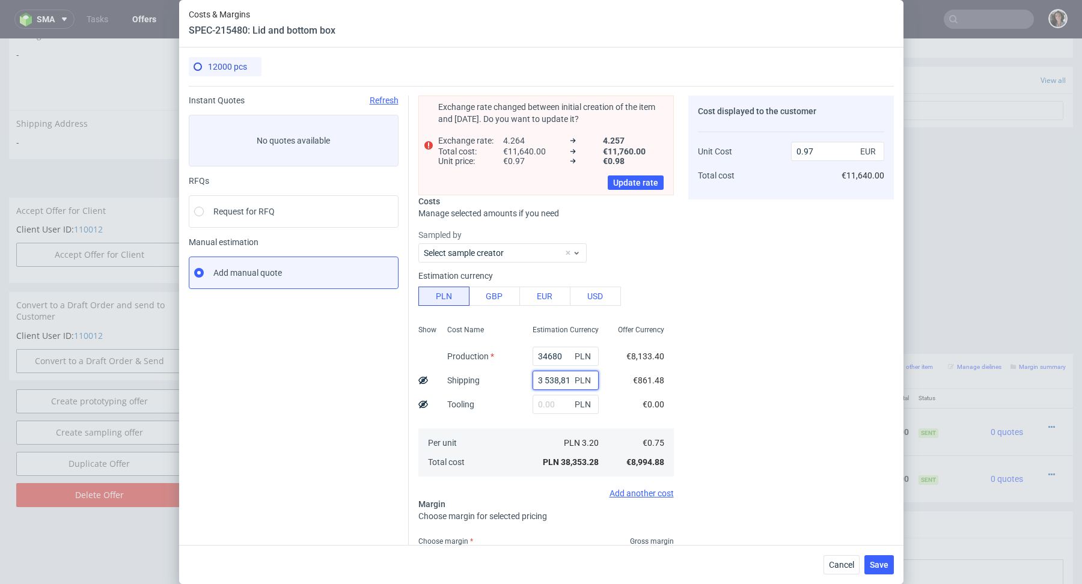
type input "0.88"
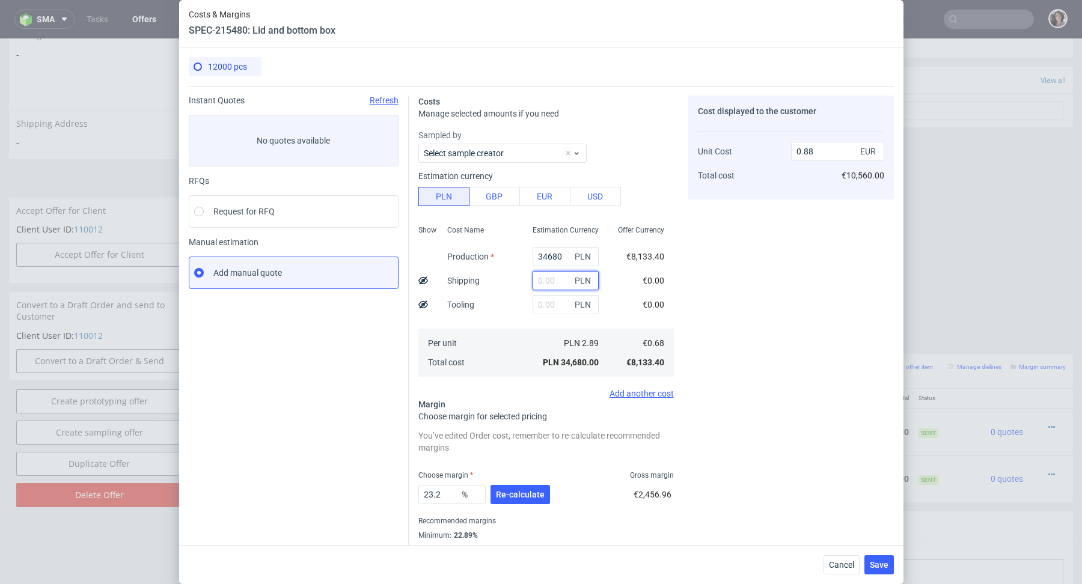
paste input "3 538,81"
click at [546, 279] on input "3 538,81" at bounding box center [566, 280] width 66 height 19
type input "3538.81"
type input "0.97"
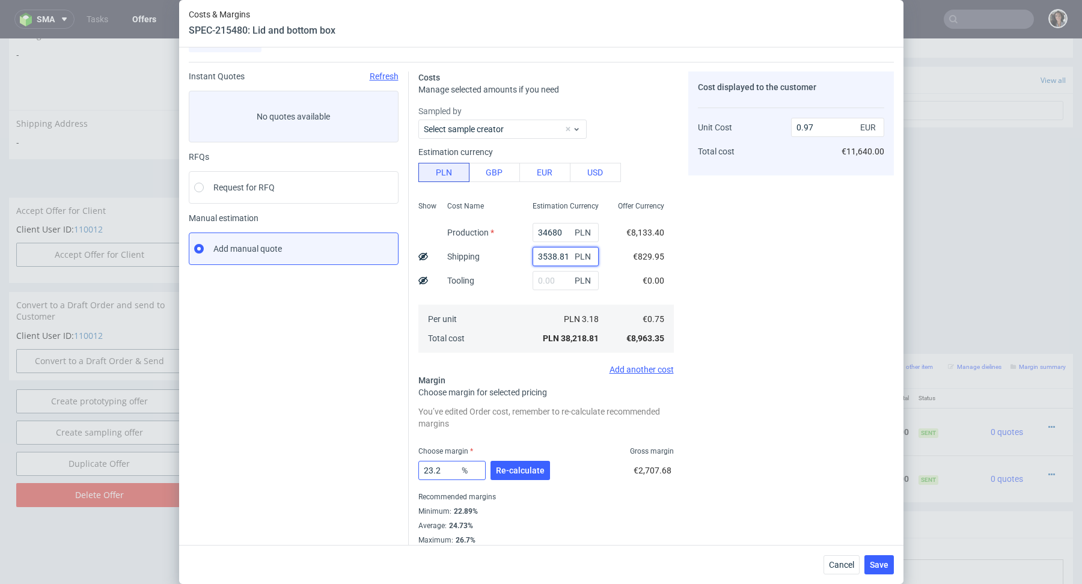
scroll to position [32, 0]
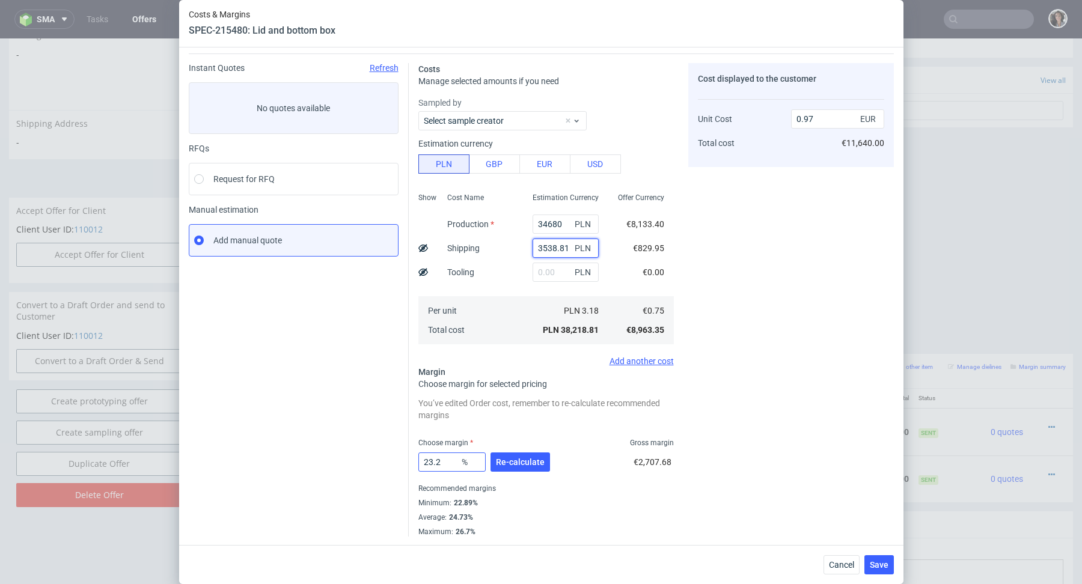
type input "3538.81"
drag, startPoint x: 442, startPoint y: 462, endPoint x: 432, endPoint y: 462, distance: 9.6
click at [432, 462] on input "23.2" at bounding box center [451, 462] width 67 height 19
click at [505, 466] on span "Re-calculate" at bounding box center [520, 462] width 49 height 8
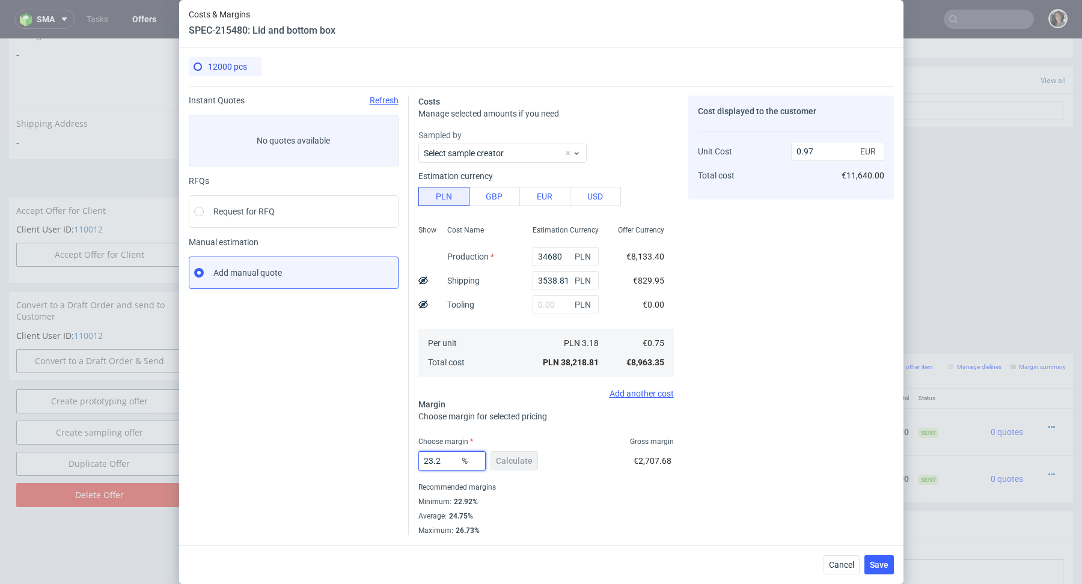
click at [442, 462] on input "23.2" at bounding box center [451, 460] width 67 height 19
drag, startPoint x: 427, startPoint y: 459, endPoint x: 450, endPoint y: 459, distance: 23.4
click at [450, 459] on input "23.2" at bounding box center [451, 460] width 67 height 19
type input "229"
type input "0.96"
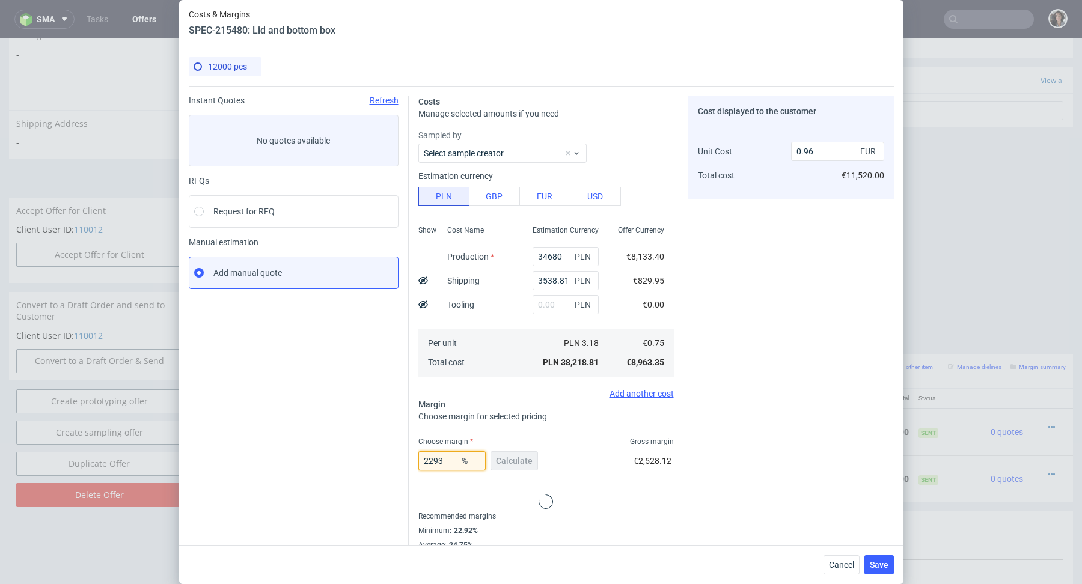
type input "229"
type input "-0.58"
type input "2293"
type input "-0.03"
type input "NaN"
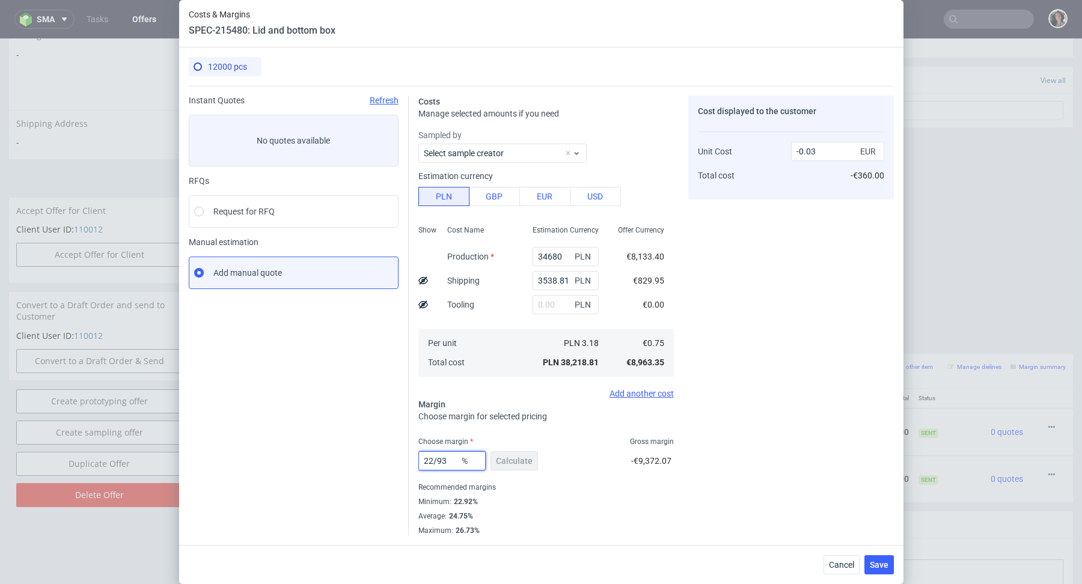
type input "0.75"
type input "N"
type input "33"
type input "1.12"
type input "3"
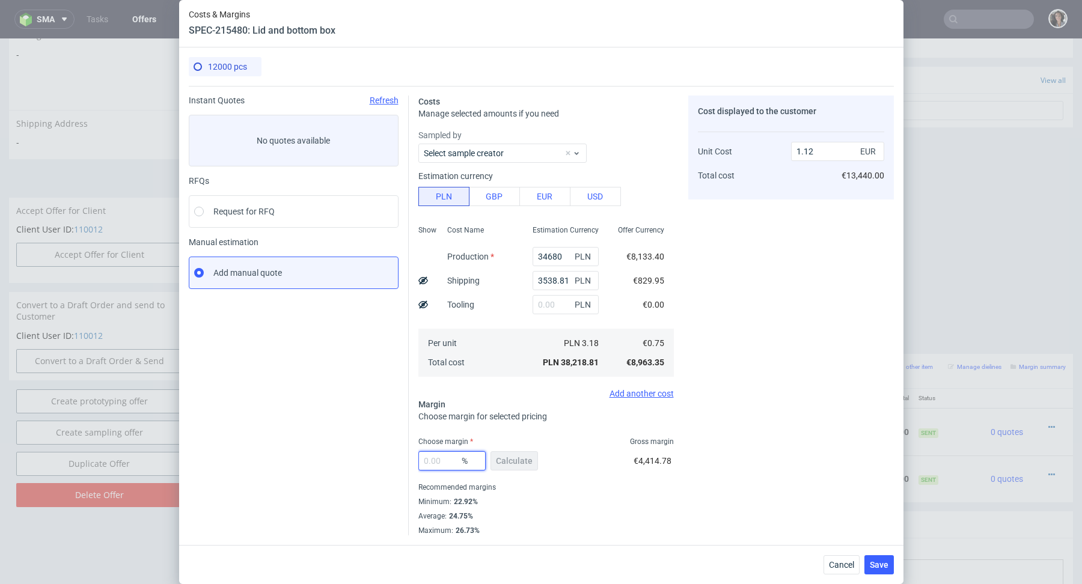
type input "0"
type input "0.75"
type input "22.92"
type input "0.97"
type input "22.93"
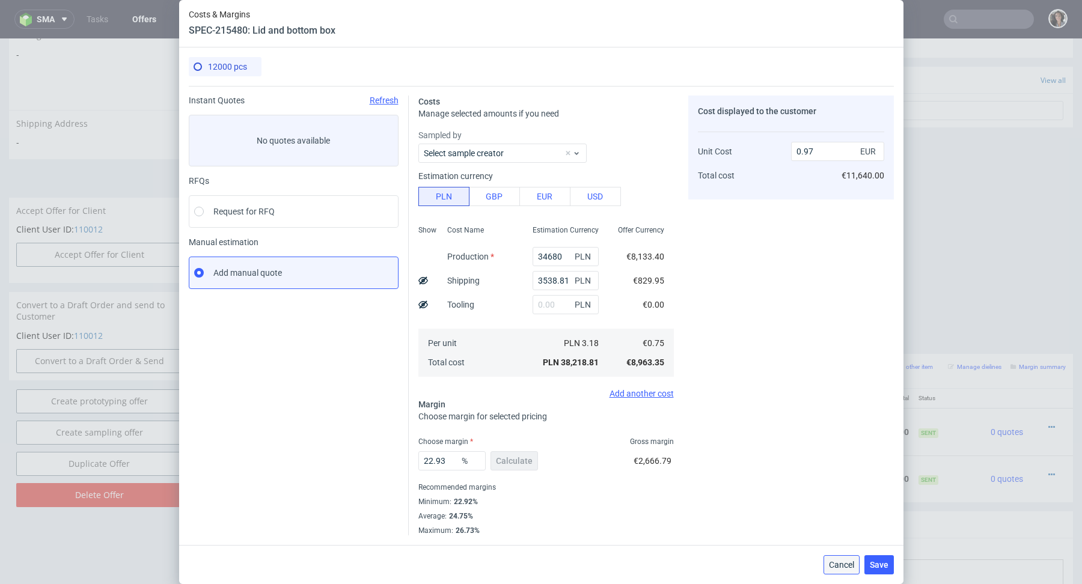
click at [844, 568] on span "Cancel" at bounding box center [841, 565] width 25 height 8
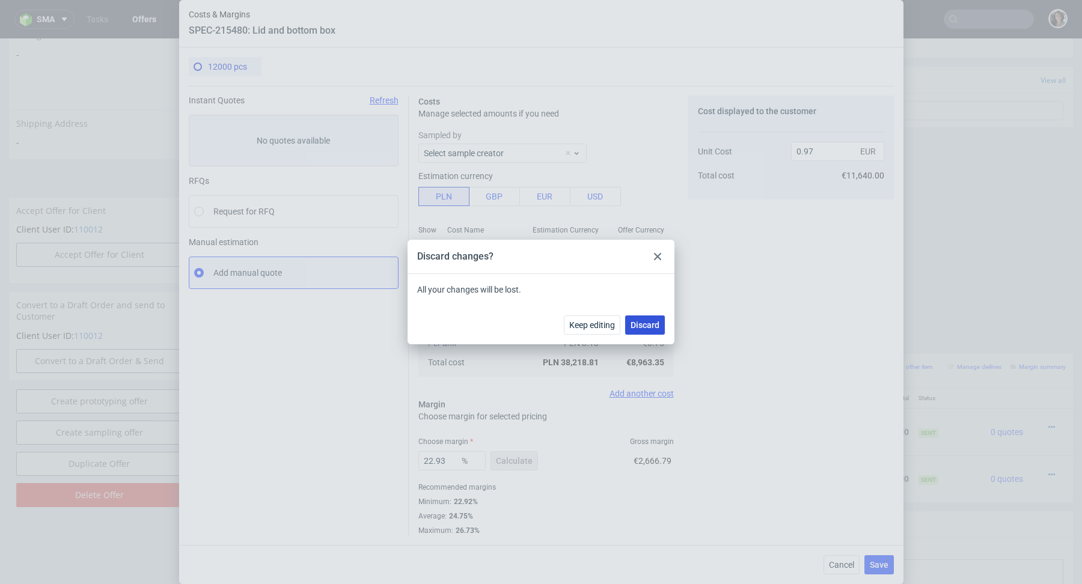
click at [642, 332] on button "Discard" at bounding box center [645, 325] width 40 height 19
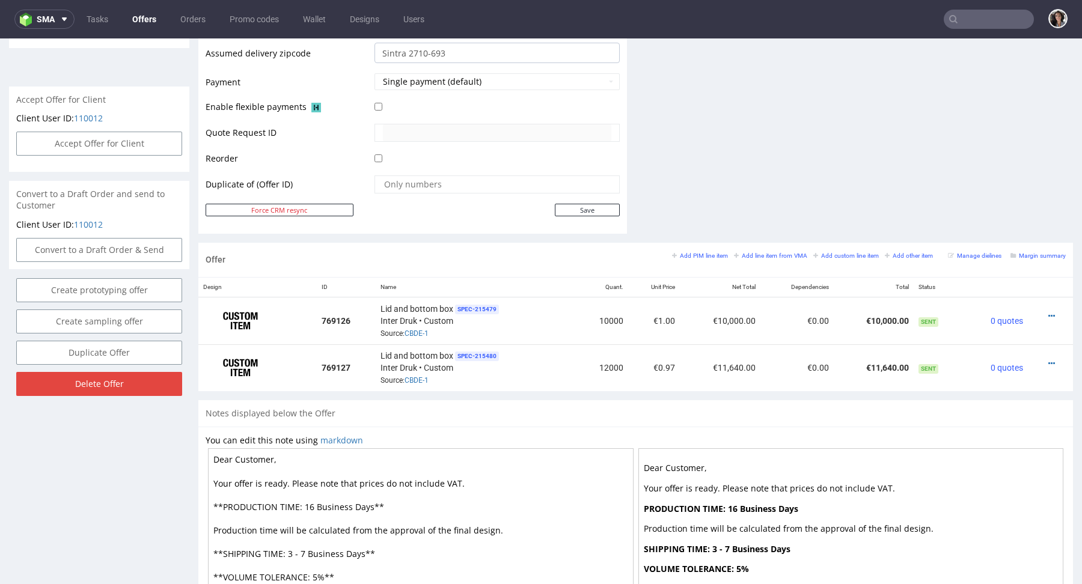
scroll to position [600, 0]
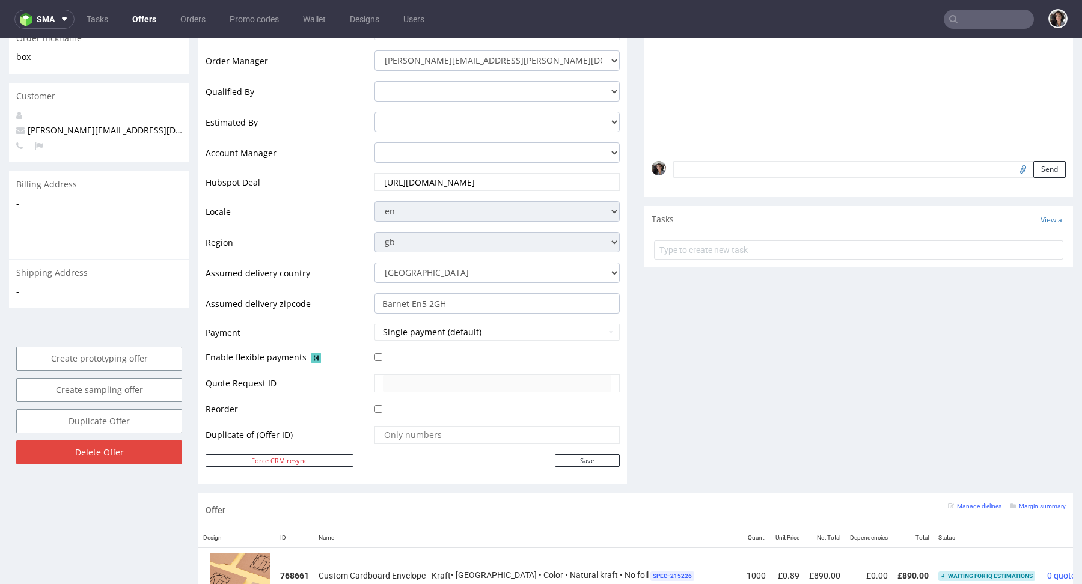
scroll to position [203, 0]
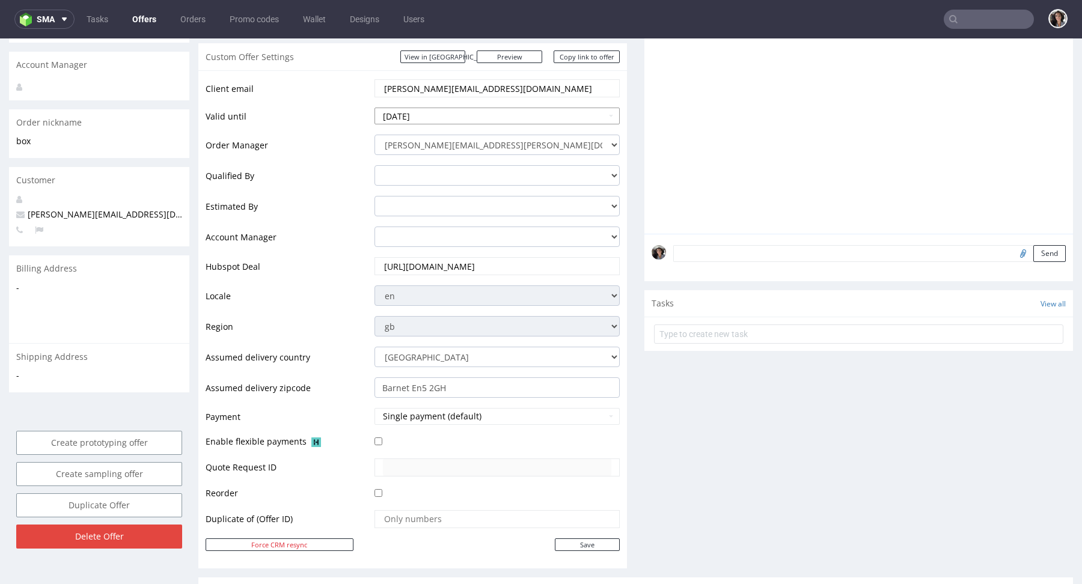
click at [465, 117] on input "2025-09-01" at bounding box center [496, 116] width 245 height 17
click at [436, 179] on td "3" at bounding box center [439, 178] width 19 height 18
type input "2025-09-03"
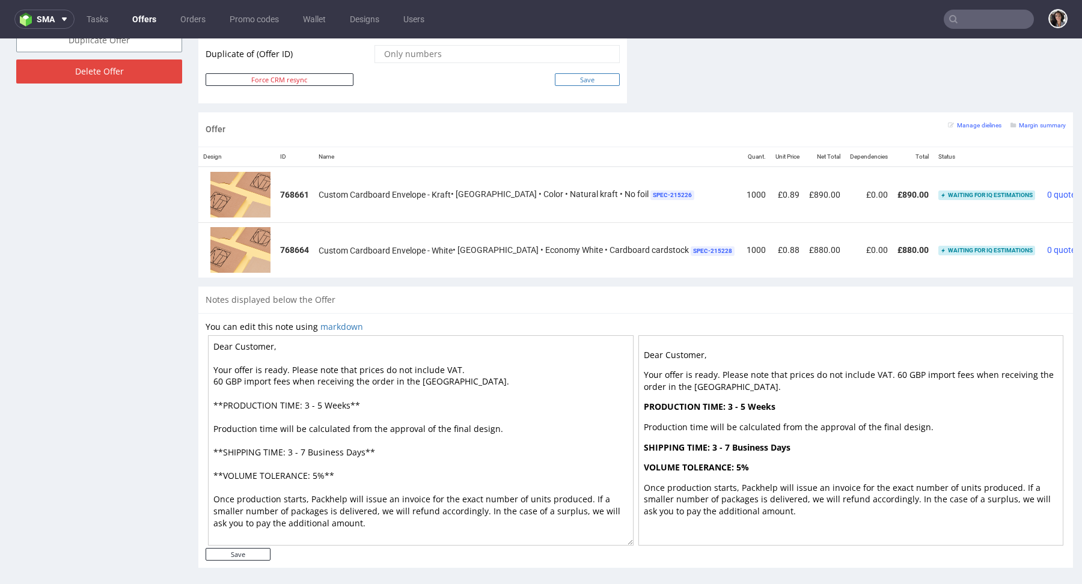
click at [597, 76] on input "Save" at bounding box center [587, 79] width 65 height 13
type input "In progress..."
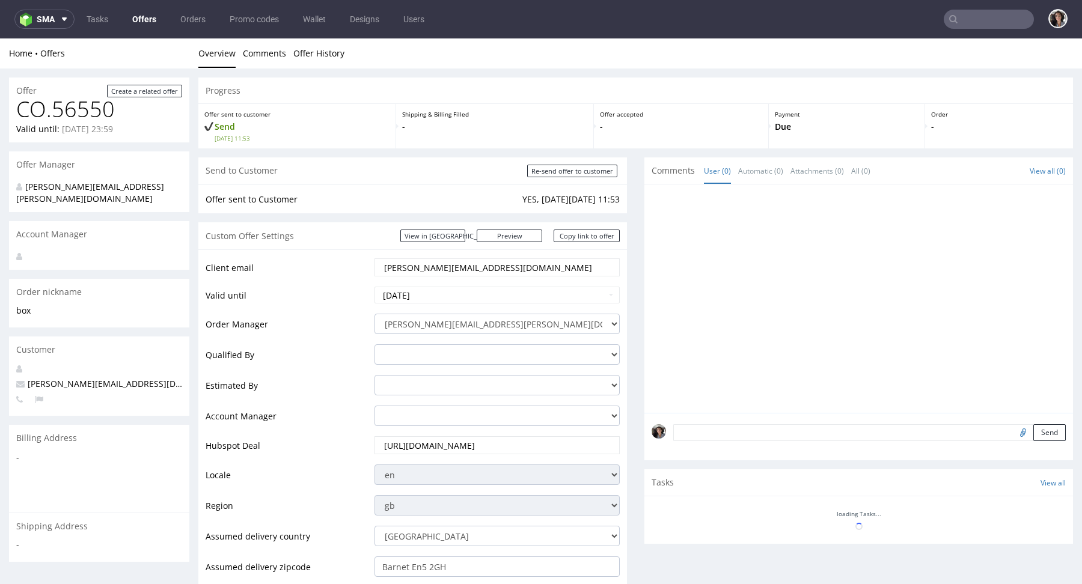
scroll to position [0, 0]
